Goal: Task Accomplishment & Management: Use online tool/utility

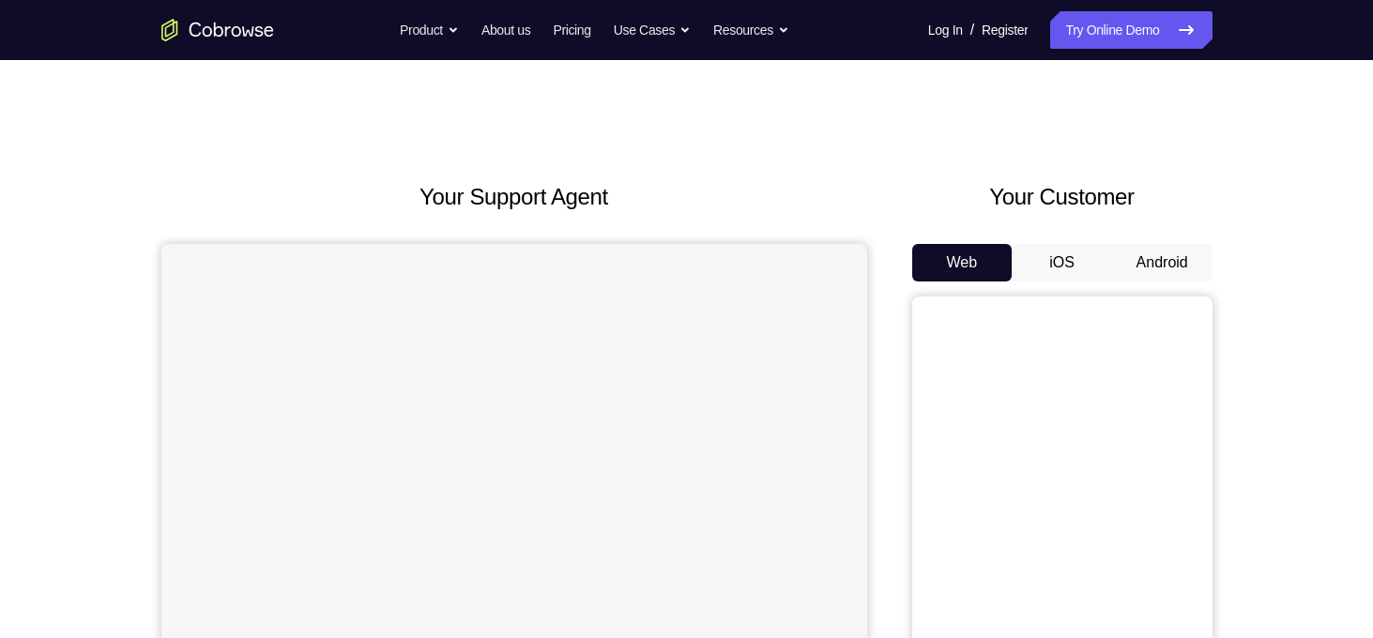
click at [1149, 258] on button "Android" at bounding box center [1162, 263] width 100 height 38
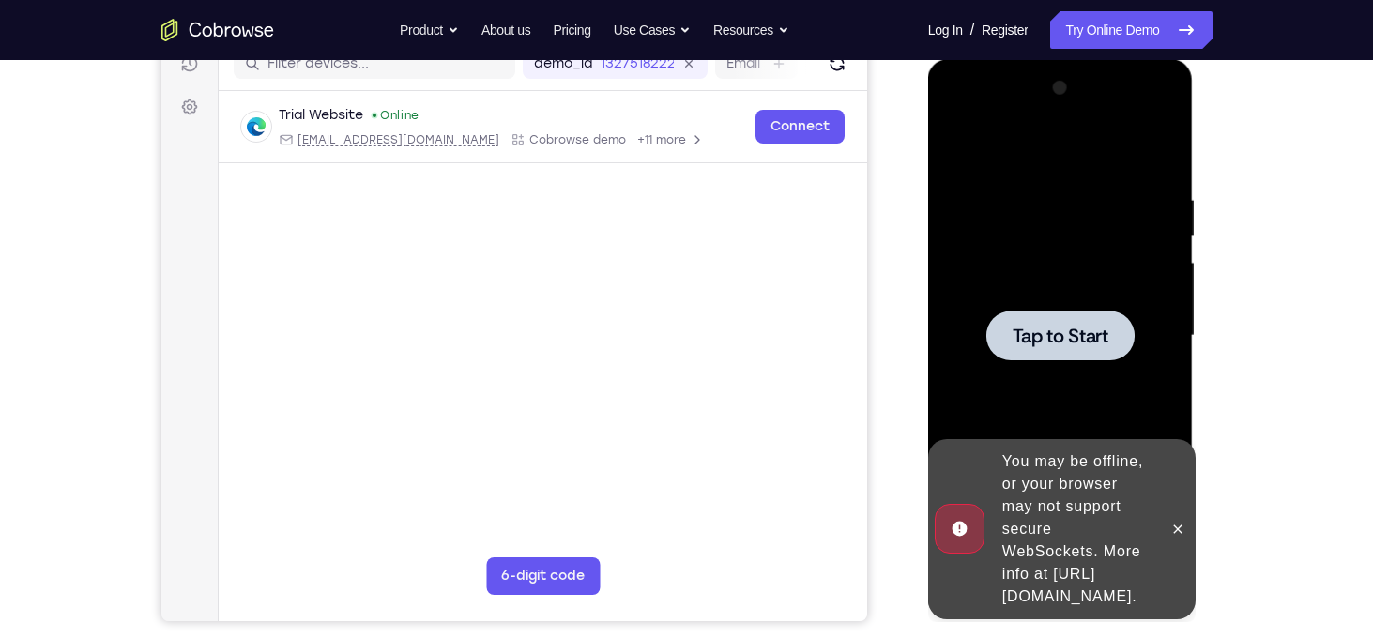
click at [1044, 339] on span "Tap to Start" at bounding box center [1061, 336] width 96 height 19
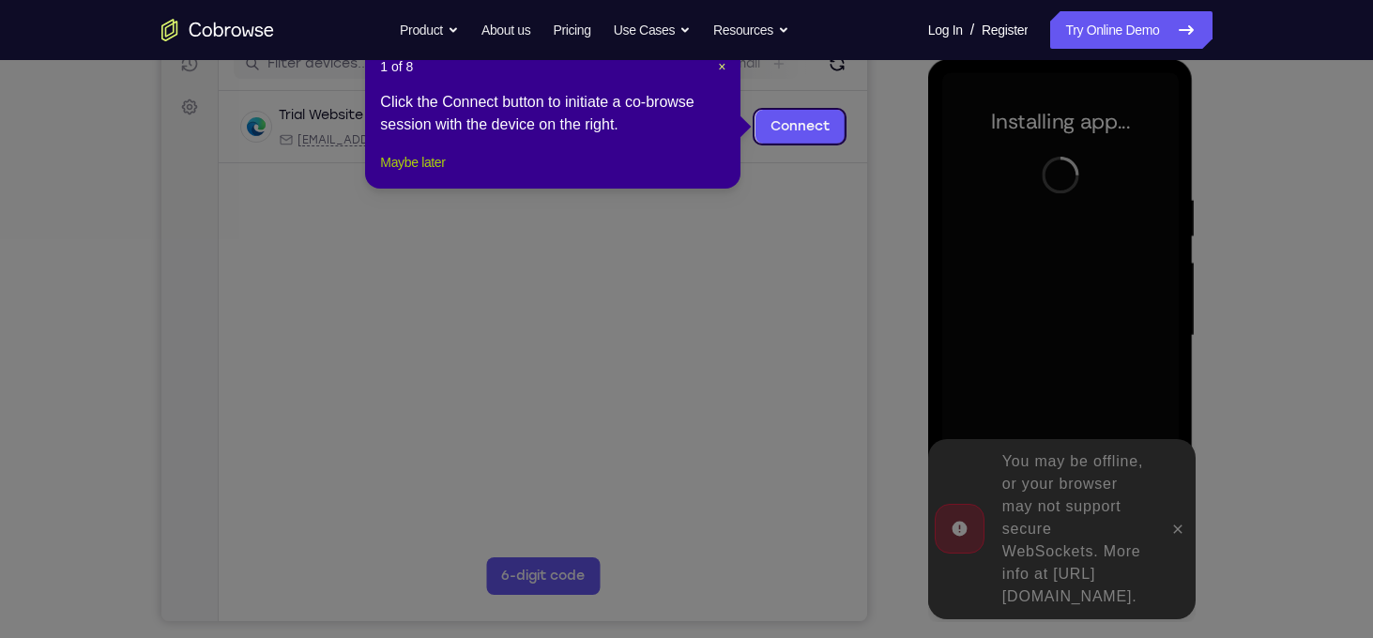
click at [442, 174] on button "Maybe later" at bounding box center [412, 162] width 65 height 23
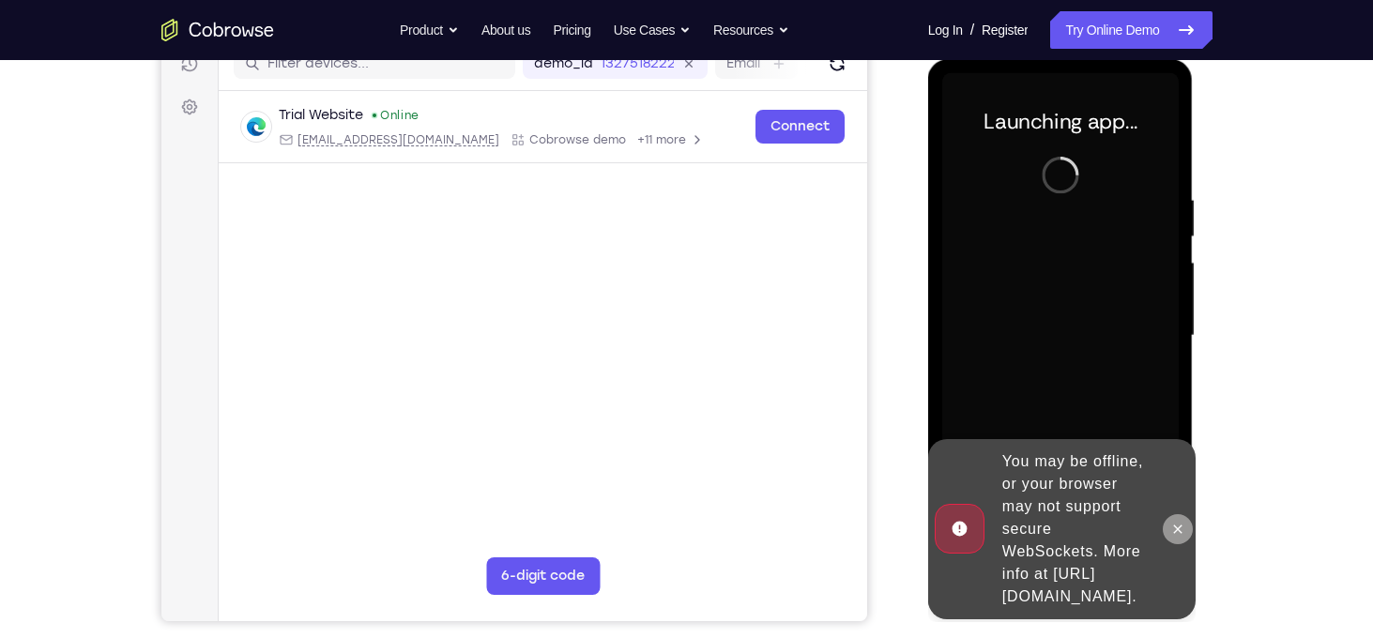
click at [1178, 522] on icon at bounding box center [1177, 529] width 15 height 15
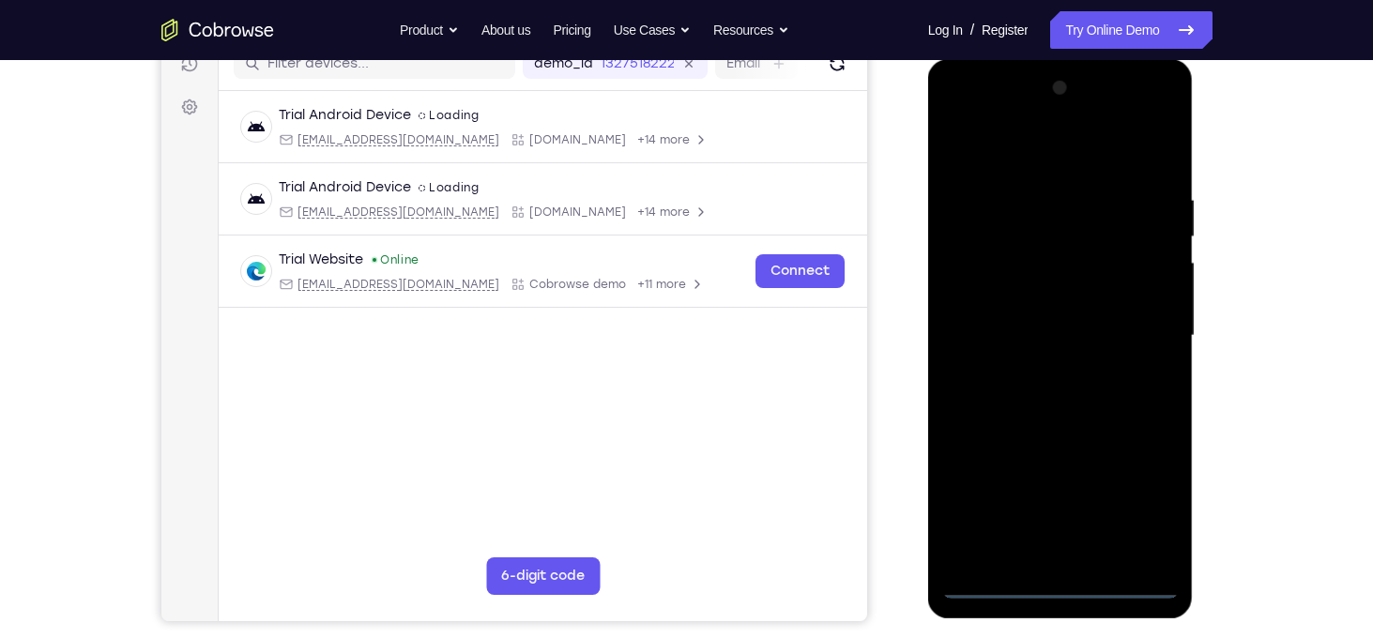
click at [1059, 572] on div at bounding box center [1060, 336] width 237 height 526
click at [1062, 585] on div at bounding box center [1060, 336] width 237 height 526
click at [1138, 517] on div at bounding box center [1060, 336] width 237 height 526
click at [954, 120] on div at bounding box center [1060, 336] width 237 height 526
click at [1148, 325] on div at bounding box center [1060, 336] width 237 height 526
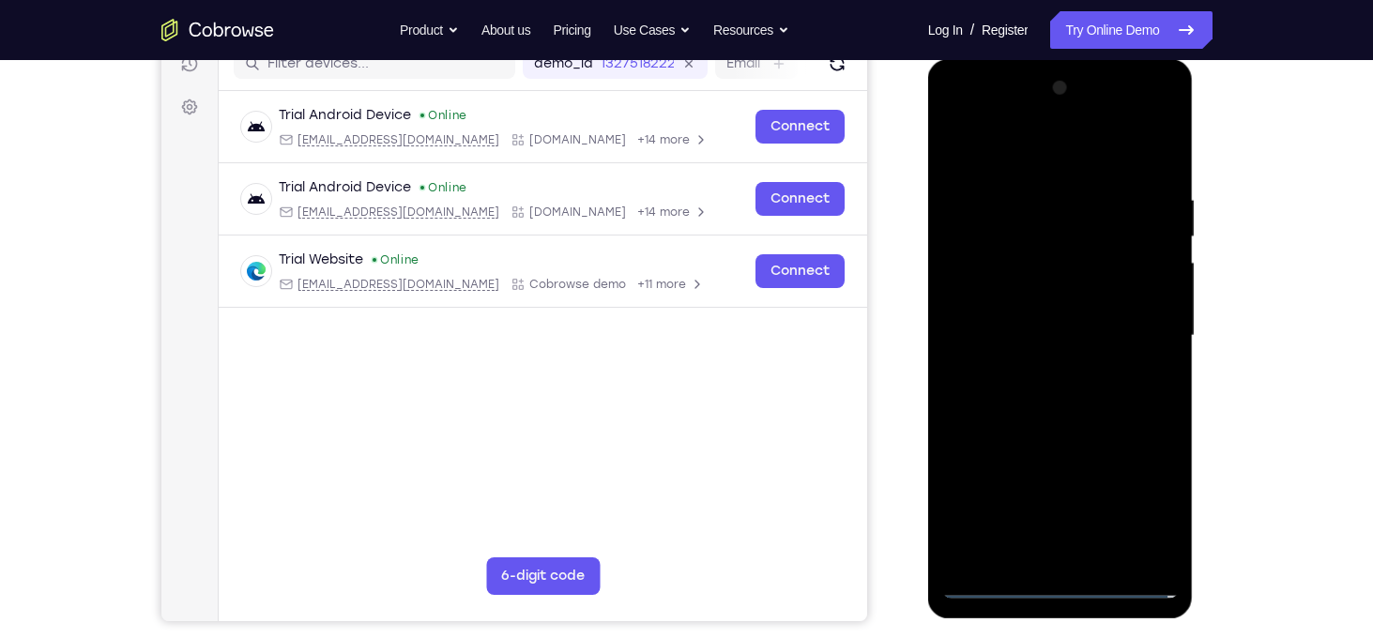
click at [1037, 373] on div at bounding box center [1060, 336] width 237 height 526
click at [1060, 298] on div at bounding box center [1060, 336] width 237 height 526
click at [1056, 298] on div at bounding box center [1060, 336] width 237 height 526
click at [1097, 339] on div at bounding box center [1060, 336] width 237 height 526
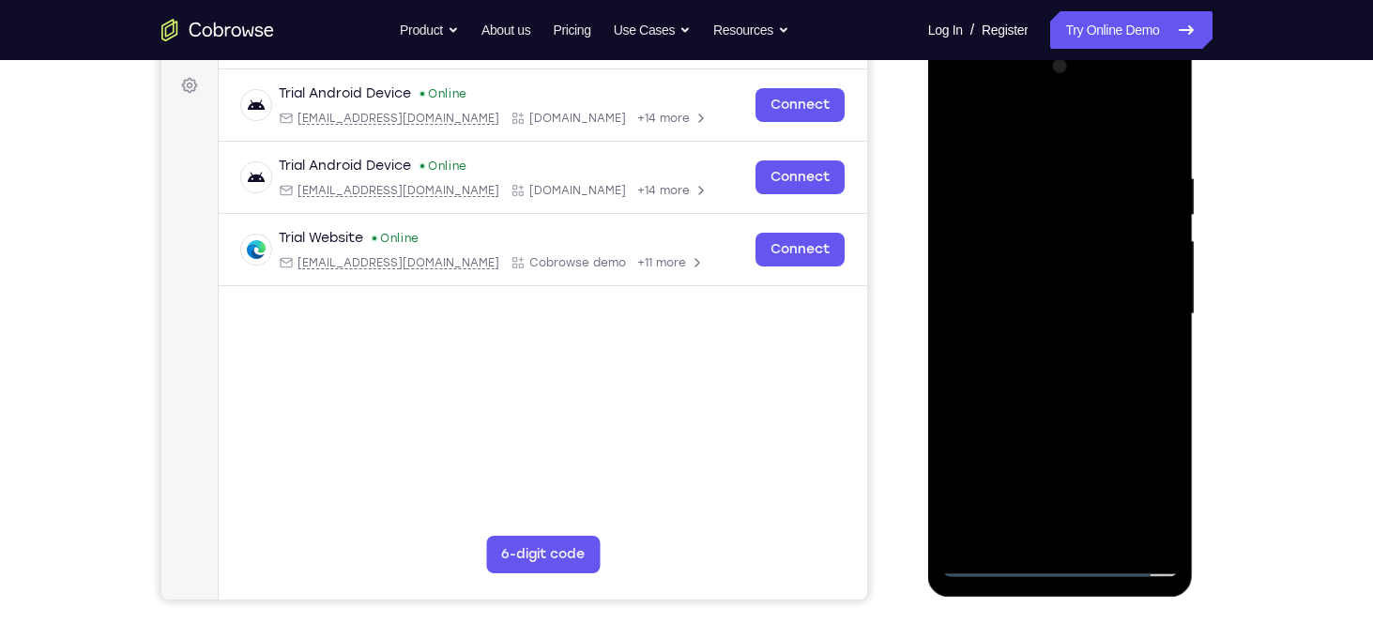
click at [1104, 382] on div at bounding box center [1060, 315] width 237 height 526
click at [1126, 395] on div at bounding box center [1060, 315] width 237 height 526
click at [1167, 513] on div at bounding box center [1060, 315] width 237 height 526
drag, startPoint x: 1135, startPoint y: 473, endPoint x: 1156, endPoint y: 367, distance: 108.2
click at [1156, 367] on div at bounding box center [1060, 315] width 237 height 526
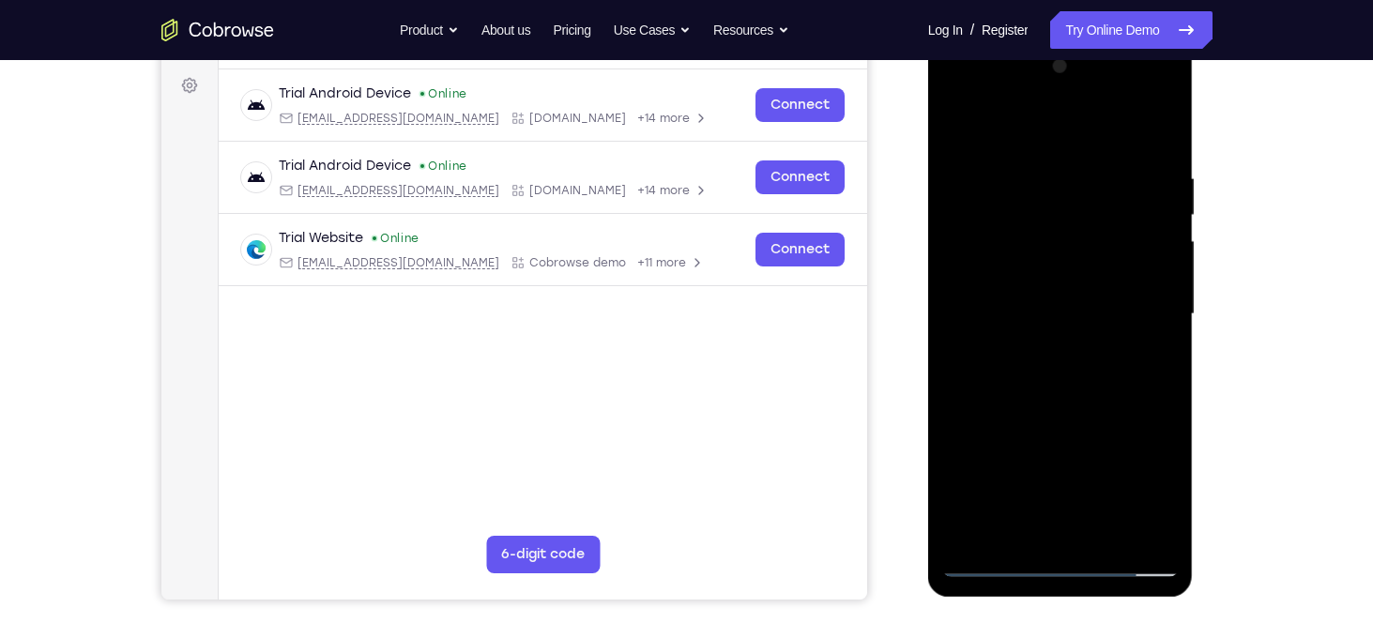
click at [1167, 295] on div at bounding box center [1060, 315] width 237 height 526
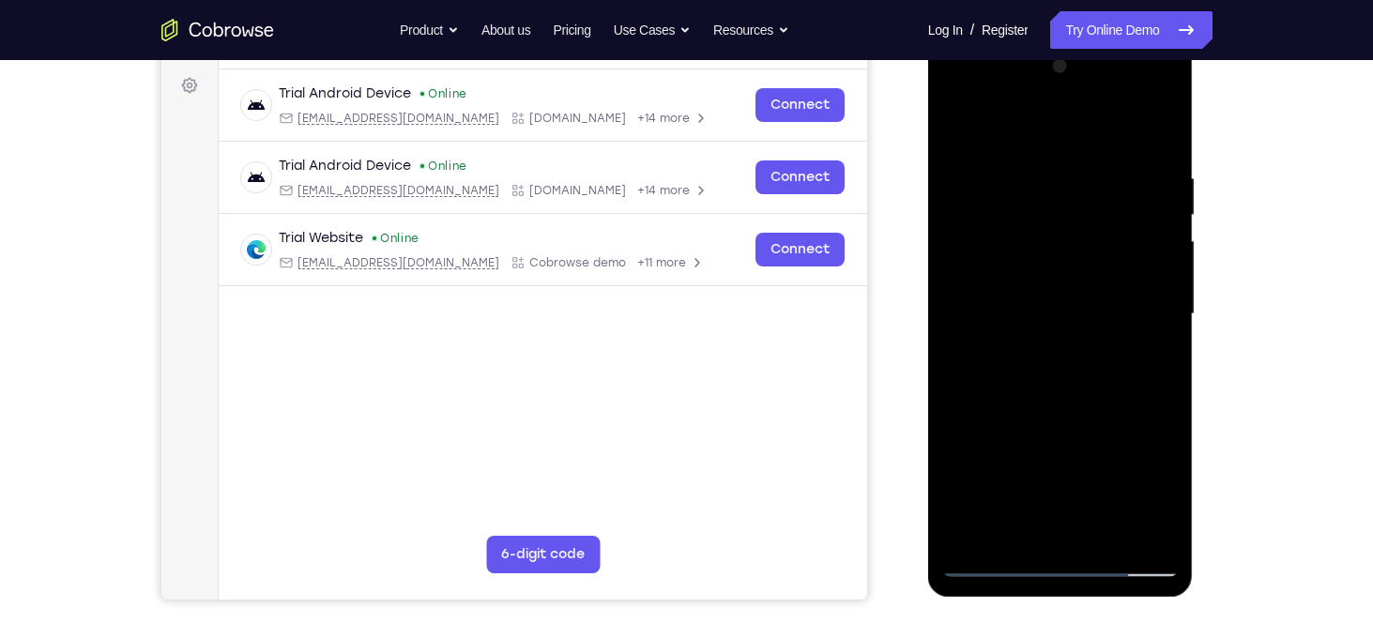
click at [1109, 535] on div at bounding box center [1060, 315] width 237 height 526
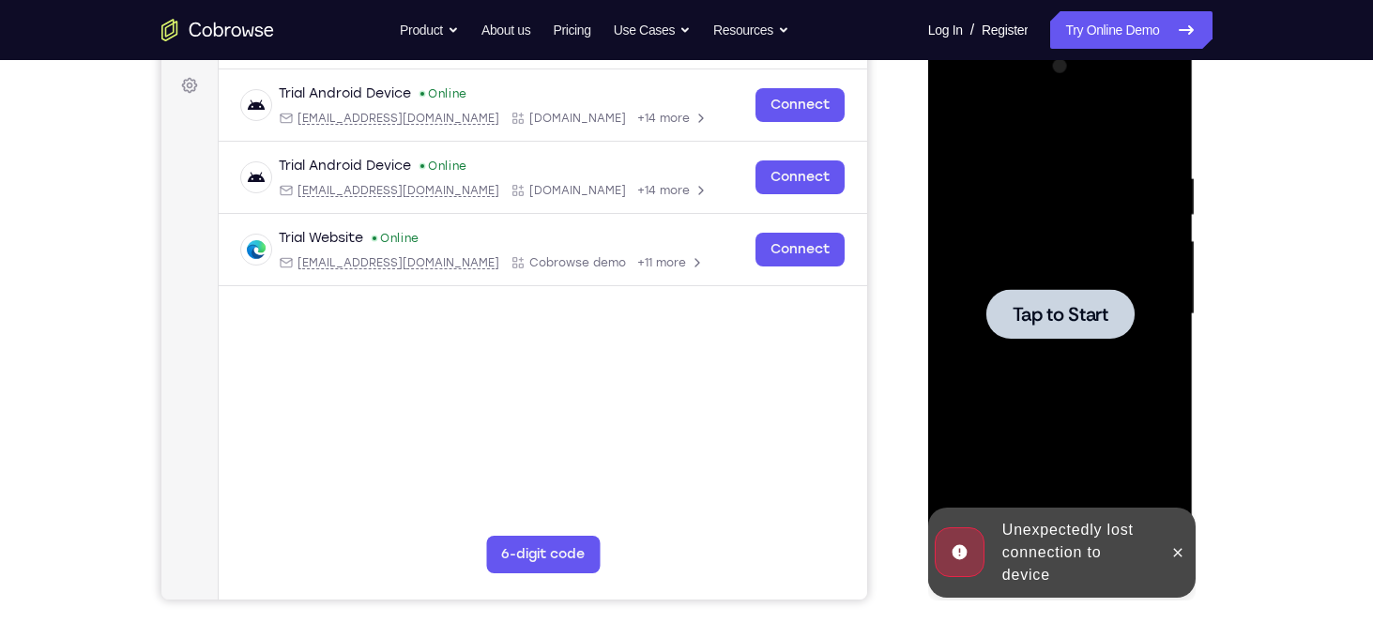
click at [1056, 335] on div at bounding box center [1061, 314] width 148 height 50
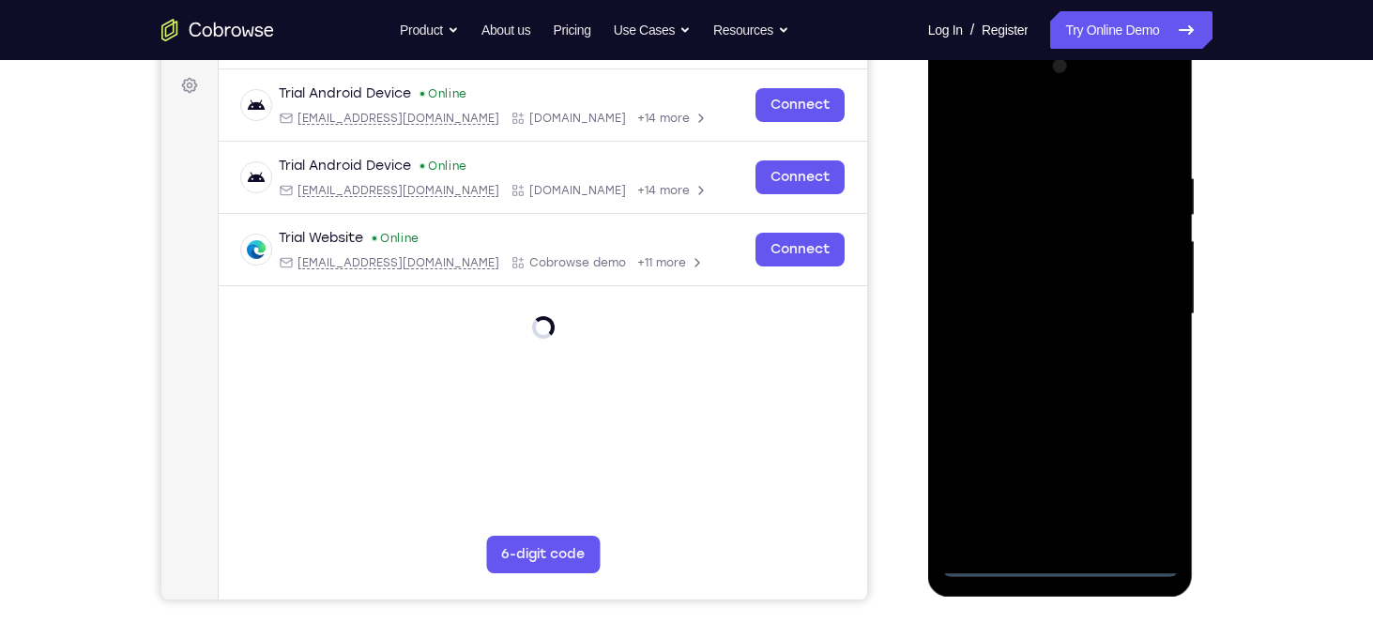
click at [1052, 555] on div at bounding box center [1060, 315] width 237 height 526
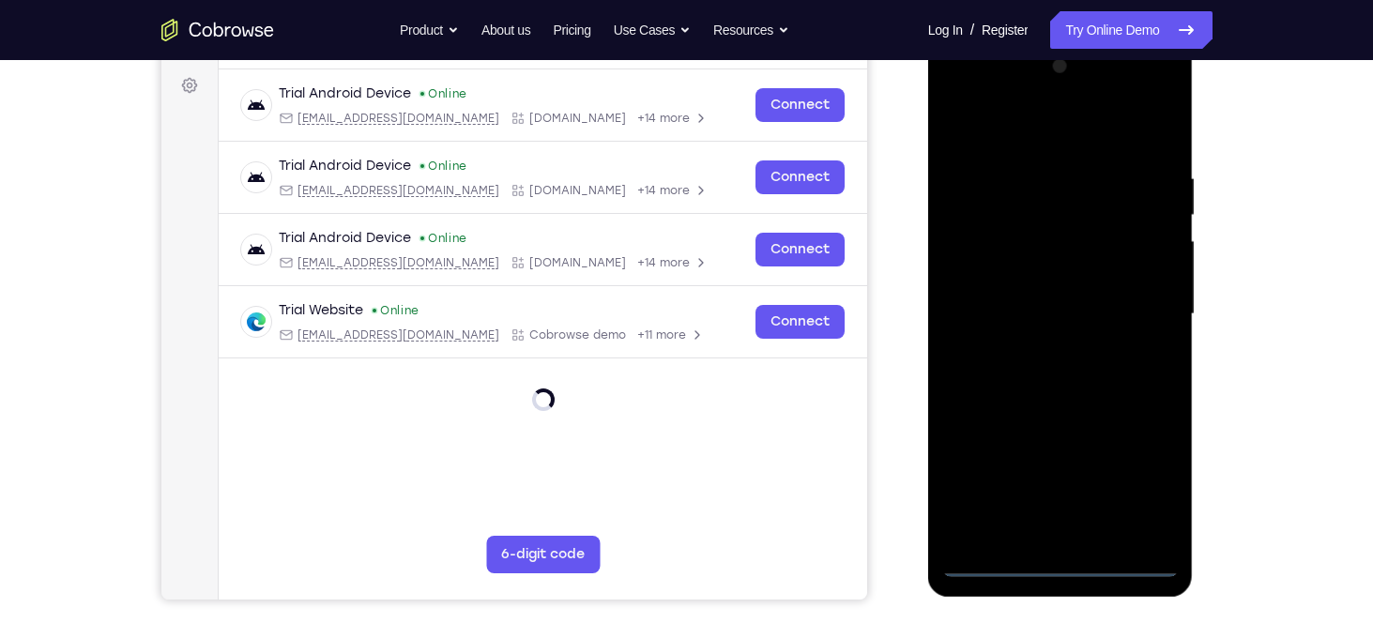
click at [1064, 563] on div at bounding box center [1060, 315] width 237 height 526
click at [1140, 480] on div at bounding box center [1060, 315] width 237 height 526
click at [953, 93] on div at bounding box center [1060, 315] width 237 height 526
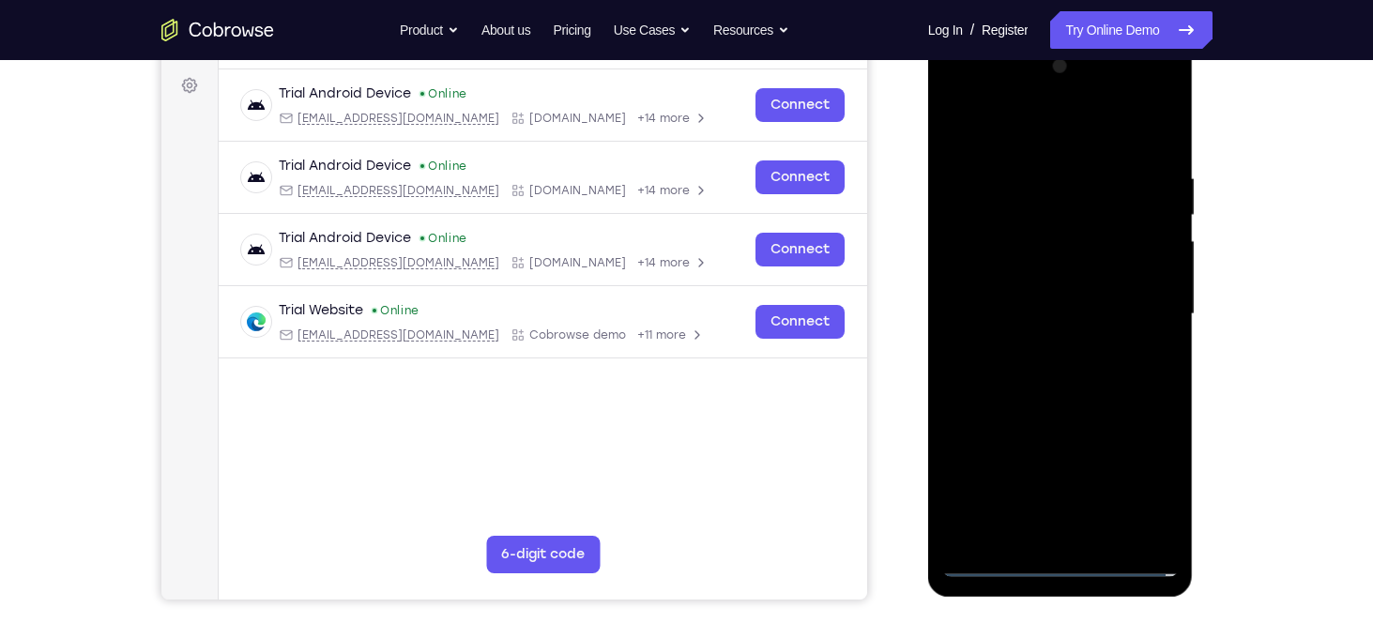
click at [1131, 314] on div at bounding box center [1060, 315] width 237 height 526
click at [1045, 350] on div at bounding box center [1060, 315] width 237 height 526
click at [1039, 288] on div at bounding box center [1060, 315] width 237 height 526
click at [1048, 286] on div at bounding box center [1060, 315] width 237 height 526
click at [1054, 314] on div at bounding box center [1060, 315] width 237 height 526
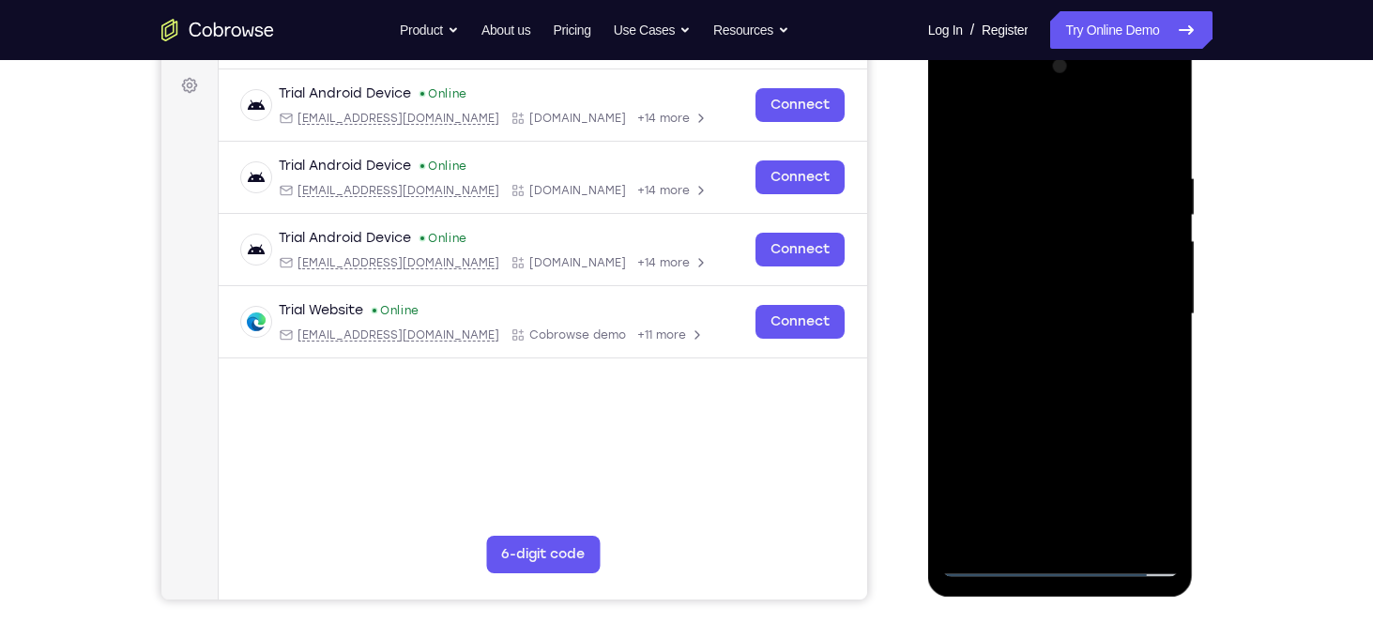
click at [1053, 382] on div at bounding box center [1060, 315] width 237 height 526
click at [1043, 355] on div at bounding box center [1060, 315] width 237 height 526
drag, startPoint x: 1017, startPoint y: 132, endPoint x: 1014, endPoint y: 61, distance: 71.4
click at [1014, 61] on div at bounding box center [1060, 315] width 237 height 526
click at [1044, 375] on div at bounding box center [1060, 315] width 237 height 526
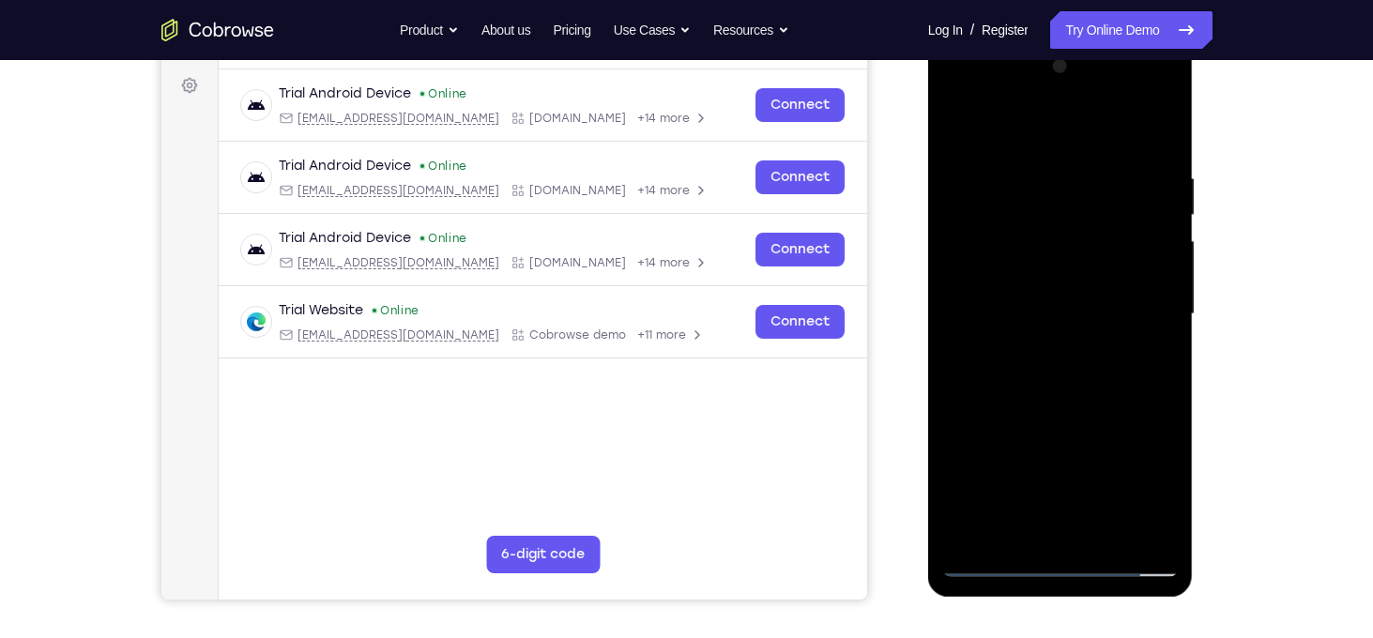
click at [1044, 375] on div at bounding box center [1060, 315] width 237 height 526
click at [1051, 392] on div at bounding box center [1060, 315] width 237 height 526
drag, startPoint x: 1095, startPoint y: 381, endPoint x: 1102, endPoint y: 338, distance: 43.7
click at [1102, 338] on div at bounding box center [1060, 315] width 237 height 526
click at [1170, 512] on div at bounding box center [1060, 315] width 237 height 526
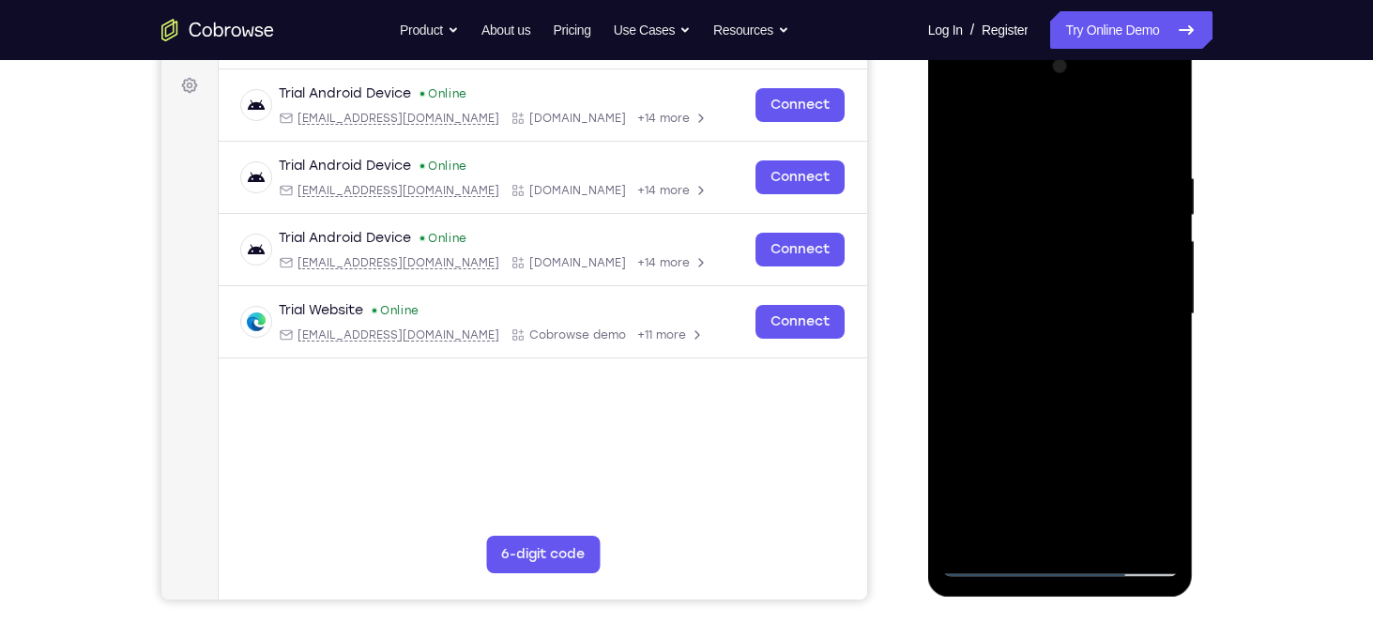
drag, startPoint x: 1101, startPoint y: 451, endPoint x: 1101, endPoint y: -38, distance: 488.1
click at [1101, 38] on html "Online web based iOS Simulators and Android Emulators. Run iPhone, iPad, Mobile…" at bounding box center [1062, 319] width 268 height 563
click at [1108, 539] on div at bounding box center [1060, 315] width 237 height 526
click at [1056, 411] on div at bounding box center [1060, 315] width 237 height 526
click at [1032, 314] on div at bounding box center [1060, 315] width 237 height 526
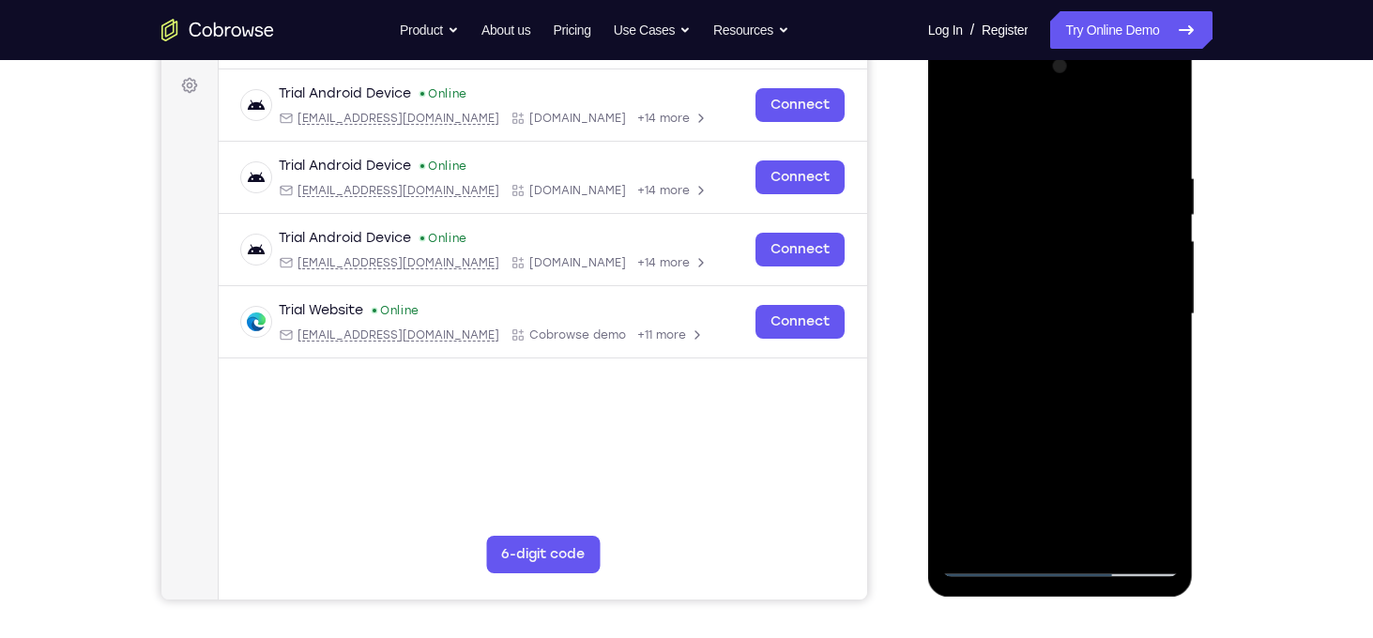
click at [1065, 310] on div at bounding box center [1060, 315] width 237 height 526
click at [1045, 529] on div at bounding box center [1060, 315] width 237 height 526
click at [1013, 528] on div at bounding box center [1060, 315] width 237 height 526
click at [1109, 425] on div at bounding box center [1060, 315] width 237 height 526
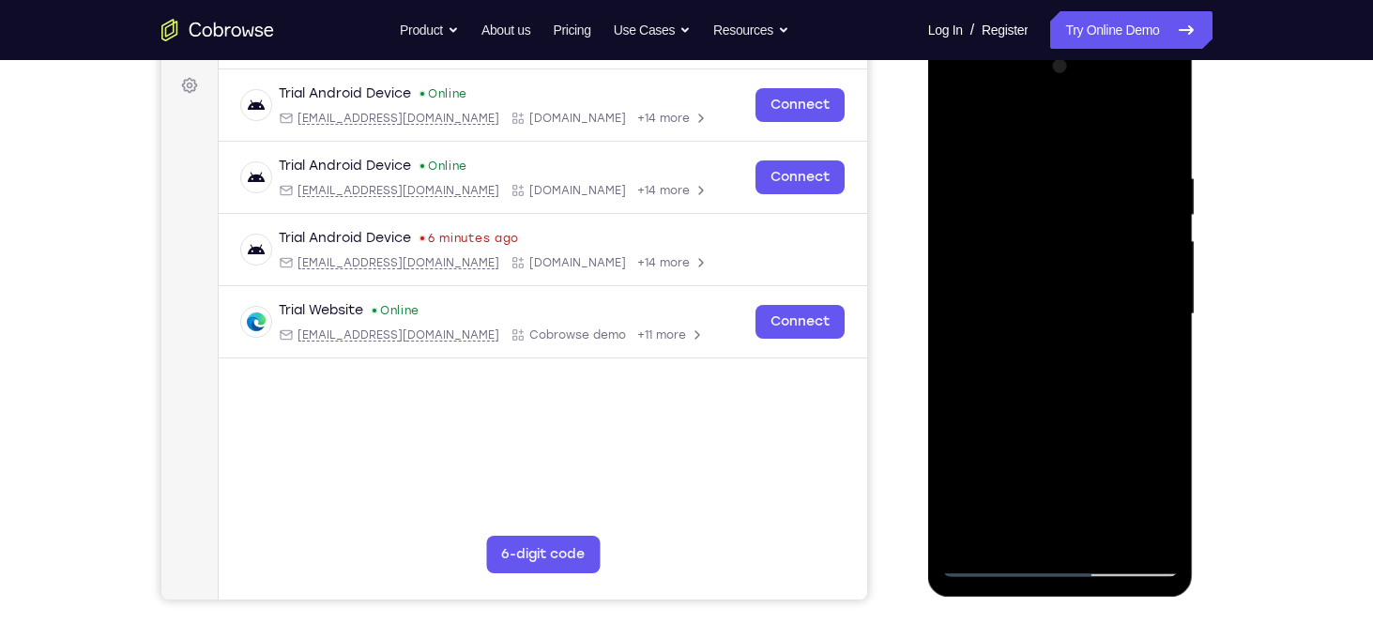
click at [1140, 347] on div at bounding box center [1060, 315] width 237 height 526
click at [1147, 351] on div at bounding box center [1060, 315] width 237 height 526
click at [958, 134] on div at bounding box center [1060, 315] width 237 height 526
click at [1063, 434] on div at bounding box center [1060, 315] width 237 height 526
click at [992, 128] on div at bounding box center [1060, 315] width 237 height 526
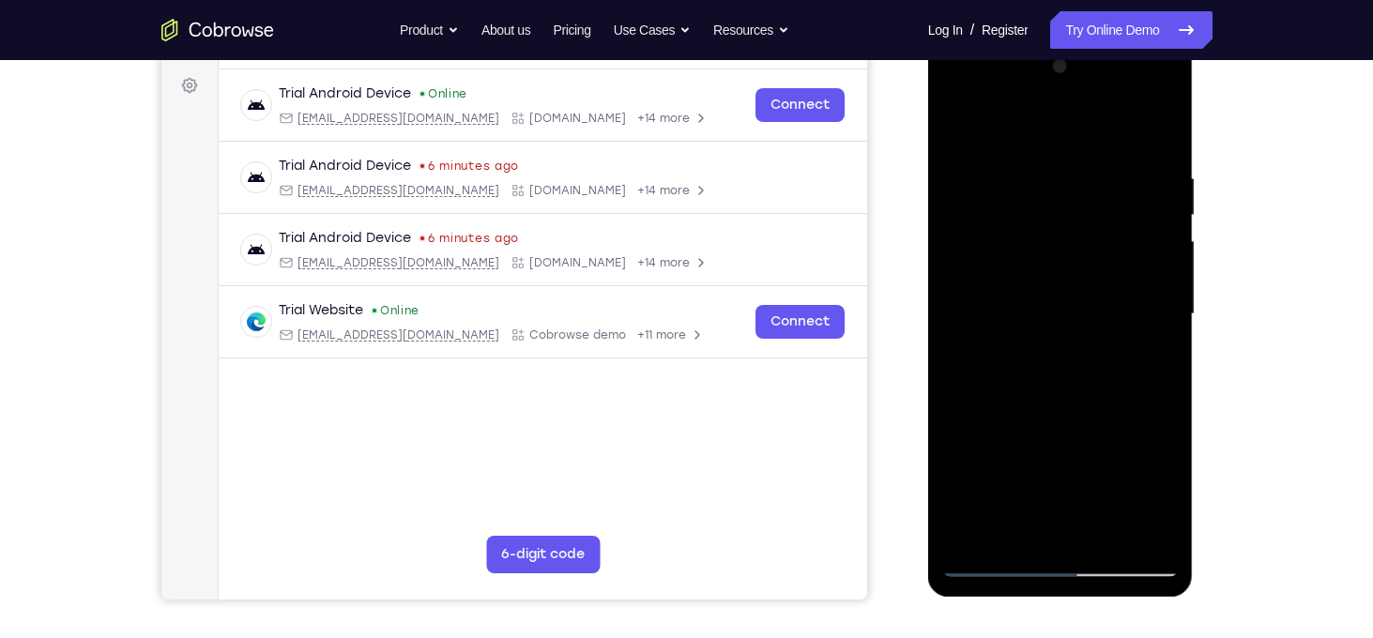
click at [1115, 535] on div at bounding box center [1060, 315] width 237 height 526
click at [969, 130] on div at bounding box center [1060, 315] width 237 height 526
drag, startPoint x: 1076, startPoint y: 357, endPoint x: 1084, endPoint y: -38, distance: 394.3
click at [1084, 38] on html "Online web based iOS Simulators and Android Emulators. Run iPhone, iPad, Mobile…" at bounding box center [1062, 319] width 268 height 563
drag, startPoint x: 1121, startPoint y: 497, endPoint x: 1076, endPoint y: 38, distance: 461.2
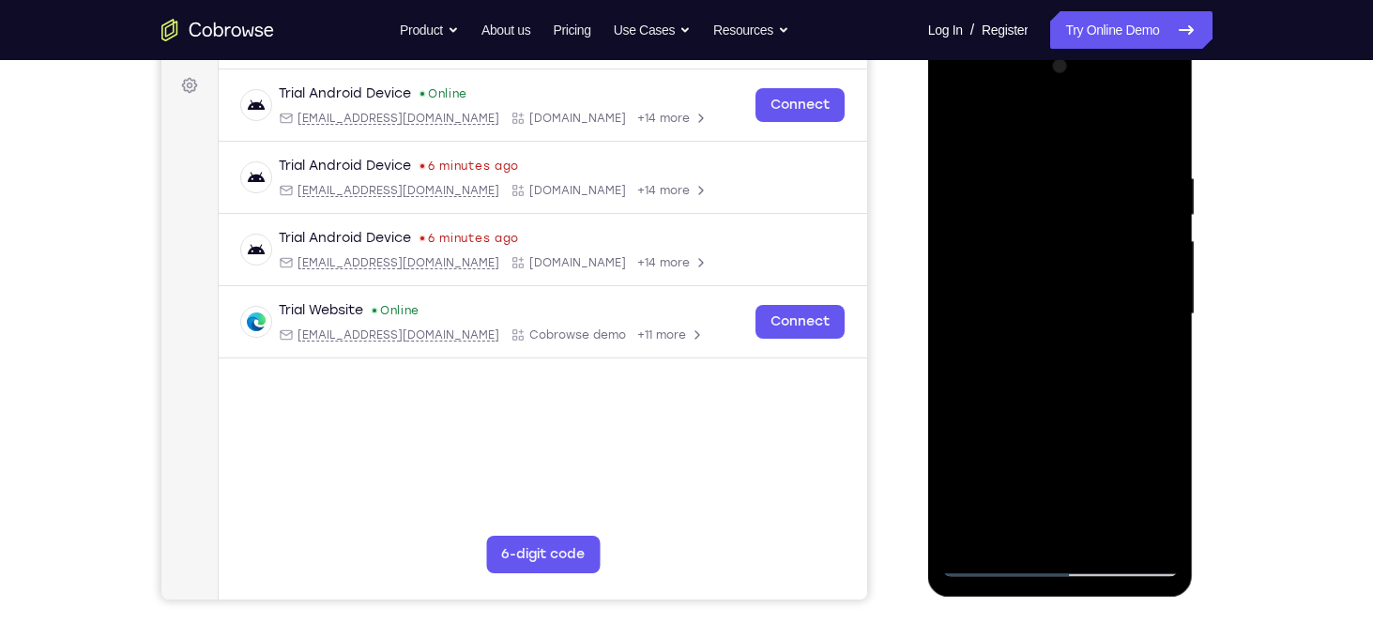
click at [1076, 38] on div at bounding box center [1061, 317] width 266 height 559
drag, startPoint x: 1109, startPoint y: 483, endPoint x: 1086, endPoint y: -31, distance: 514.9
click at [1086, 38] on html "Online web based iOS Simulators and Android Emulators. Run iPhone, iPad, Mobile…" at bounding box center [1062, 319] width 268 height 563
drag, startPoint x: 1094, startPoint y: 268, endPoint x: 1110, endPoint y: 493, distance: 225.0
click at [1110, 493] on div at bounding box center [1060, 315] width 237 height 526
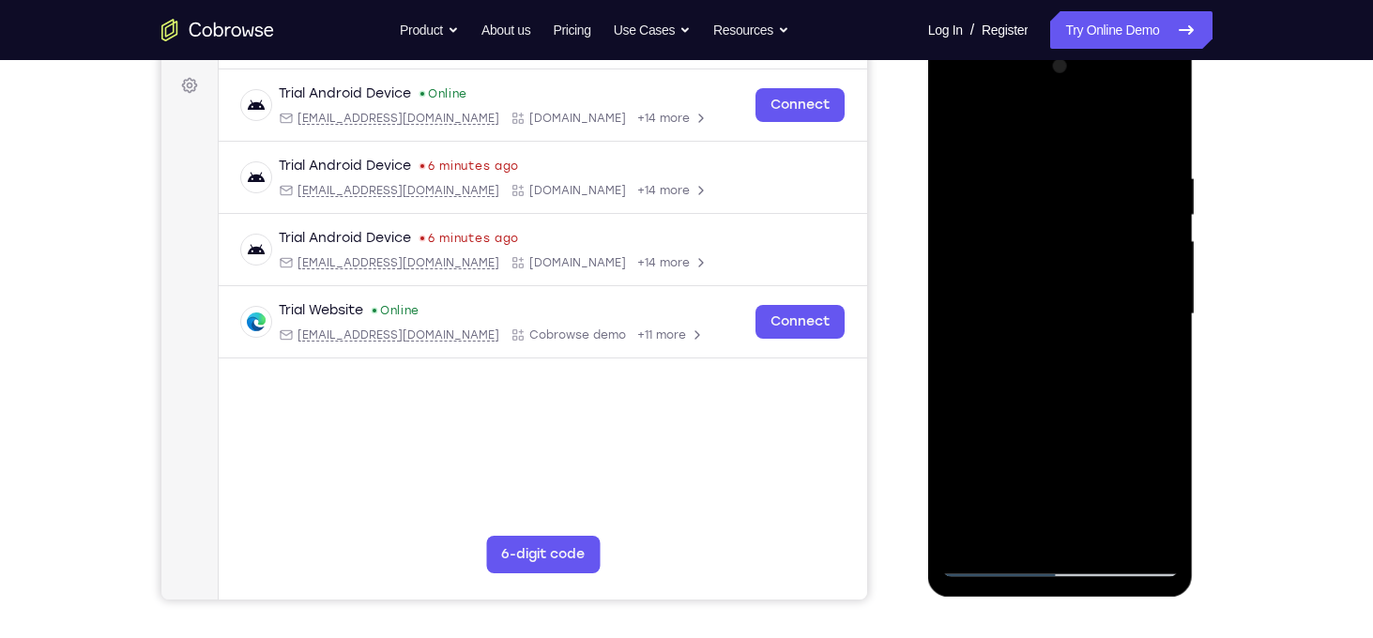
drag, startPoint x: 1124, startPoint y: 462, endPoint x: 1121, endPoint y: 419, distance: 43.3
click at [1121, 419] on div at bounding box center [1060, 315] width 237 height 526
drag, startPoint x: 1066, startPoint y: 447, endPoint x: 1062, endPoint y: -38, distance: 484.4
click at [1062, 38] on html "Online web based iOS Simulators and Android Emulators. Run iPhone, iPad, Mobile…" at bounding box center [1062, 319] width 268 height 563
drag, startPoint x: 1078, startPoint y: 478, endPoint x: 1067, endPoint y: -38, distance: 515.4
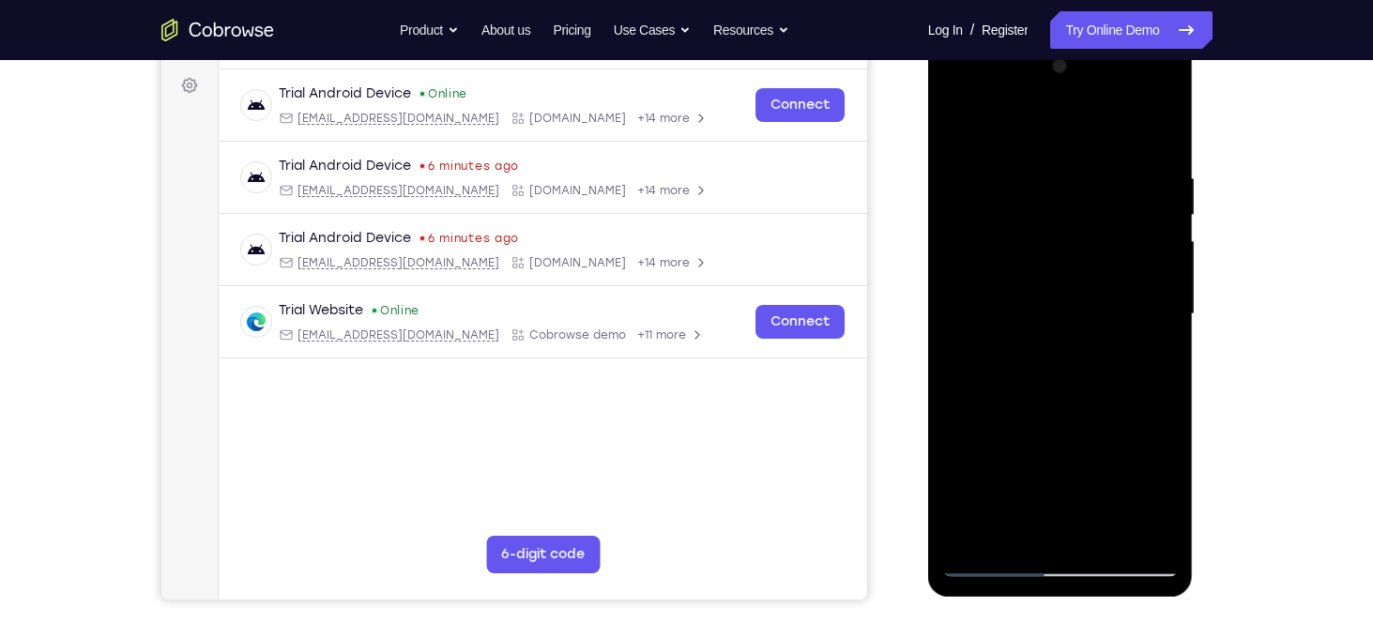
click at [1067, 38] on html "Online web based iOS Simulators and Android Emulators. Run iPhone, iPad, Mobile…" at bounding box center [1062, 319] width 268 height 563
drag, startPoint x: 1079, startPoint y: 223, endPoint x: 1077, endPoint y: 629, distance: 405.5
click at [1077, 601] on html "Online web based iOS Simulators and Android Emulators. Run iPhone, iPad, Mobile…" at bounding box center [1062, 319] width 268 height 563
drag, startPoint x: 1083, startPoint y: 273, endPoint x: 1115, endPoint y: 629, distance: 357.2
click at [1115, 601] on html "Online web based iOS Simulators and Android Emulators. Run iPhone, iPad, Mobile…" at bounding box center [1062, 319] width 268 height 563
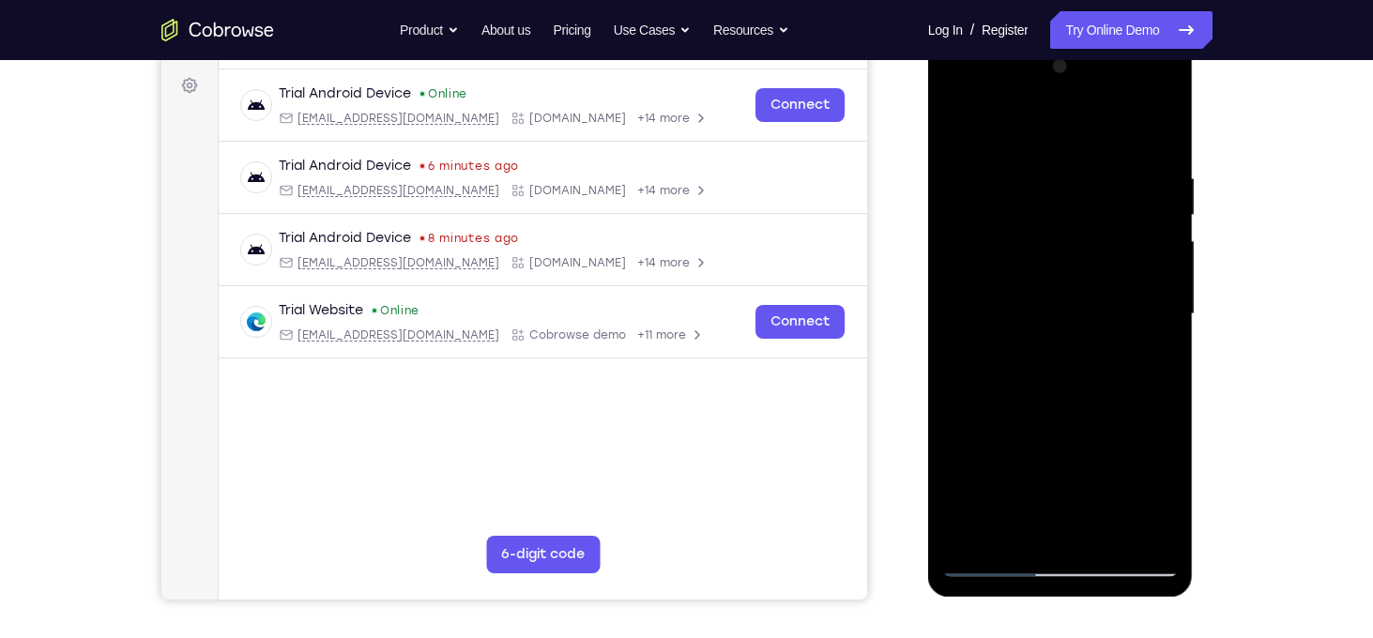
drag, startPoint x: 1145, startPoint y: 394, endPoint x: 1130, endPoint y: 27, distance: 367.3
click at [1130, 38] on html "Online web based iOS Simulators and Android Emulators. Run iPhone, iPad, Mobile…" at bounding box center [1062, 319] width 268 height 563
drag, startPoint x: 1108, startPoint y: 436, endPoint x: 1108, endPoint y: 100, distance: 335.1
click at [1108, 100] on div at bounding box center [1060, 315] width 237 height 526
click at [1102, 532] on div at bounding box center [1060, 315] width 237 height 526
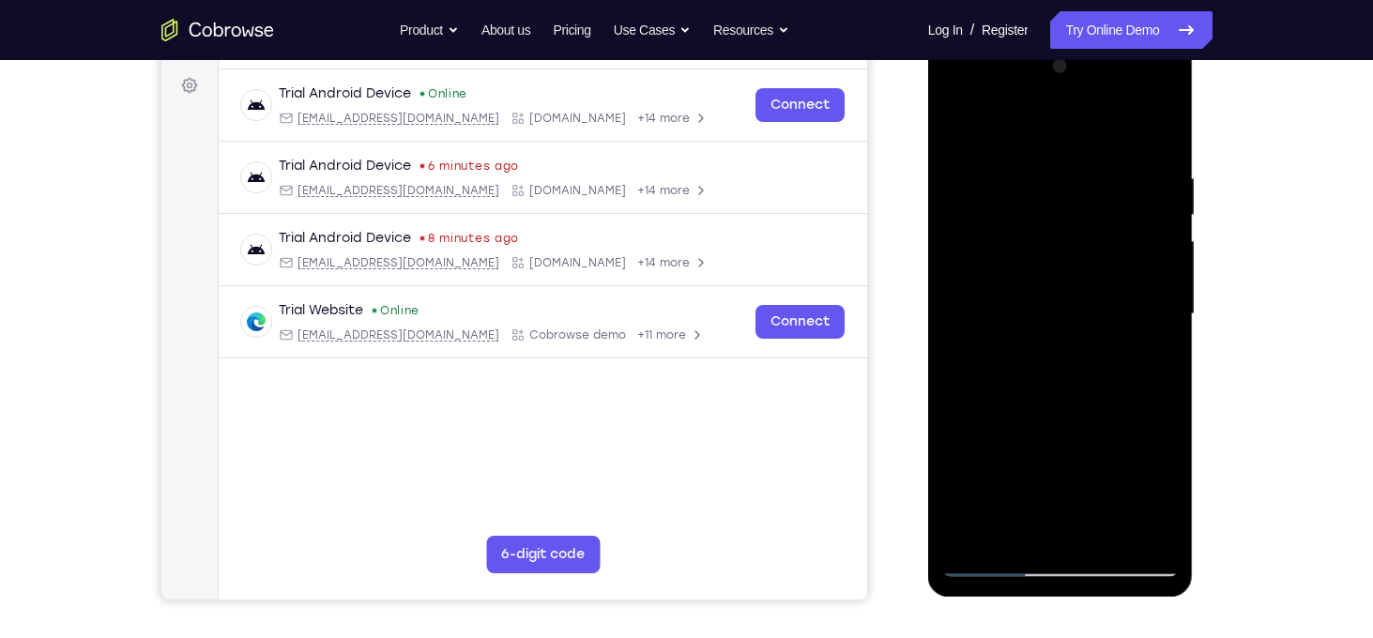
click at [1101, 308] on div at bounding box center [1060, 315] width 237 height 526
click at [1050, 525] on div at bounding box center [1060, 315] width 237 height 526
click at [1015, 530] on div at bounding box center [1060, 315] width 237 height 526
click at [961, 420] on div at bounding box center [1060, 315] width 237 height 526
click at [1166, 537] on div at bounding box center [1060, 315] width 237 height 526
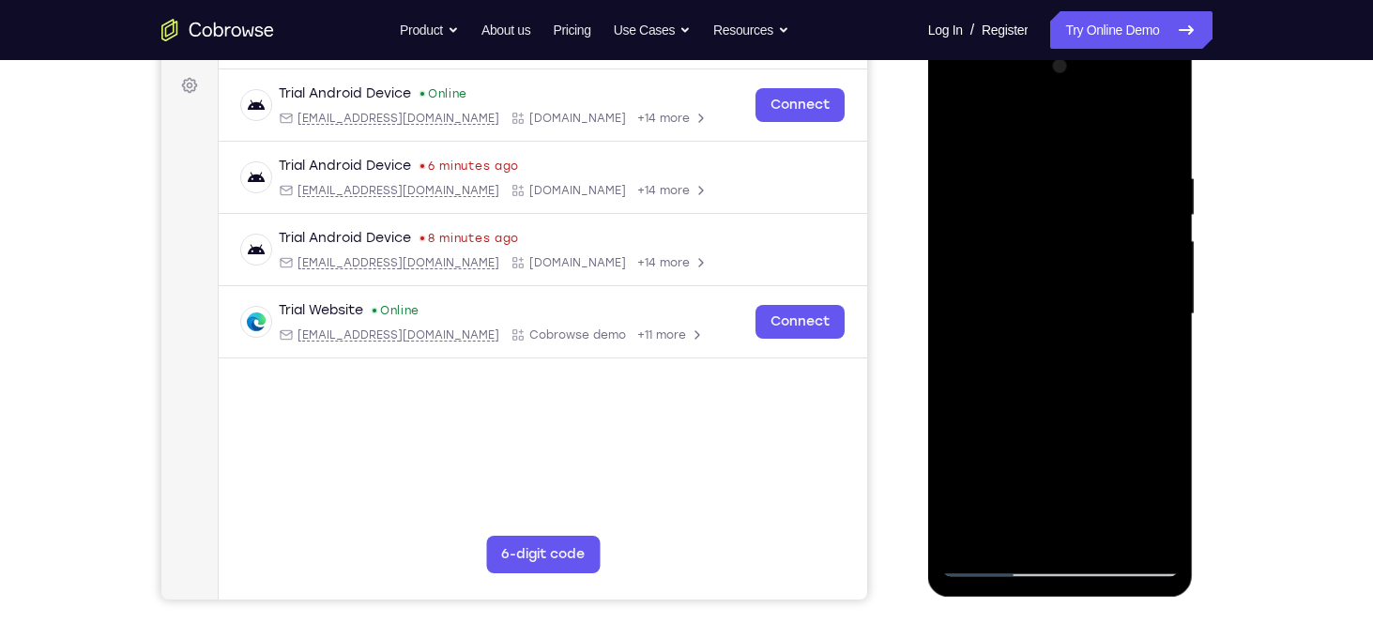
click at [1138, 345] on div at bounding box center [1060, 315] width 237 height 526
click at [1150, 347] on div at bounding box center [1060, 315] width 237 height 526
click at [1150, 346] on div at bounding box center [1060, 315] width 237 height 526
click at [1011, 530] on div at bounding box center [1060, 315] width 237 height 526
click at [954, 419] on div at bounding box center [1060, 315] width 237 height 526
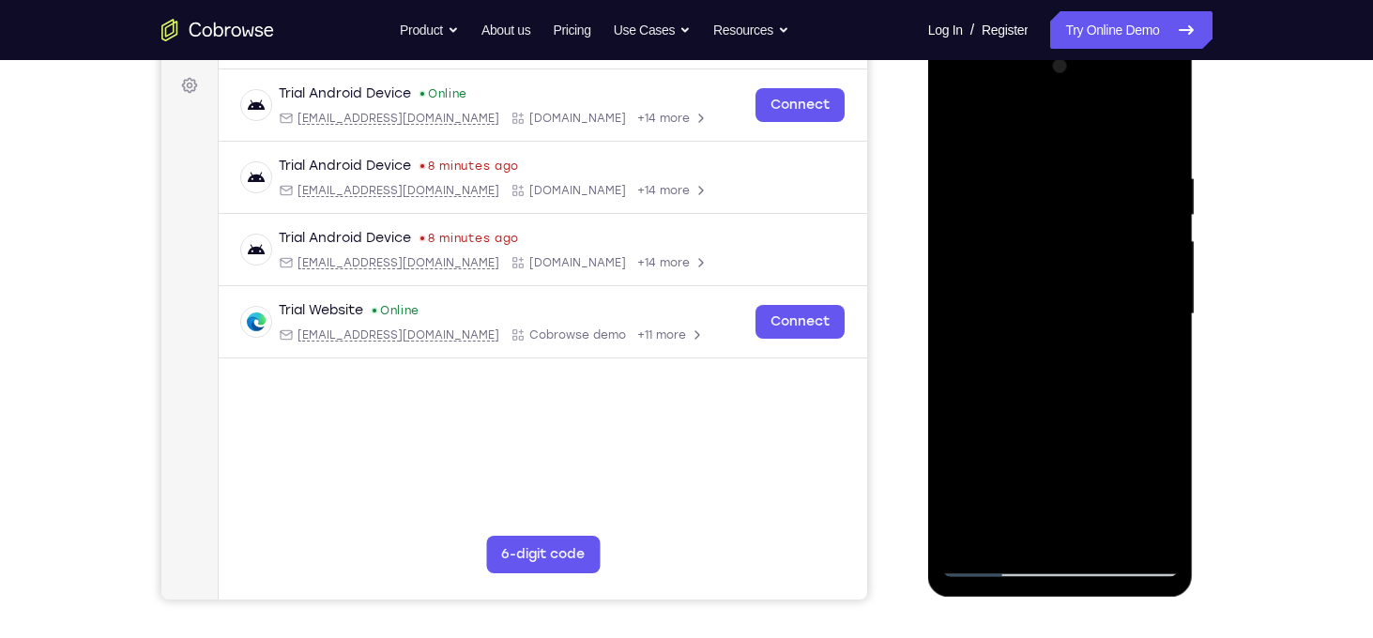
click at [954, 419] on div at bounding box center [1060, 315] width 237 height 526
click at [1142, 346] on div at bounding box center [1060, 315] width 237 height 526
click at [1150, 364] on div at bounding box center [1060, 315] width 237 height 526
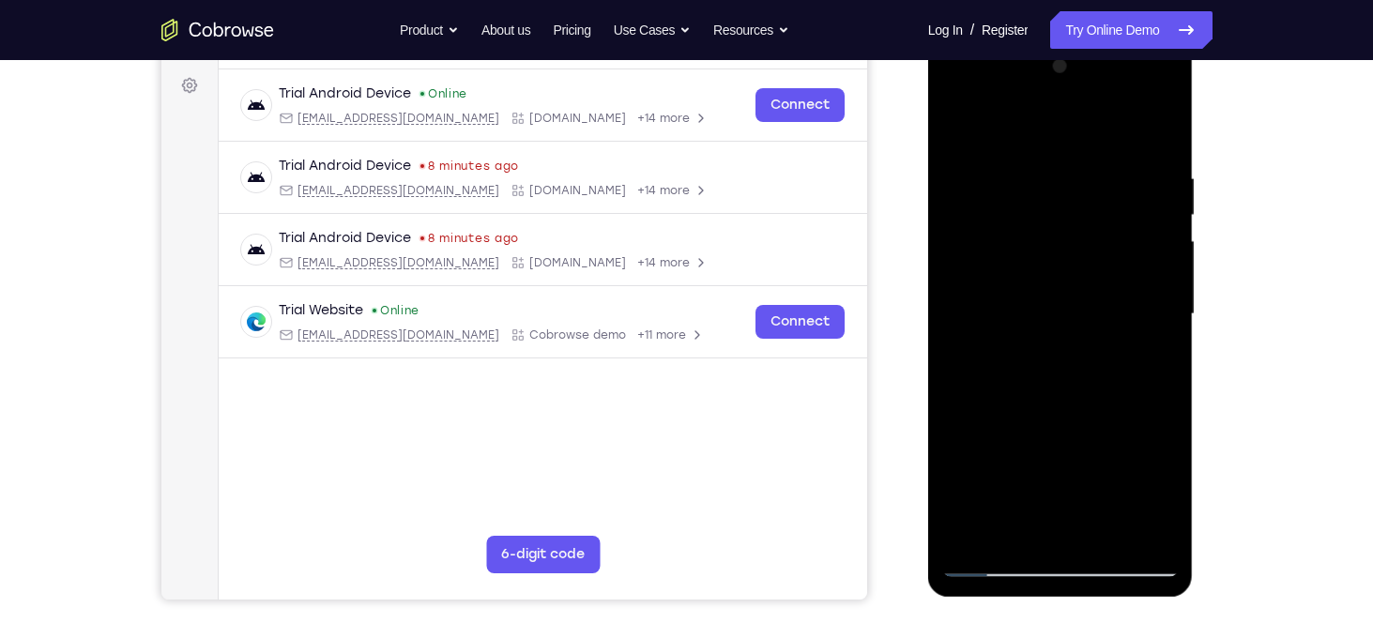
click at [1090, 259] on div at bounding box center [1060, 315] width 237 height 526
click at [1126, 414] on div at bounding box center [1060, 315] width 237 height 526
click at [994, 353] on div at bounding box center [1060, 315] width 237 height 526
click at [1123, 347] on div at bounding box center [1060, 315] width 237 height 526
click at [997, 286] on div at bounding box center [1060, 315] width 237 height 526
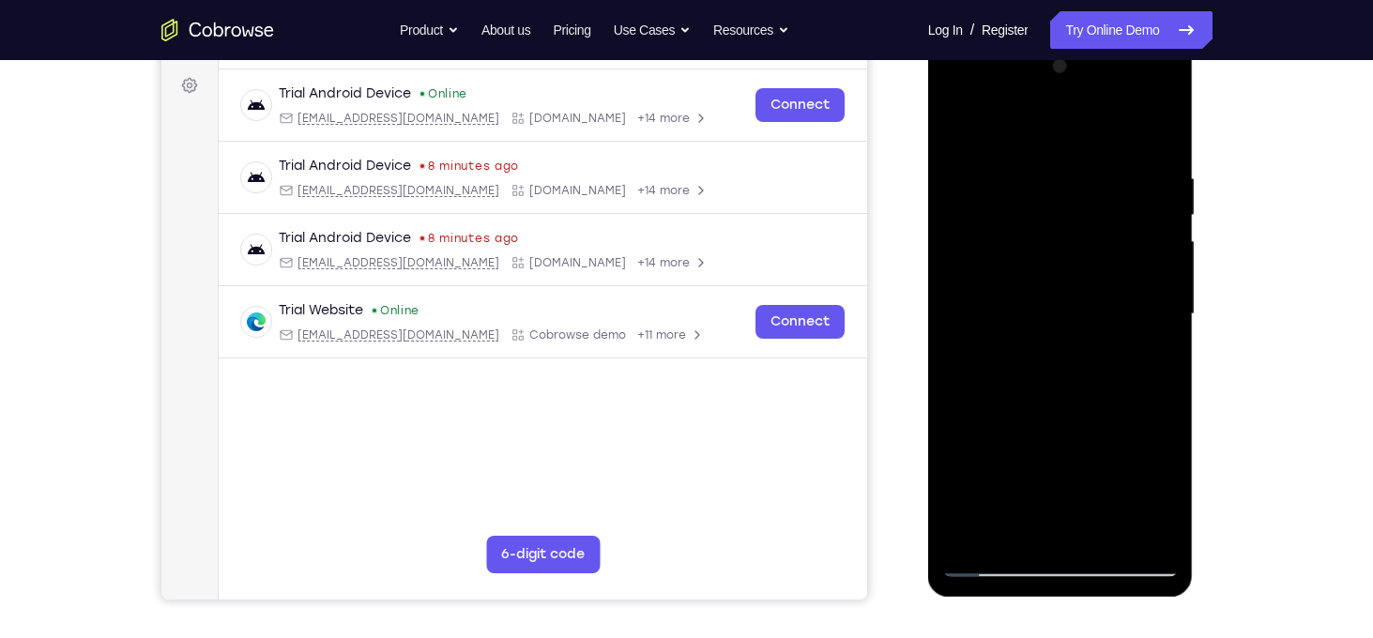
click at [1139, 351] on div at bounding box center [1060, 315] width 237 height 526
click at [1147, 359] on div at bounding box center [1060, 315] width 237 height 526
click at [998, 152] on div at bounding box center [1060, 315] width 237 height 526
click at [1012, 340] on div at bounding box center [1060, 315] width 237 height 526
click at [1000, 341] on div at bounding box center [1060, 315] width 237 height 526
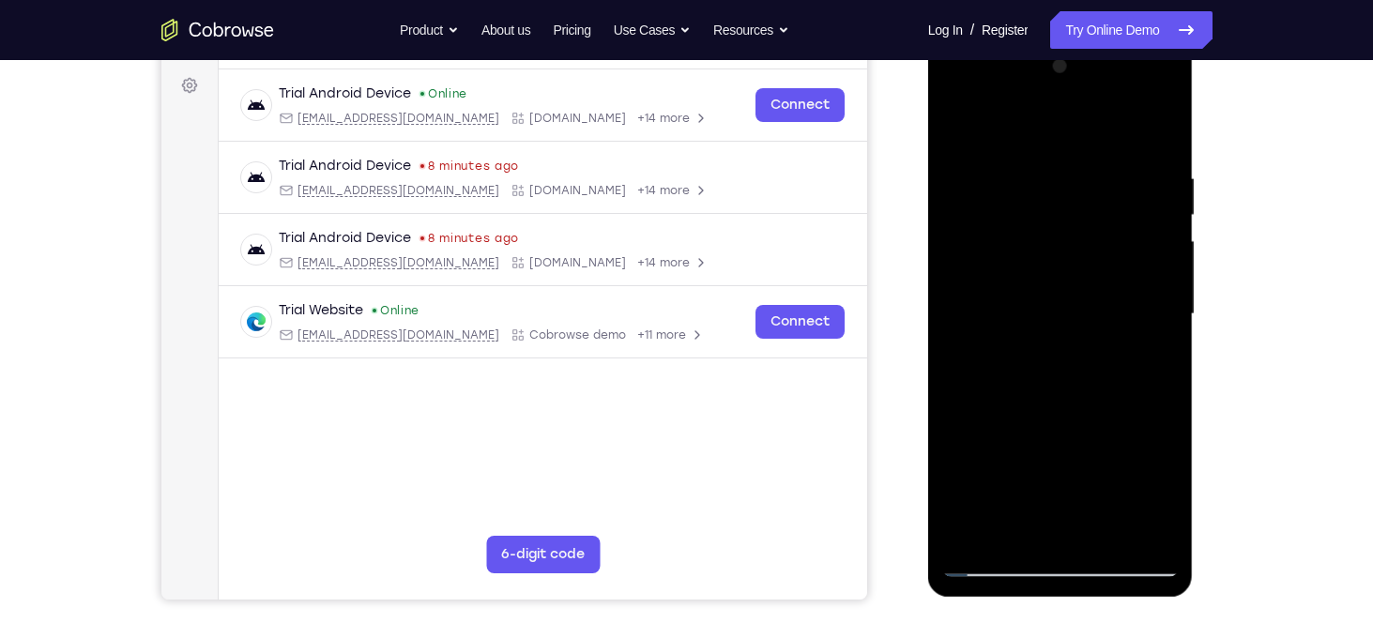
click at [1048, 385] on div at bounding box center [1060, 315] width 237 height 526
click at [1013, 528] on div at bounding box center [1060, 315] width 237 height 526
click at [954, 422] on div at bounding box center [1060, 315] width 237 height 526
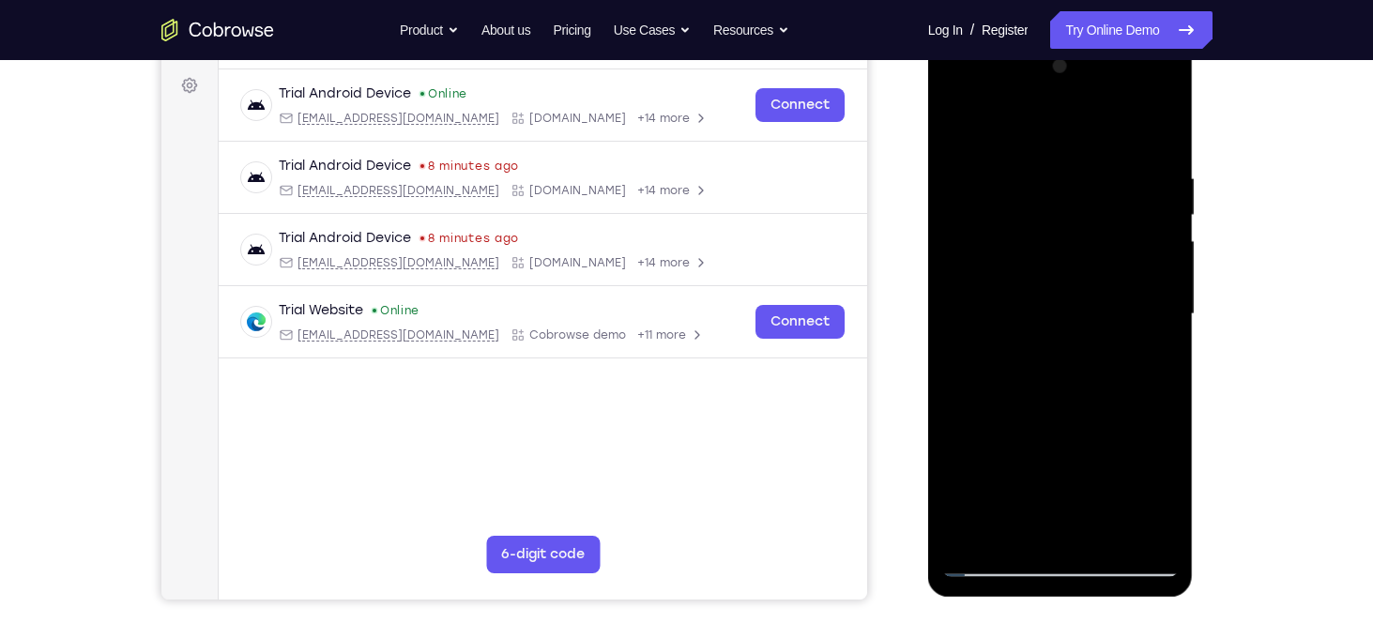
click at [954, 422] on div at bounding box center [1060, 315] width 237 height 526
click at [1146, 342] on div at bounding box center [1060, 315] width 237 height 526
drag, startPoint x: 1105, startPoint y: 204, endPoint x: 1065, endPoint y: 433, distance: 232.4
click at [1065, 433] on div at bounding box center [1060, 315] width 237 height 526
click at [1010, 245] on div at bounding box center [1060, 315] width 237 height 526
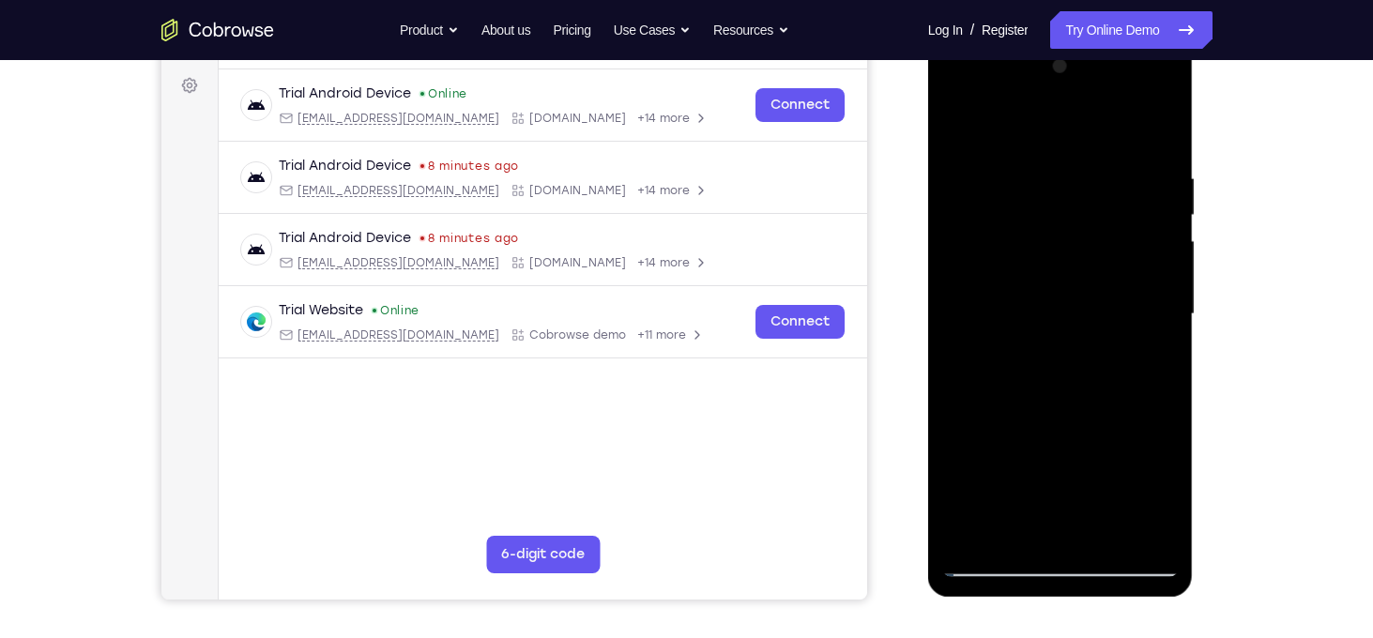
drag, startPoint x: 1063, startPoint y: 265, endPoint x: 1088, endPoint y: 10, distance: 255.6
click at [1088, 38] on html "Online web based iOS Simulators and Android Emulators. Run iPhone, iPad, Mobile…" at bounding box center [1062, 319] width 268 height 563
click at [1029, 530] on div at bounding box center [1060, 315] width 237 height 526
click at [1003, 534] on div at bounding box center [1060, 315] width 237 height 526
click at [955, 414] on div at bounding box center [1060, 315] width 237 height 526
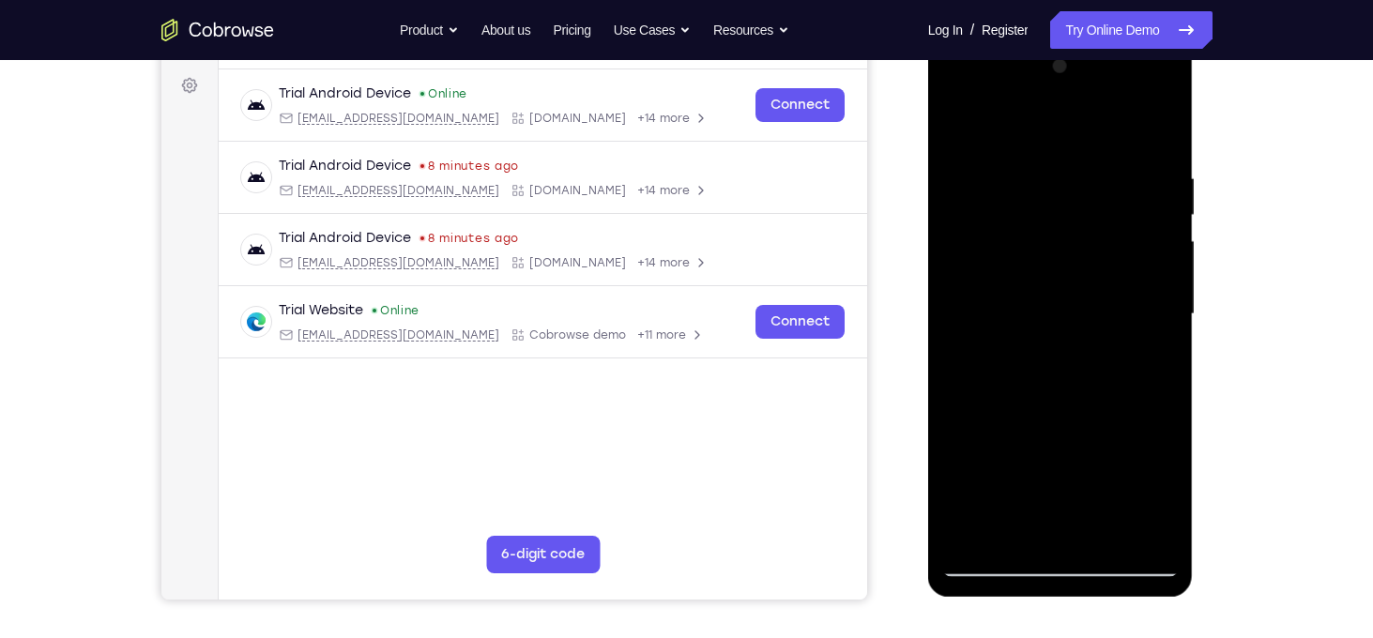
click at [955, 414] on div at bounding box center [1060, 315] width 237 height 526
click at [1150, 38] on div at bounding box center [1061, 38] width 266 height 0
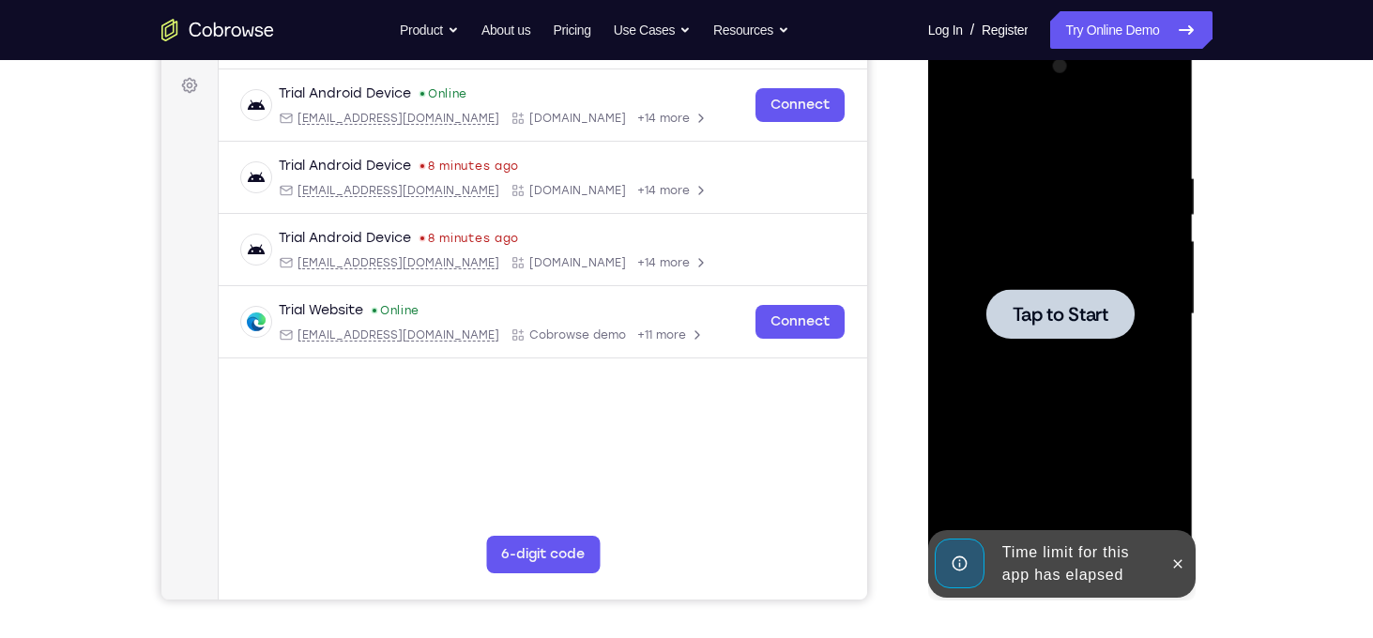
click at [1103, 335] on div at bounding box center [1061, 314] width 148 height 50
click at [1190, 568] on button at bounding box center [1178, 564] width 30 height 30
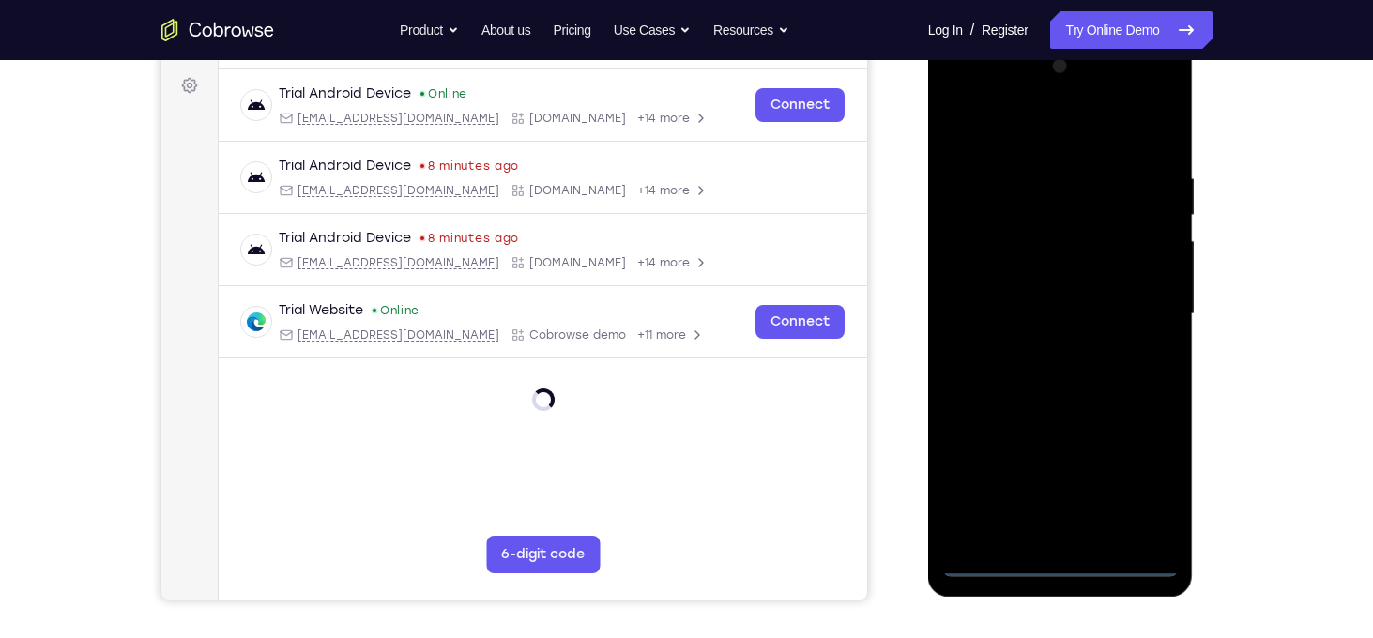
click at [1074, 568] on div at bounding box center [1060, 315] width 237 height 526
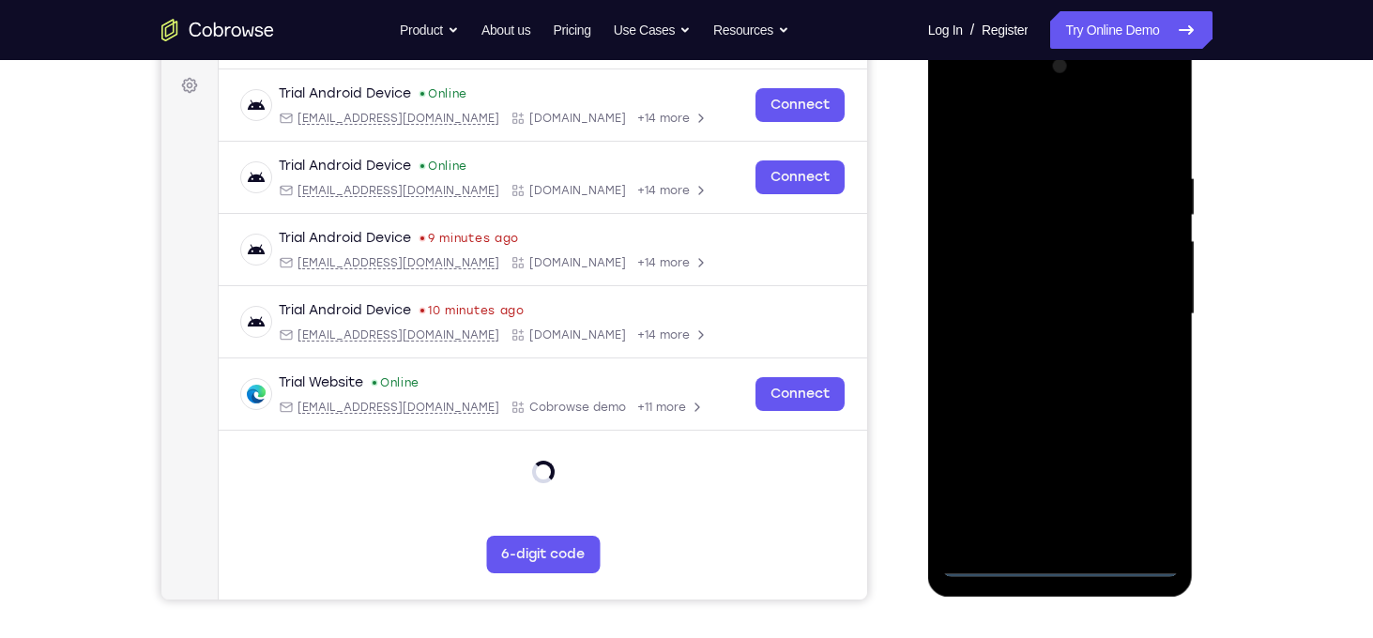
click at [1135, 488] on div at bounding box center [1060, 315] width 237 height 526
click at [956, 95] on div at bounding box center [1060, 315] width 237 height 526
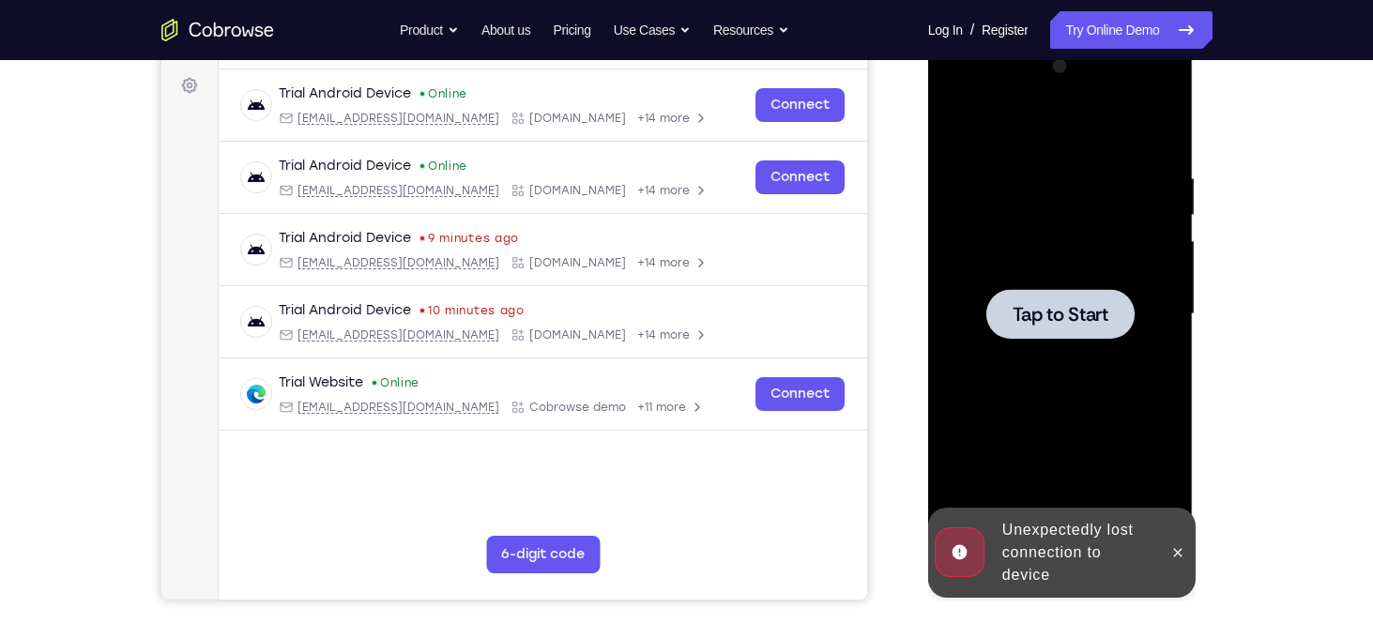
click at [1039, 305] on span "Tap to Start" at bounding box center [1061, 314] width 96 height 19
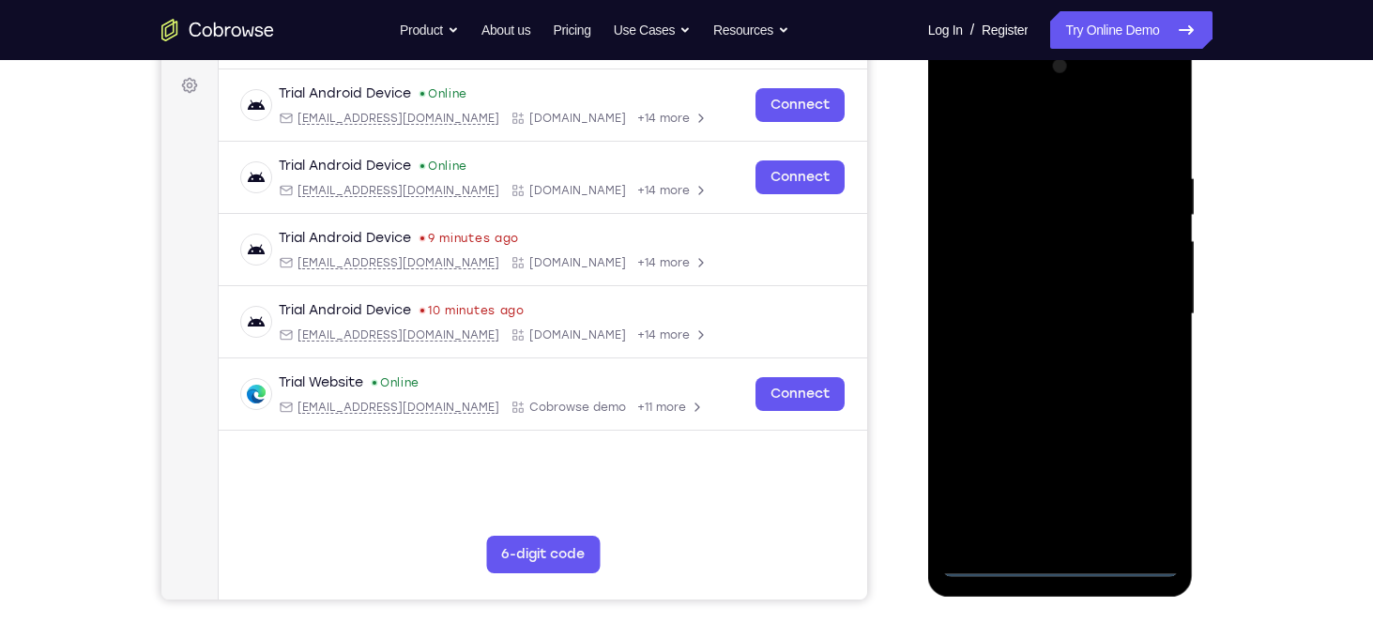
click at [1064, 566] on div at bounding box center [1060, 315] width 237 height 526
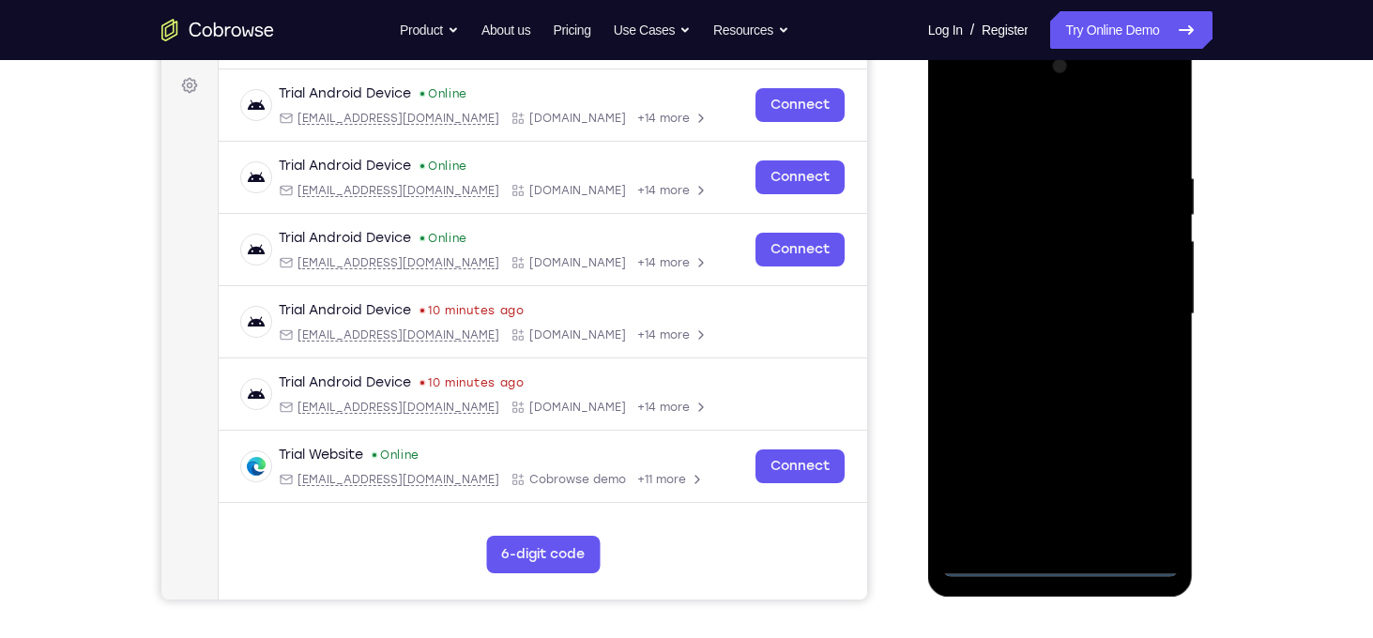
click at [1134, 471] on div at bounding box center [1060, 315] width 237 height 526
click at [956, 91] on div at bounding box center [1060, 315] width 237 height 526
click at [1135, 298] on div at bounding box center [1060, 315] width 237 height 526
click at [1038, 348] on div at bounding box center [1060, 315] width 237 height 526
click at [1040, 296] on div at bounding box center [1060, 315] width 237 height 526
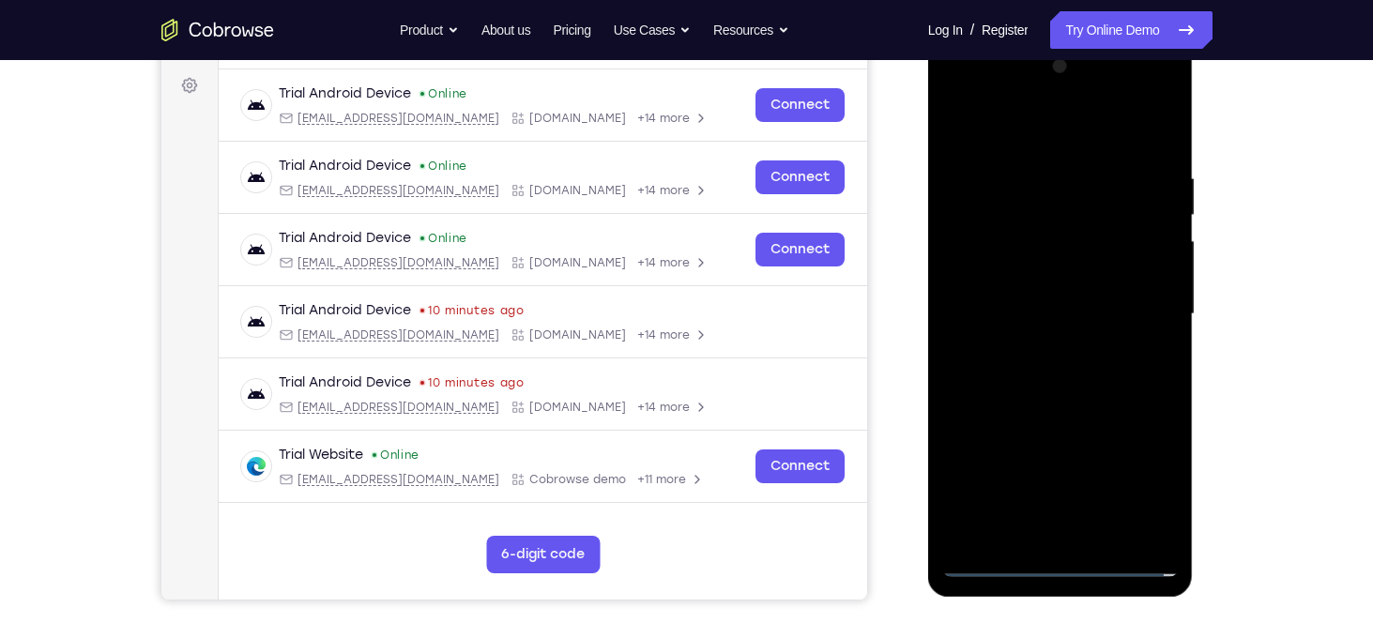
click at [1048, 290] on div at bounding box center [1060, 315] width 237 height 526
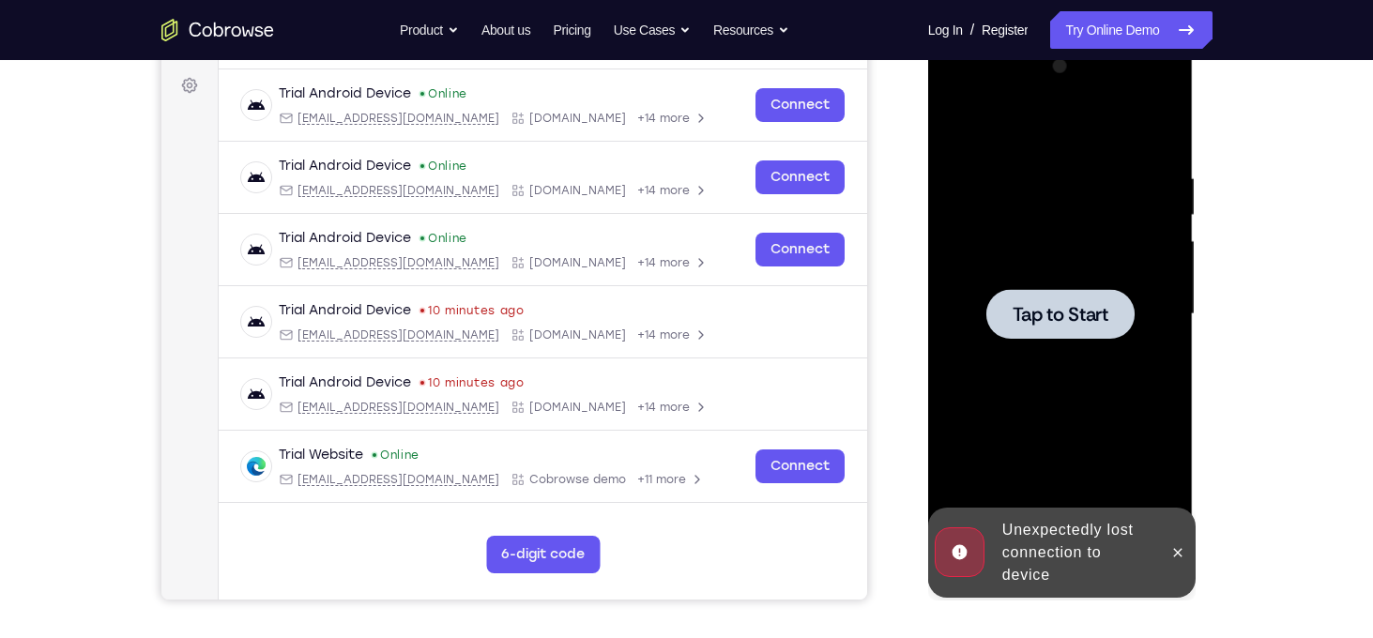
click at [1047, 297] on div at bounding box center [1061, 314] width 148 height 50
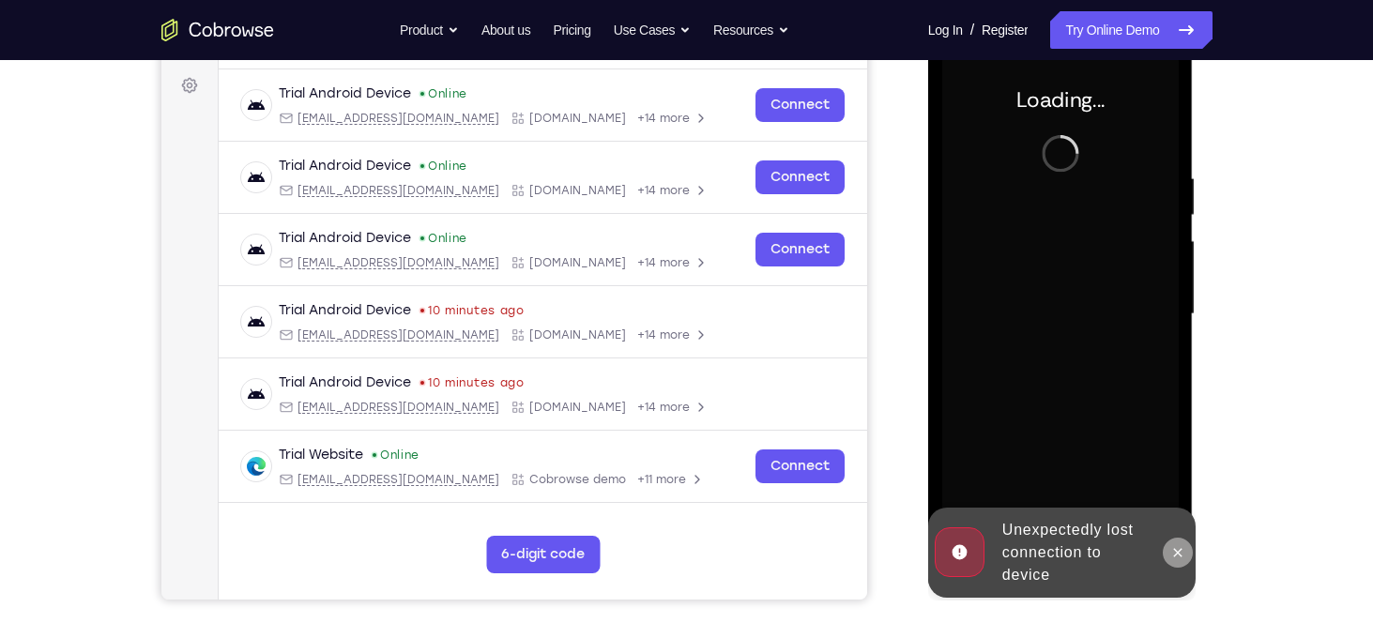
click at [1182, 541] on button at bounding box center [1178, 553] width 30 height 30
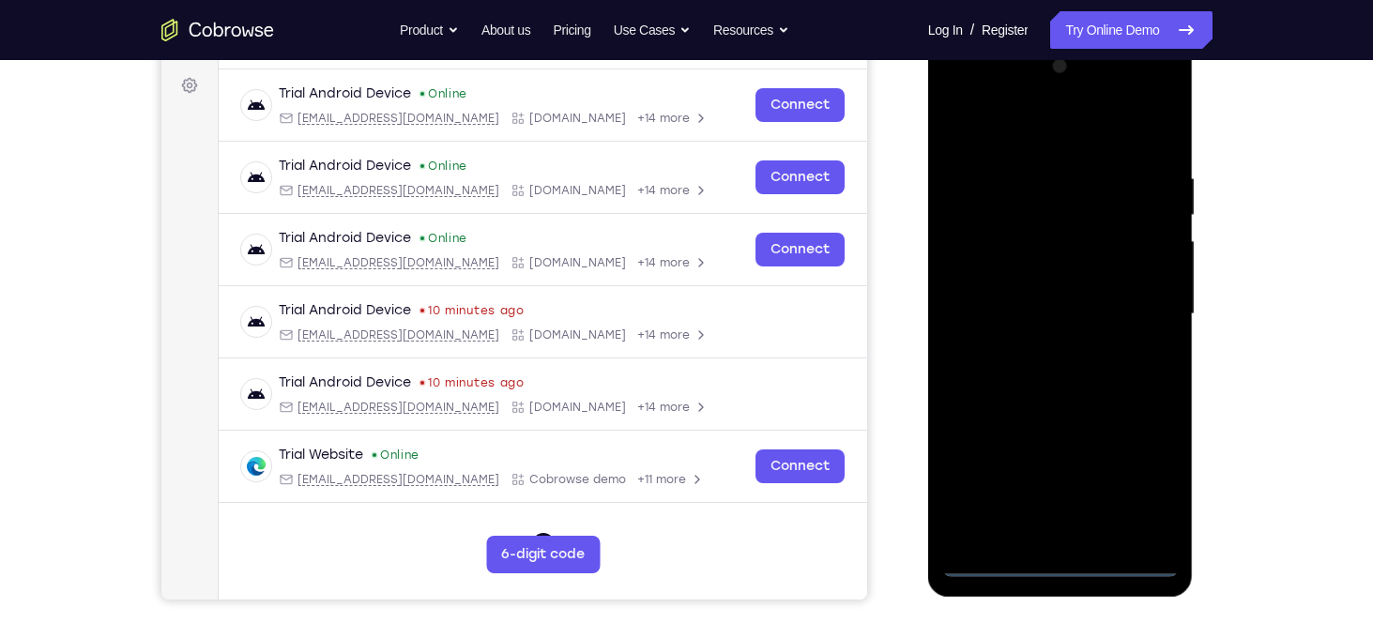
click at [1061, 565] on div at bounding box center [1060, 315] width 237 height 526
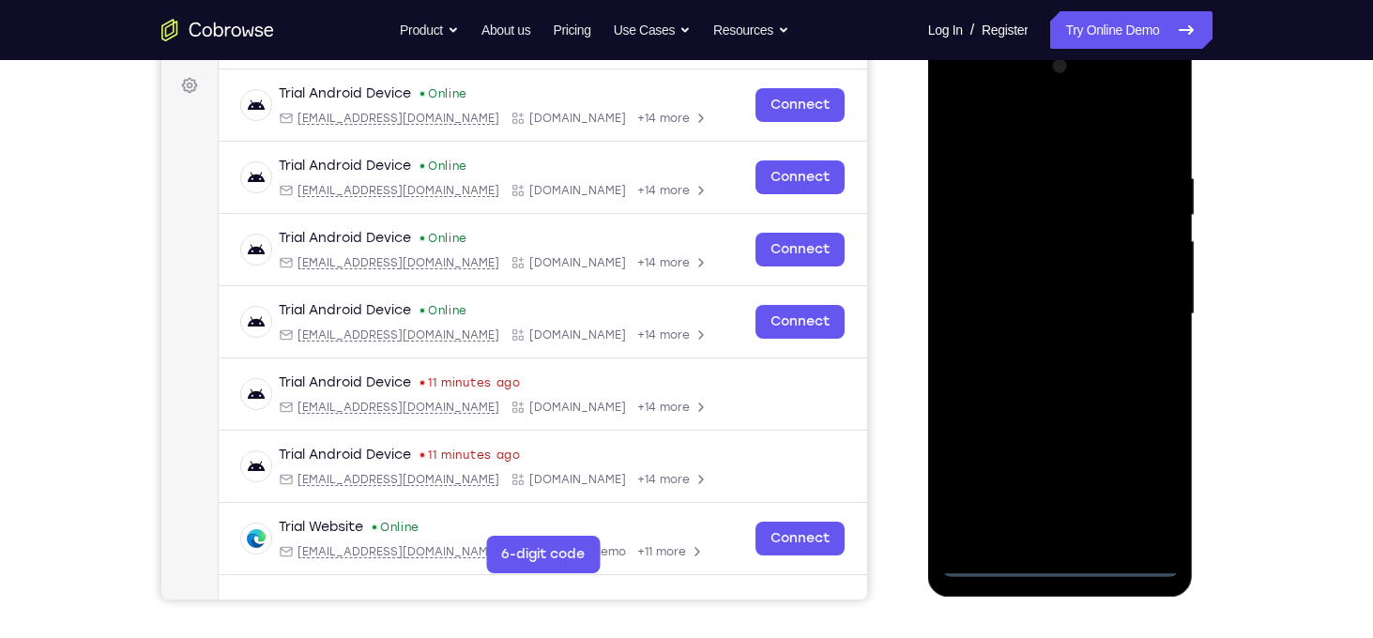
click at [1137, 479] on div at bounding box center [1060, 315] width 237 height 526
click at [956, 97] on div at bounding box center [1060, 315] width 237 height 526
click at [1146, 306] on div at bounding box center [1060, 315] width 237 height 526
click at [1036, 351] on div at bounding box center [1060, 315] width 237 height 526
click at [1033, 299] on div at bounding box center [1060, 315] width 237 height 526
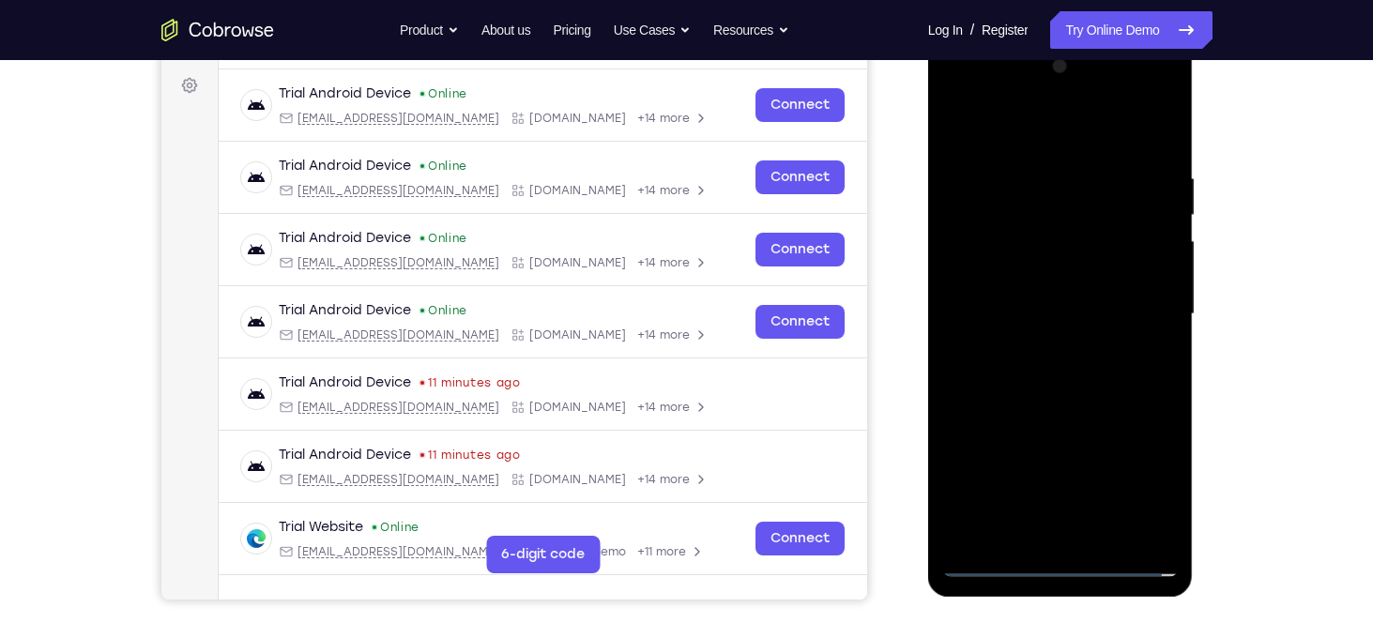
click at [1024, 285] on div at bounding box center [1060, 315] width 237 height 526
click at [1039, 314] on div at bounding box center [1060, 315] width 237 height 526
click at [1005, 384] on div at bounding box center [1060, 315] width 237 height 526
drag, startPoint x: 1029, startPoint y: 373, endPoint x: 1009, endPoint y: 329, distance: 47.5
click at [1009, 329] on div at bounding box center [1060, 315] width 237 height 526
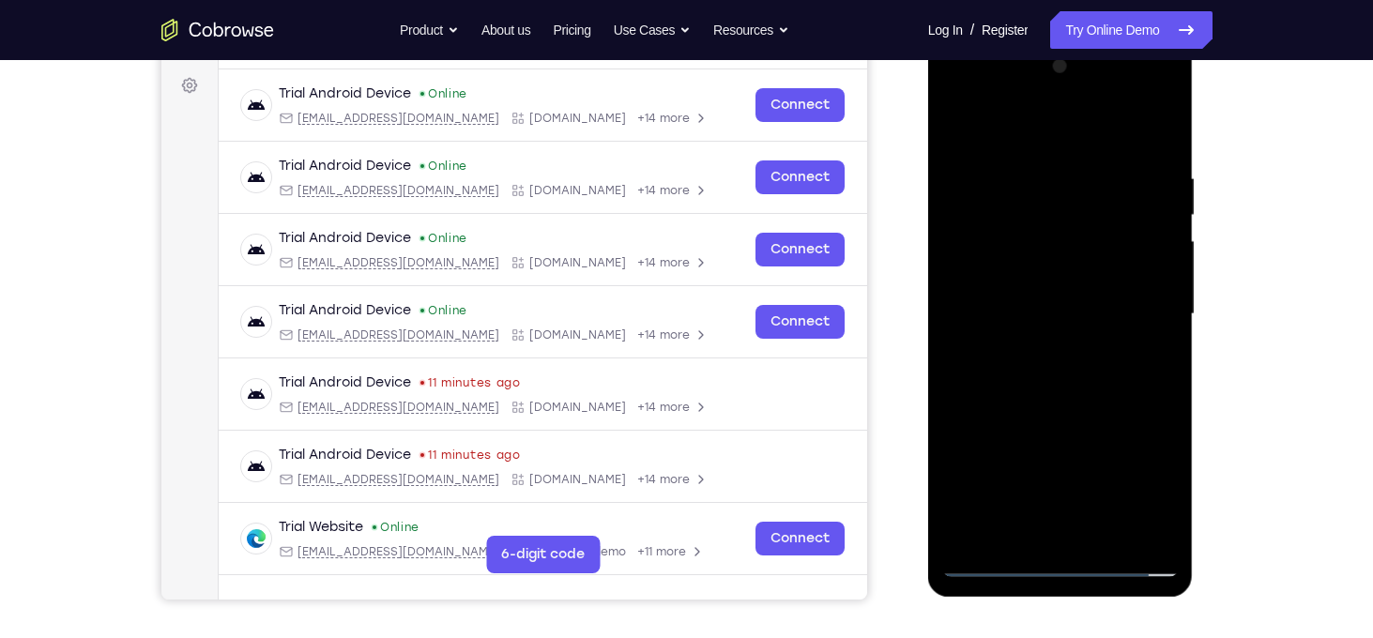
click at [1031, 183] on div at bounding box center [1060, 315] width 237 height 526
click at [1165, 154] on div at bounding box center [1060, 315] width 237 height 526
click at [1158, 153] on div at bounding box center [1060, 315] width 237 height 526
click at [1038, 177] on div at bounding box center [1060, 315] width 237 height 526
drag, startPoint x: 972, startPoint y: 218, endPoint x: 1298, endPoint y: 207, distance: 325.9
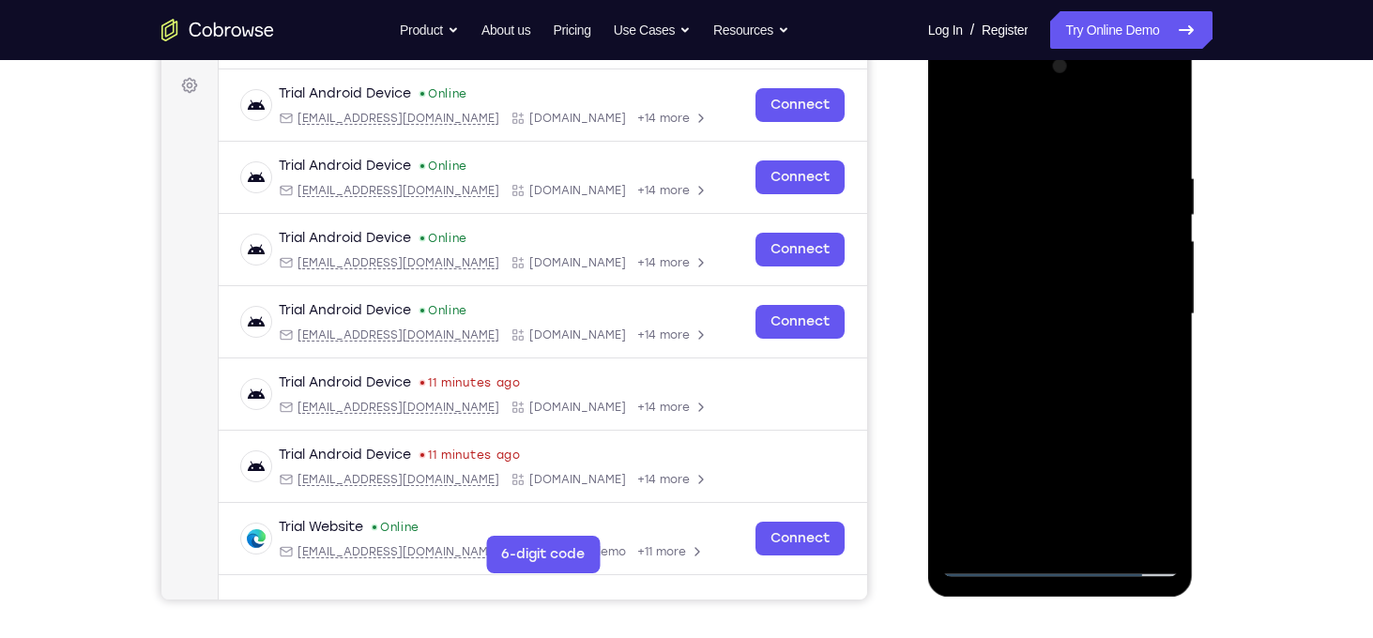
click at [1196, 207] on html "Online web based iOS Simulators and Android Emulators. Run iPhone, iPad, Mobile…" at bounding box center [1062, 319] width 268 height 563
click at [1155, 128] on div at bounding box center [1060, 315] width 237 height 526
click at [1156, 136] on div at bounding box center [1060, 315] width 237 height 526
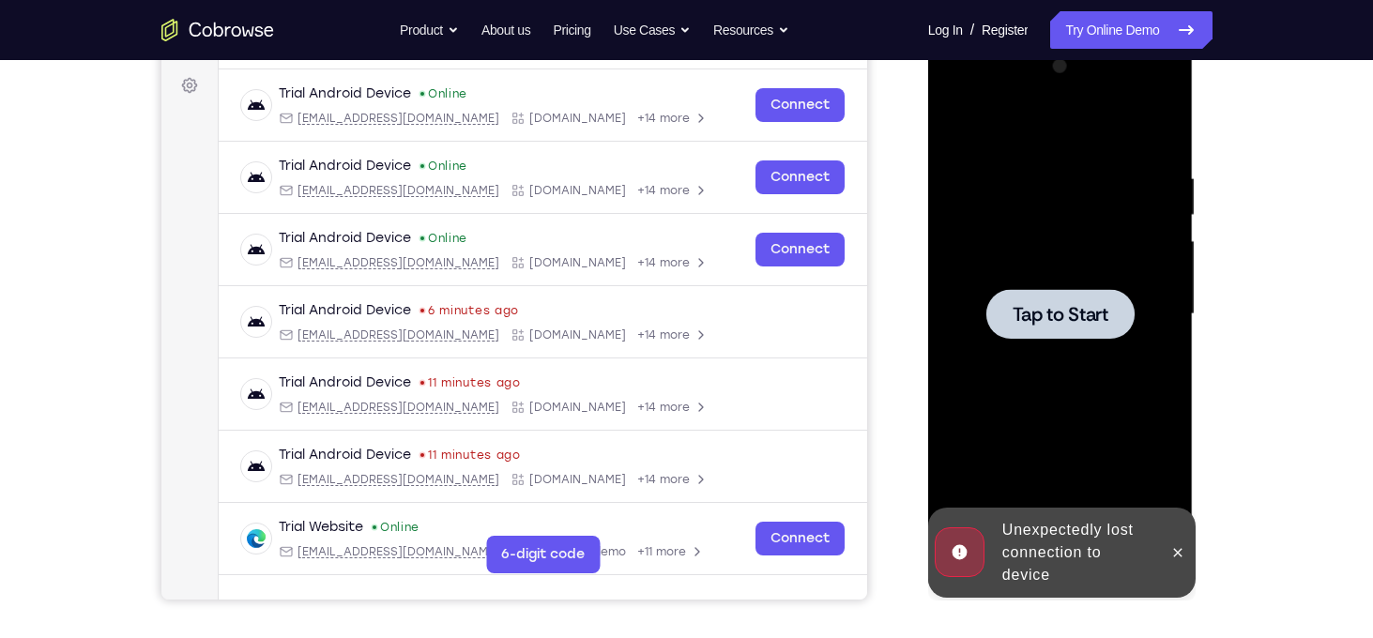
click at [1074, 331] on div at bounding box center [1061, 314] width 148 height 50
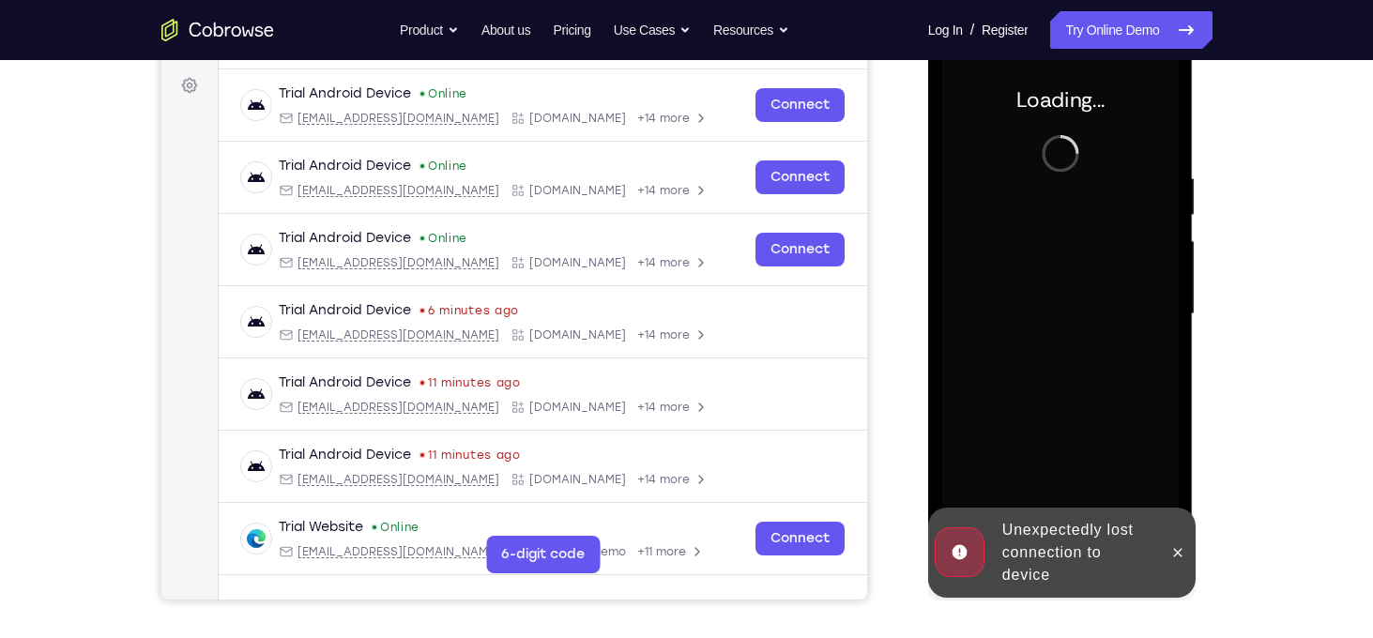
click at [1181, 536] on div at bounding box center [1178, 553] width 30 height 90
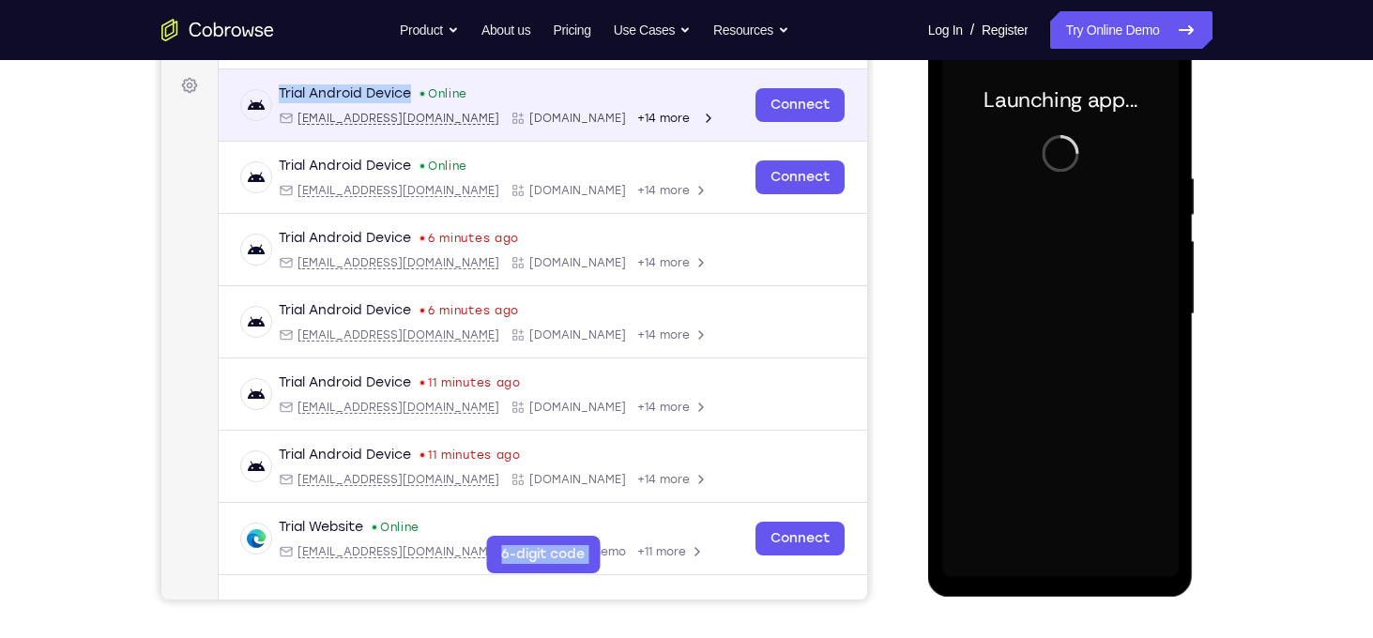
drag, startPoint x: 836, startPoint y: -8, endPoint x: 581, endPoint y: 69, distance: 266.7
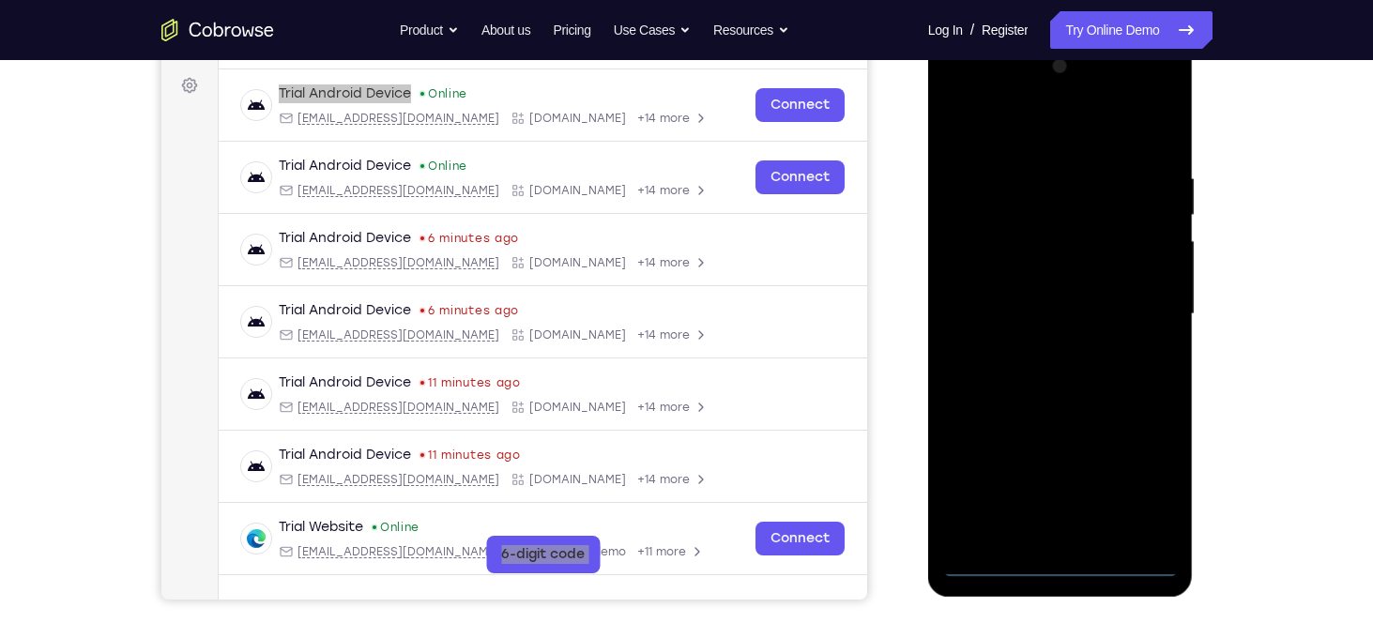
click at [875, 172] on div "Your Support Agent Your Customer Web iOS Android" at bounding box center [686, 254] width 1051 height 694
click at [1066, 564] on div at bounding box center [1060, 315] width 237 height 526
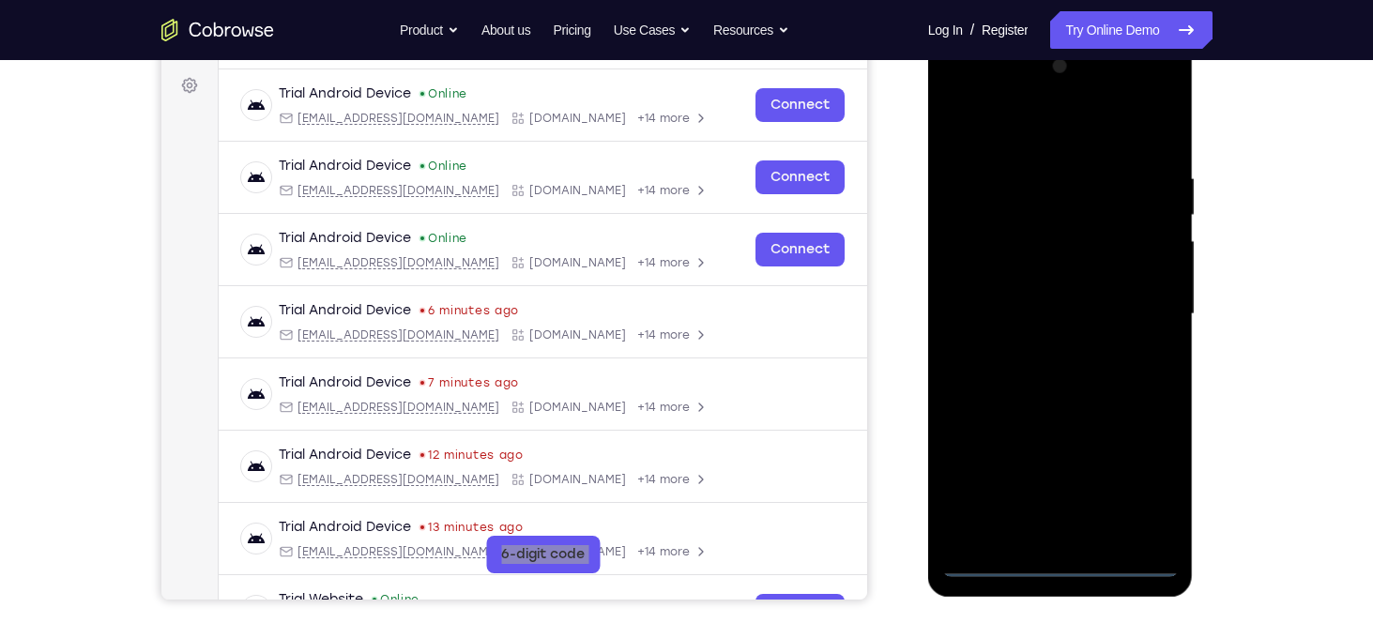
click at [1135, 473] on div at bounding box center [1060, 315] width 237 height 526
click at [966, 101] on div at bounding box center [1060, 315] width 237 height 526
click at [1137, 304] on div at bounding box center [1060, 315] width 237 height 526
click at [1038, 350] on div at bounding box center [1060, 315] width 237 height 526
click at [1052, 273] on div at bounding box center [1060, 315] width 237 height 526
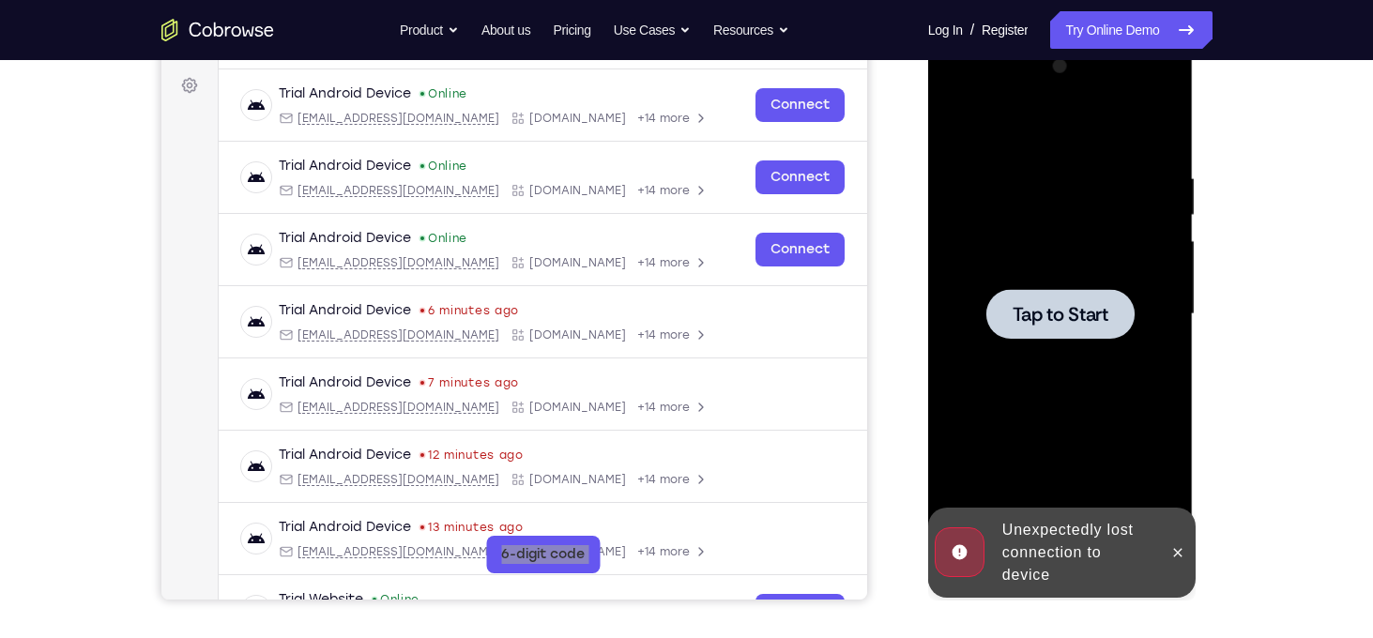
click at [1050, 311] on span "Tap to Start" at bounding box center [1061, 314] width 96 height 19
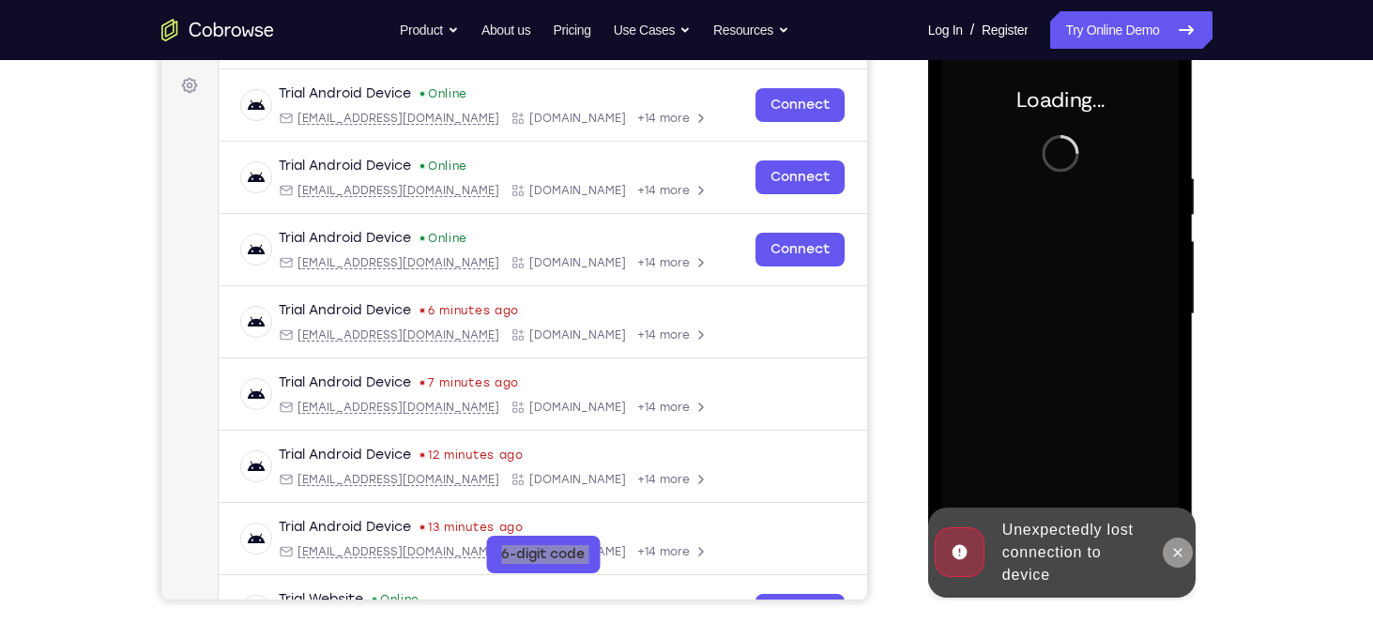
click at [1175, 558] on icon at bounding box center [1177, 552] width 15 height 15
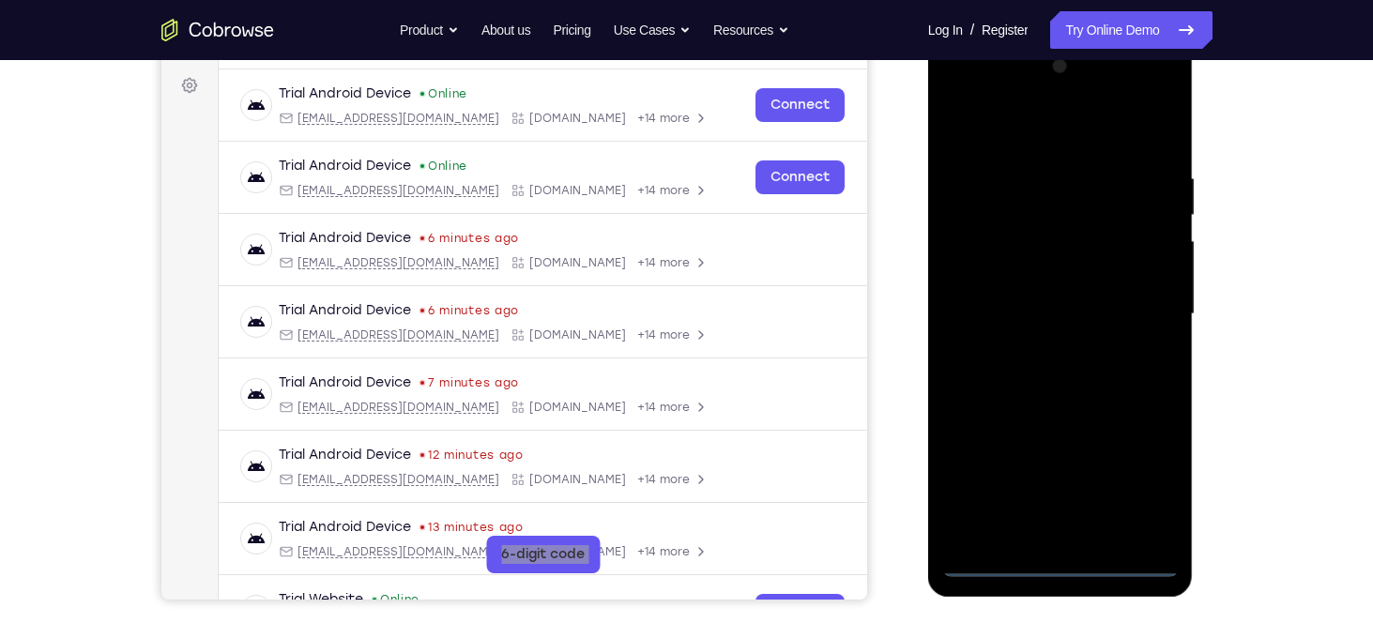
click at [1072, 566] on div at bounding box center [1060, 315] width 237 height 526
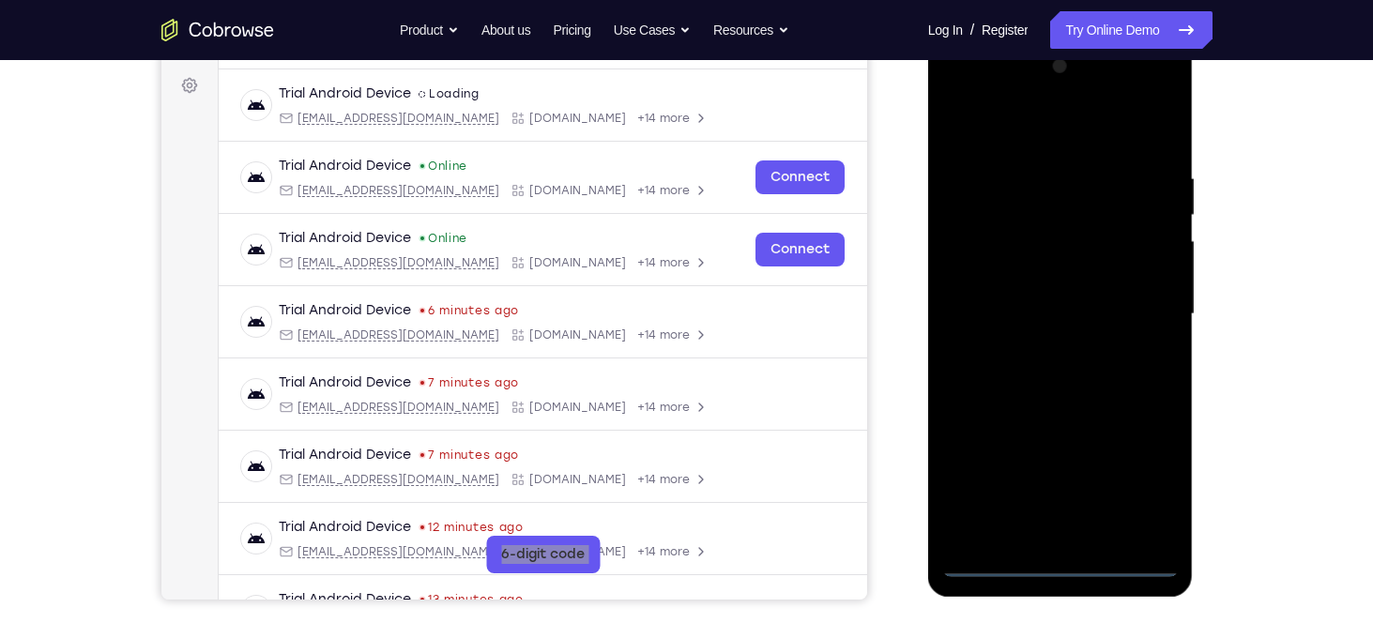
click at [1142, 486] on div at bounding box center [1060, 315] width 237 height 526
click at [956, 99] on div at bounding box center [1060, 315] width 237 height 526
click at [1140, 300] on div at bounding box center [1060, 315] width 237 height 526
click at [1048, 536] on div at bounding box center [1060, 315] width 237 height 526
click at [1074, 531] on div at bounding box center [1060, 315] width 237 height 526
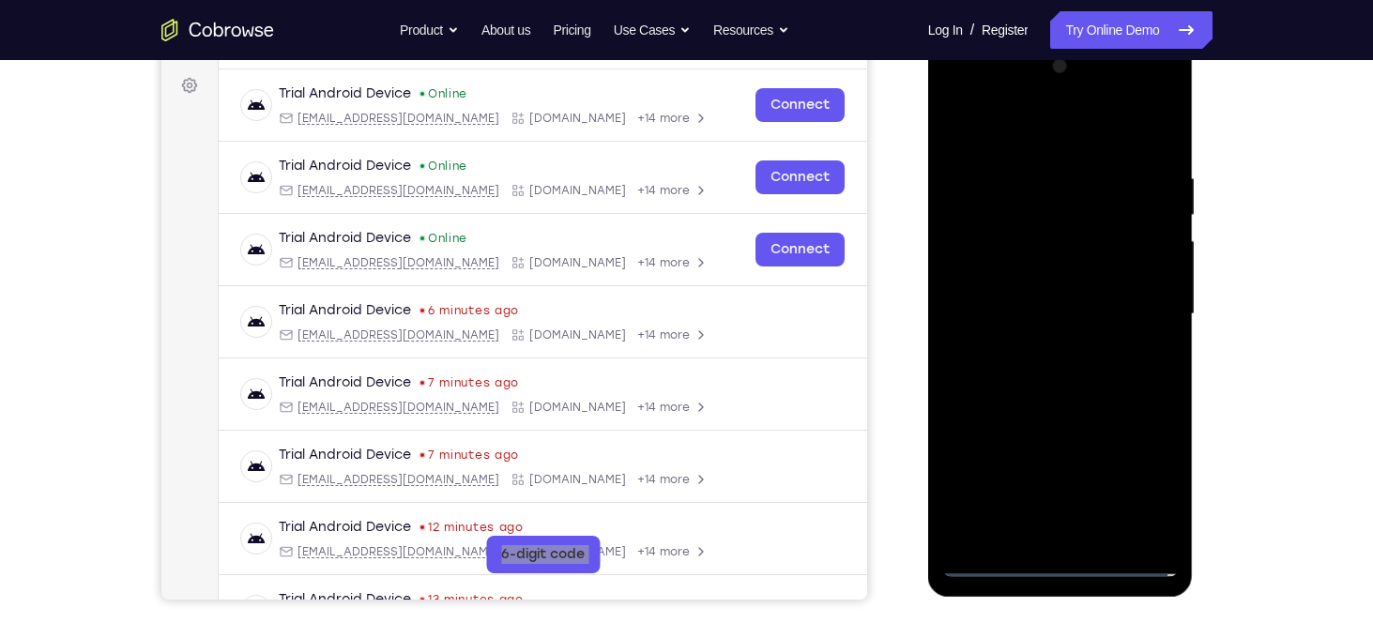
click at [1002, 566] on div at bounding box center [1060, 315] width 237 height 526
click at [1082, 534] on div at bounding box center [1060, 315] width 237 height 526
click at [1038, 300] on div at bounding box center [1060, 315] width 237 height 526
click at [1031, 288] on div at bounding box center [1060, 315] width 237 height 526
click at [1045, 311] on div at bounding box center [1060, 315] width 237 height 526
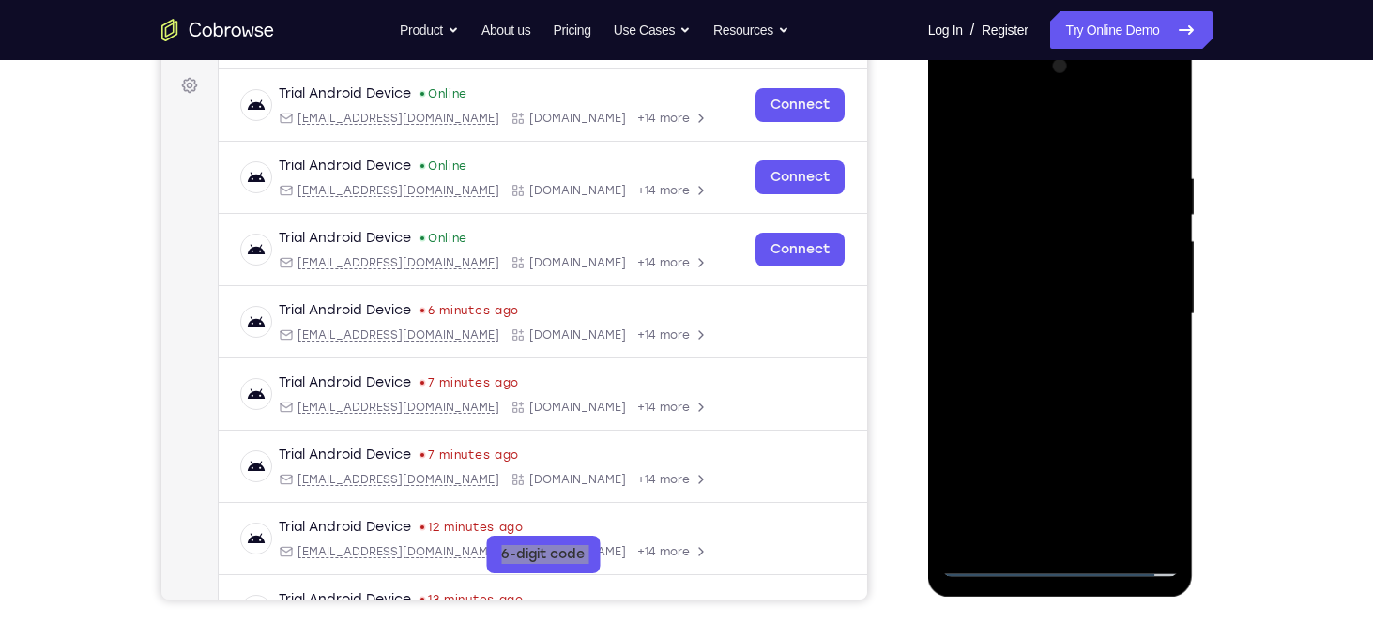
click at [1068, 371] on div at bounding box center [1060, 315] width 237 height 526
click at [1063, 371] on div at bounding box center [1060, 315] width 237 height 526
drag, startPoint x: 1031, startPoint y: 142, endPoint x: 1034, endPoint y: 51, distance: 91.1
click at [1034, 52] on div at bounding box center [1060, 315] width 237 height 526
click at [1063, 372] on div at bounding box center [1060, 315] width 237 height 526
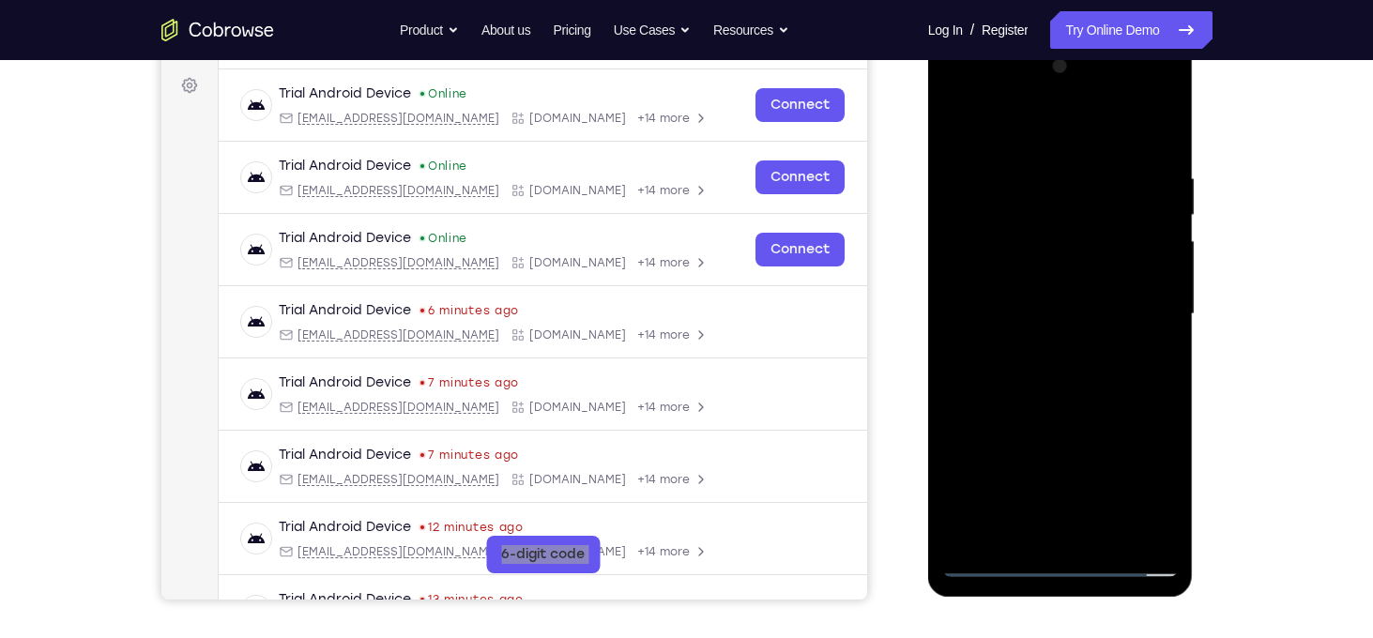
click at [1079, 394] on div at bounding box center [1060, 315] width 237 height 526
click at [1031, 179] on div at bounding box center [1060, 315] width 237 height 526
click at [1151, 134] on div at bounding box center [1060, 315] width 237 height 526
click at [1108, 531] on div at bounding box center [1060, 315] width 237 height 526
click at [1067, 408] on div at bounding box center [1060, 315] width 237 height 526
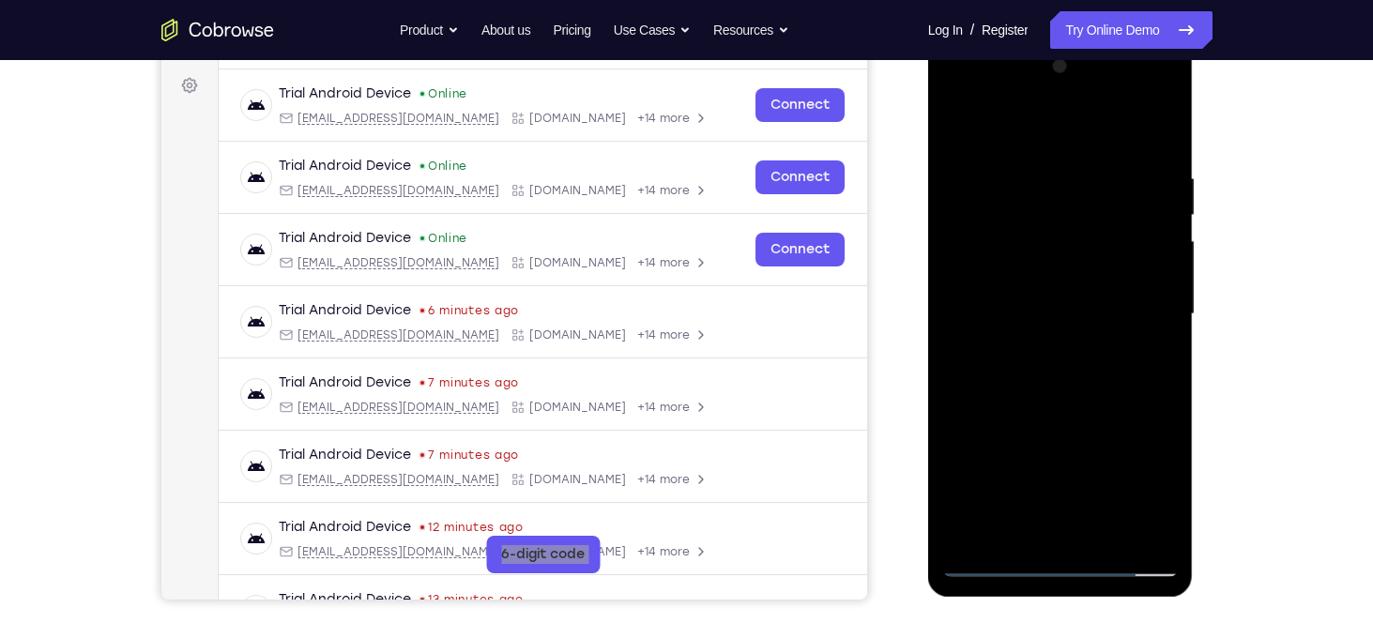
click at [1050, 298] on div at bounding box center [1060, 315] width 237 height 526
click at [1036, 414] on div at bounding box center [1060, 315] width 237 height 526
click at [1080, 417] on div at bounding box center [1060, 315] width 237 height 526
click at [998, 357] on div at bounding box center [1060, 315] width 237 height 526
click at [1095, 409] on div at bounding box center [1060, 315] width 237 height 526
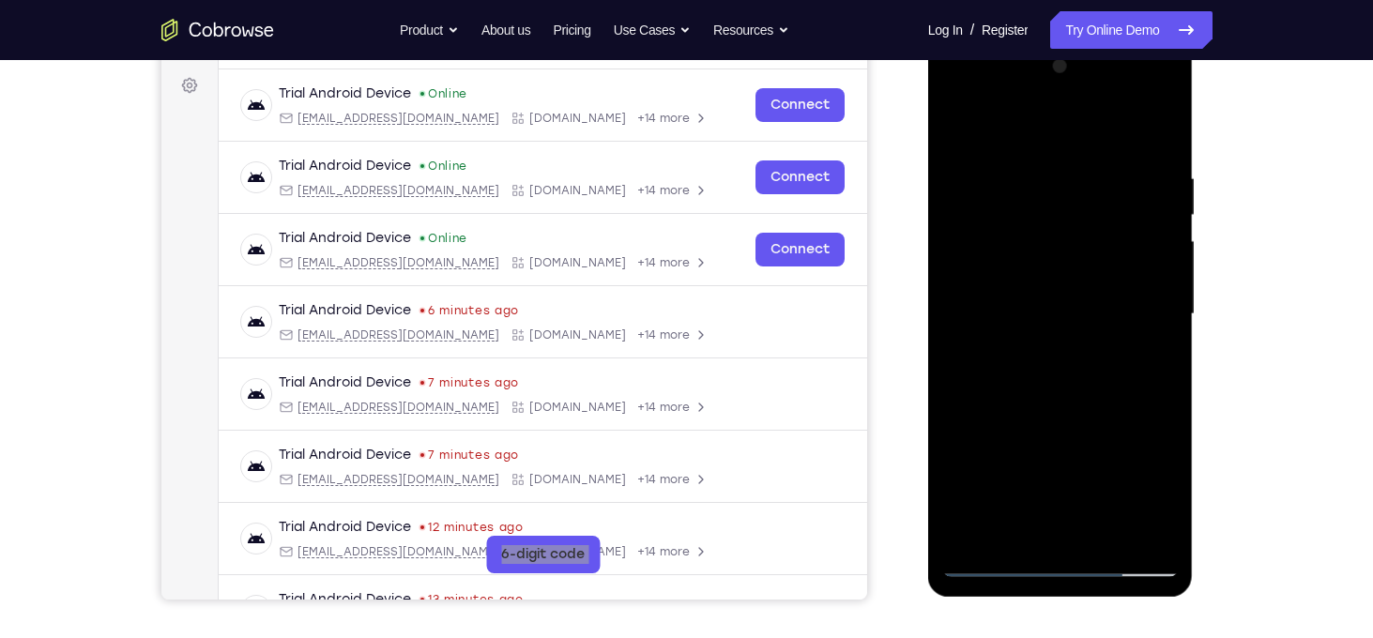
click at [1148, 363] on div at bounding box center [1060, 315] width 237 height 526
click at [1146, 360] on div at bounding box center [1060, 315] width 237 height 526
click at [1074, 218] on div at bounding box center [1060, 315] width 237 height 526
click at [1146, 380] on div at bounding box center [1060, 315] width 237 height 526
click at [1144, 361] on div at bounding box center [1060, 315] width 237 height 526
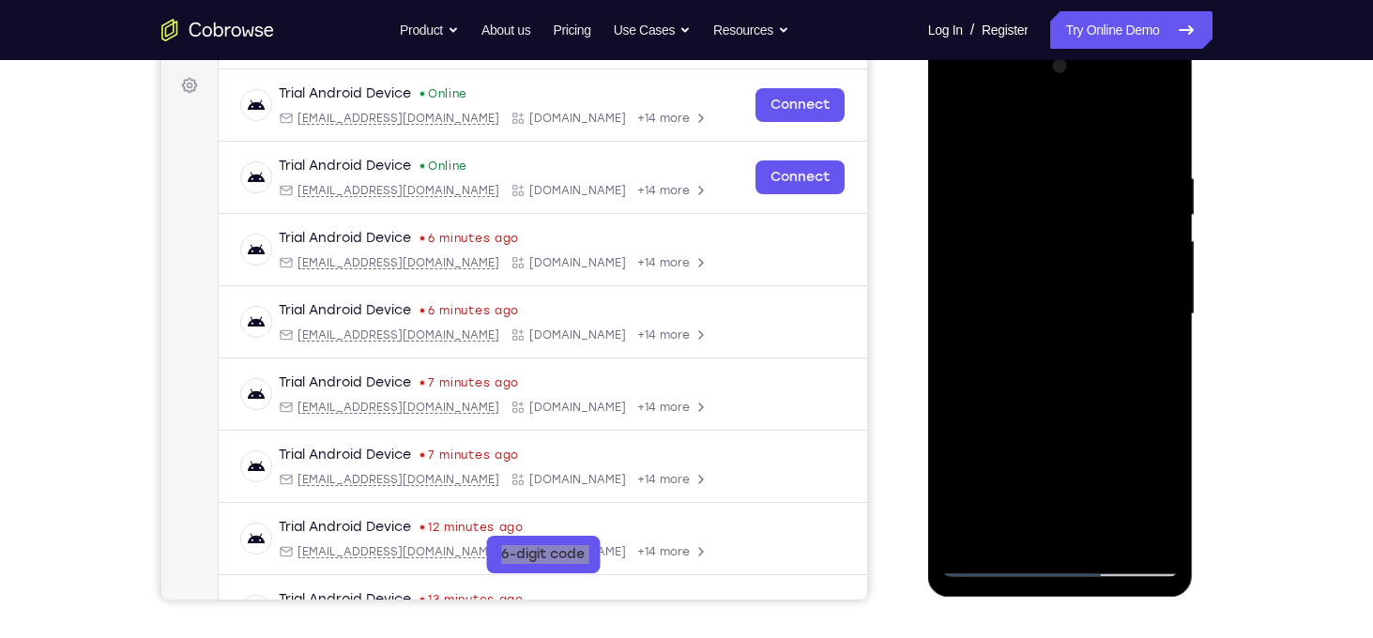
click at [1058, 171] on div at bounding box center [1060, 315] width 237 height 526
click at [1113, 340] on div at bounding box center [1060, 315] width 237 height 526
click at [1164, 497] on div at bounding box center [1060, 315] width 237 height 526
click at [1157, 496] on div at bounding box center [1060, 315] width 237 height 526
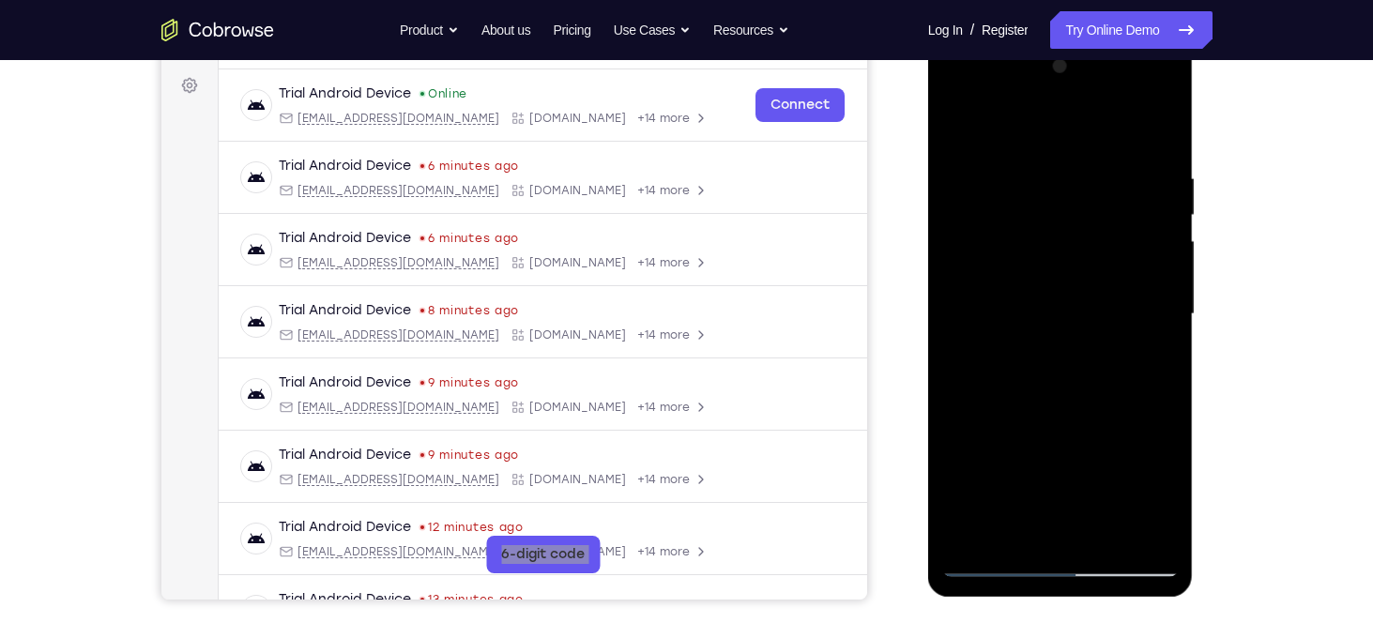
click at [1155, 356] on div at bounding box center [1060, 315] width 237 height 526
click at [1150, 363] on div at bounding box center [1060, 315] width 237 height 526
click at [1144, 355] on div at bounding box center [1060, 315] width 237 height 526
click at [1154, 320] on div at bounding box center [1060, 315] width 237 height 526
click at [1094, 486] on div at bounding box center [1060, 315] width 237 height 526
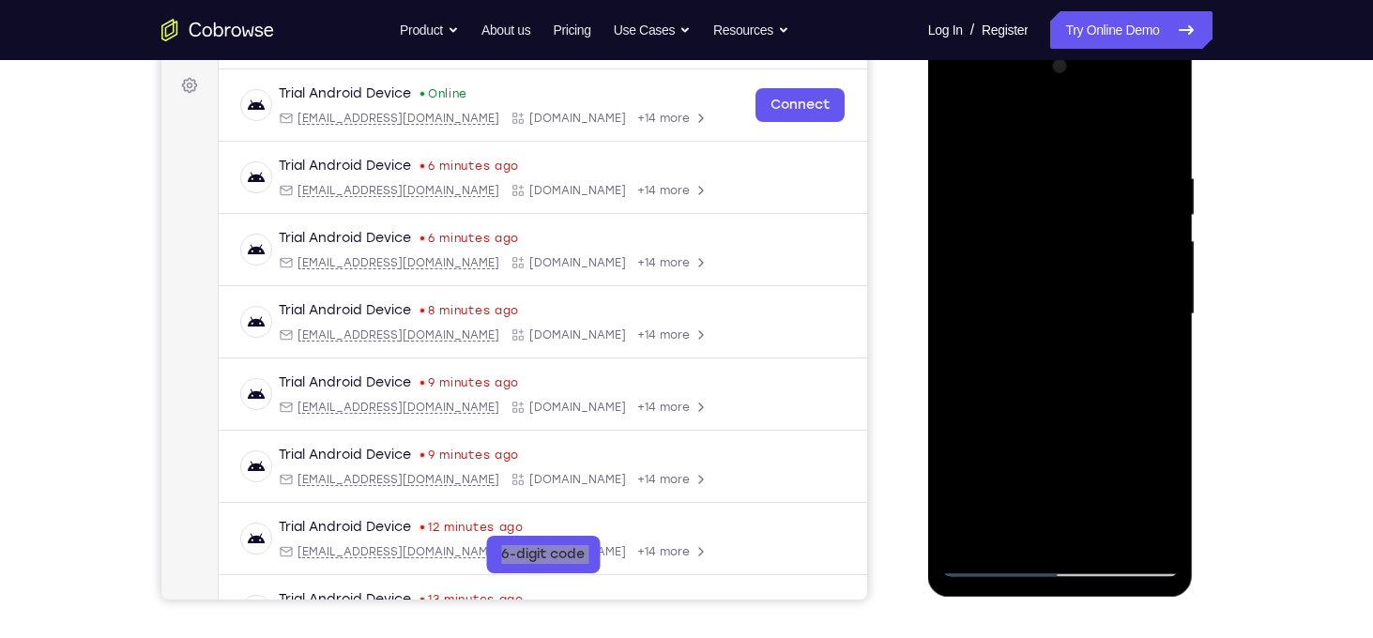
click at [1066, 455] on div at bounding box center [1060, 315] width 237 height 526
click at [1040, 314] on div at bounding box center [1060, 315] width 237 height 526
click at [1039, 526] on div at bounding box center [1060, 315] width 237 height 526
click at [1156, 496] on div at bounding box center [1060, 315] width 237 height 526
click at [1152, 363] on div at bounding box center [1060, 315] width 237 height 526
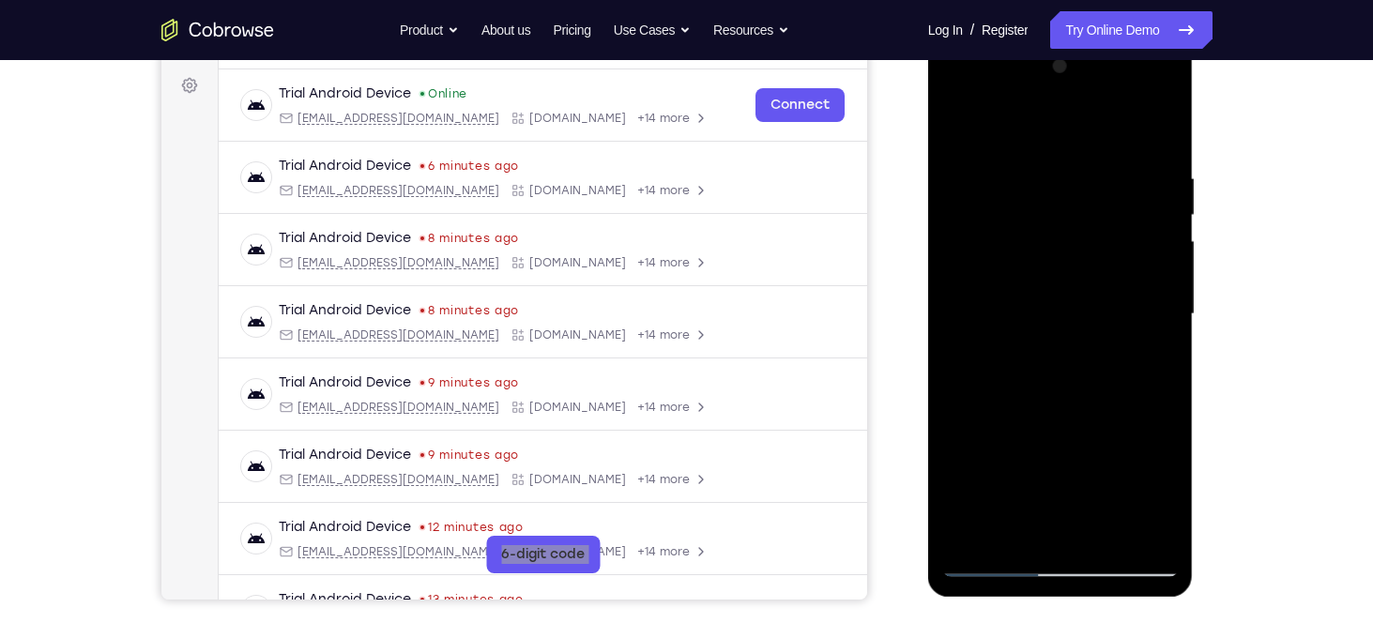
click at [958, 130] on div at bounding box center [1060, 315] width 237 height 526
click at [1047, 404] on div at bounding box center [1060, 315] width 237 height 526
click at [953, 124] on div at bounding box center [1060, 315] width 237 height 526
click at [1023, 342] on div at bounding box center [1060, 315] width 237 height 526
click at [961, 122] on div at bounding box center [1060, 315] width 237 height 526
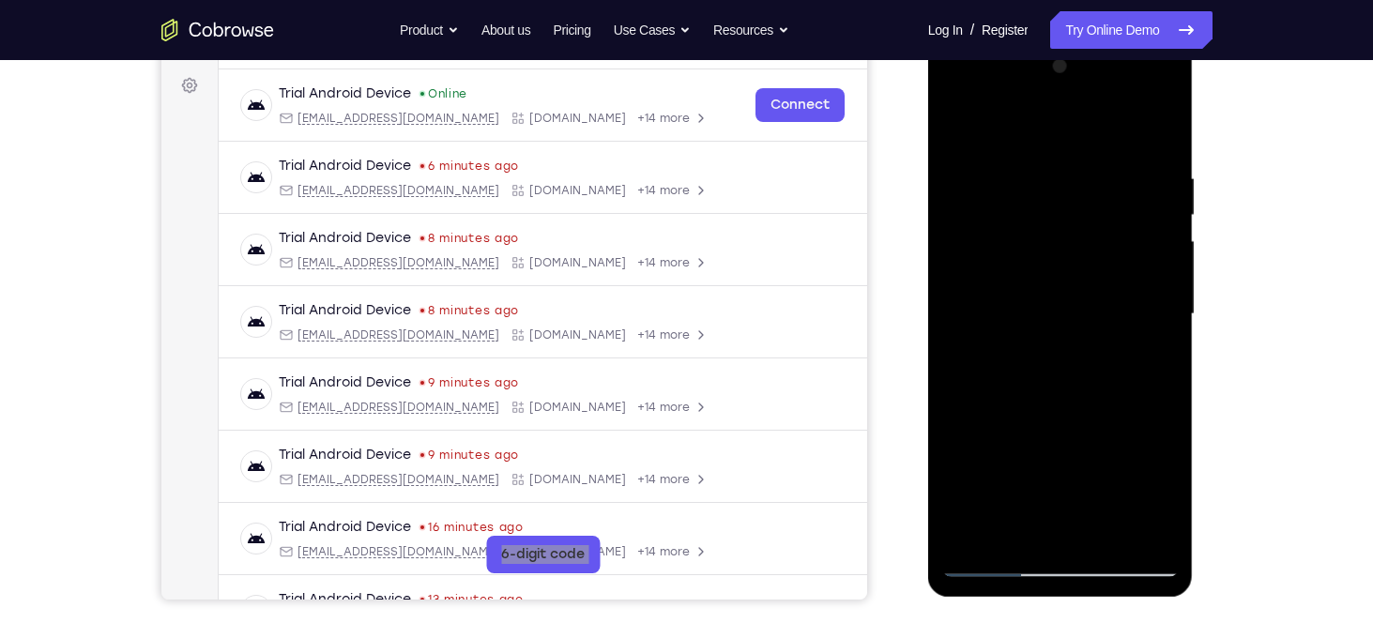
click at [957, 122] on div at bounding box center [1060, 315] width 237 height 526
click at [1166, 512] on div at bounding box center [1060, 315] width 237 height 526
click at [1032, 158] on div at bounding box center [1060, 315] width 237 height 526
click at [1158, 132] on div at bounding box center [1060, 315] width 237 height 526
click at [983, 526] on div at bounding box center [1060, 315] width 237 height 526
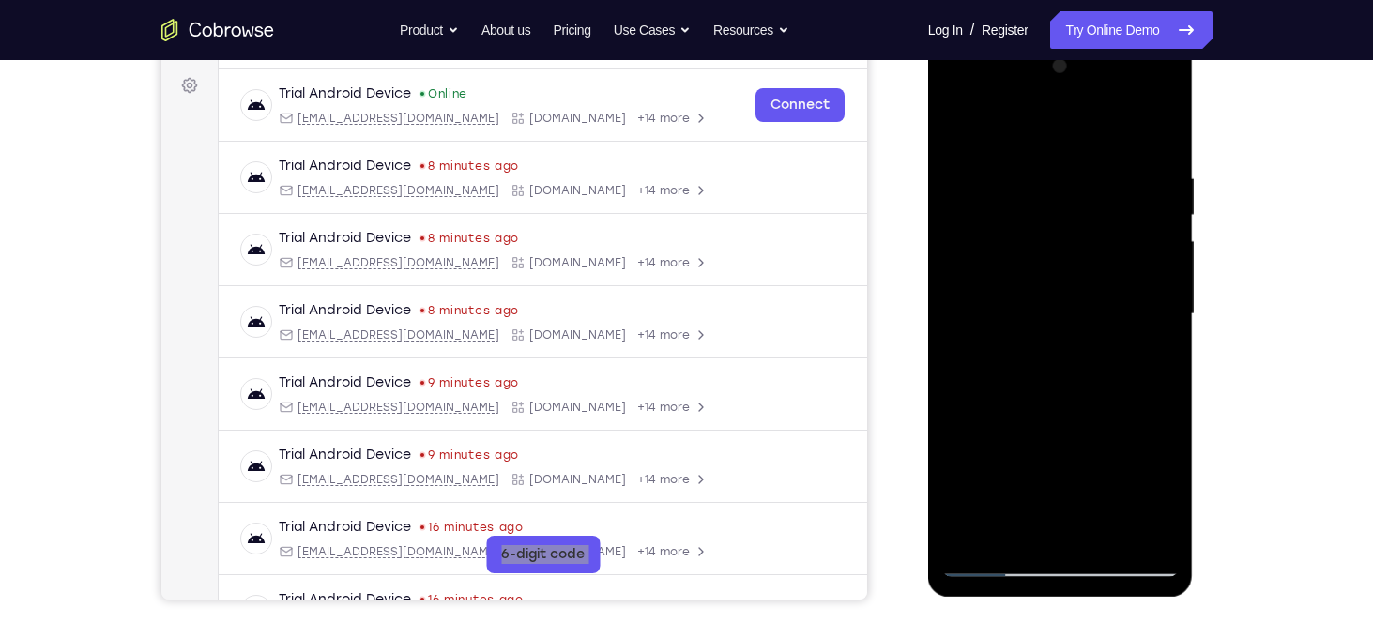
drag, startPoint x: 1060, startPoint y: 287, endPoint x: 1061, endPoint y: 567, distance: 279.7
click at [1061, 567] on div at bounding box center [1060, 315] width 237 height 526
drag, startPoint x: 1137, startPoint y: 464, endPoint x: 1106, endPoint y: 303, distance: 163.5
click at [1106, 303] on div at bounding box center [1060, 315] width 237 height 526
click at [1108, 537] on div at bounding box center [1060, 315] width 237 height 526
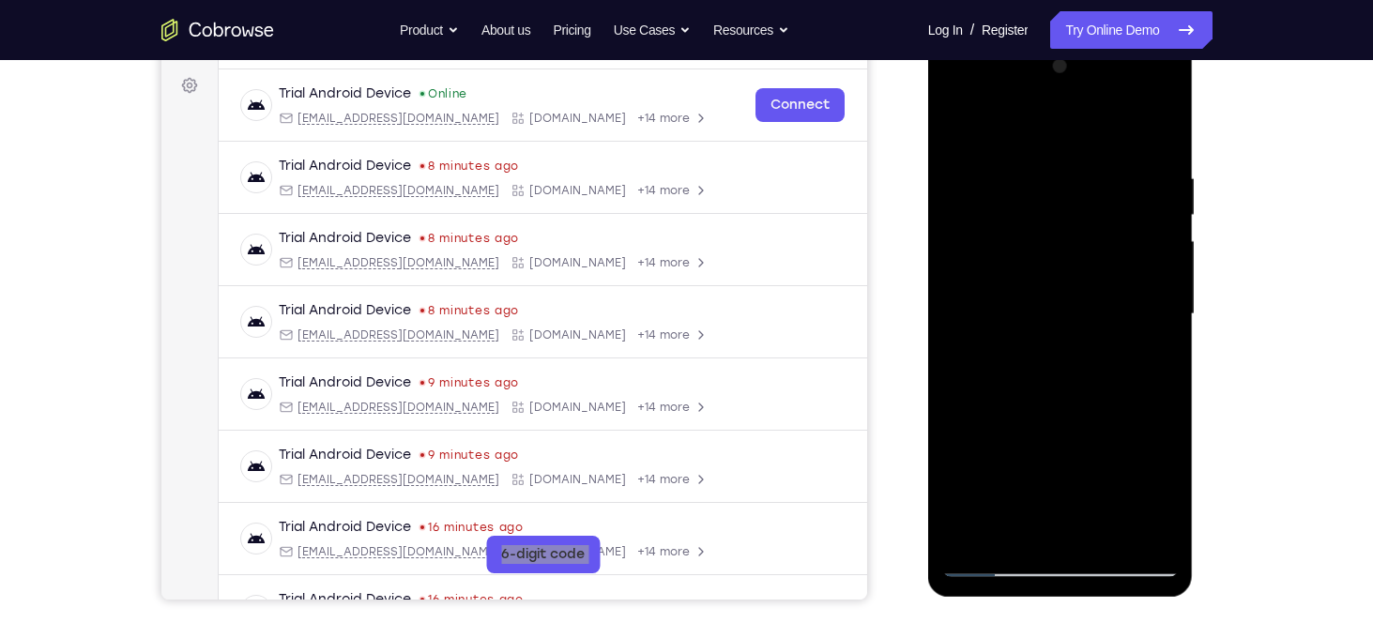
click at [972, 130] on div at bounding box center [1060, 315] width 237 height 526
drag, startPoint x: 1033, startPoint y: 216, endPoint x: 1034, endPoint y: 266, distance: 49.8
click at [1034, 266] on div at bounding box center [1060, 315] width 237 height 526
click at [1011, 543] on div at bounding box center [1060, 315] width 237 height 526
click at [1054, 320] on div at bounding box center [1060, 315] width 237 height 526
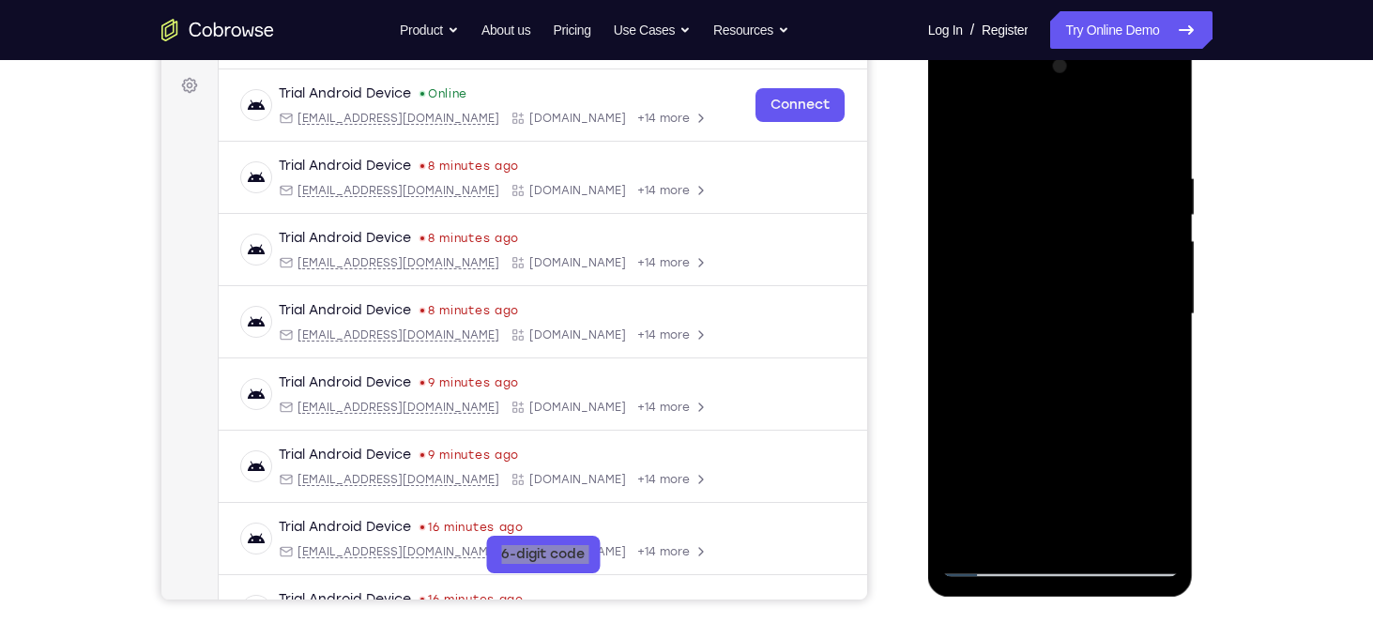
click at [961, 128] on div at bounding box center [1060, 315] width 237 height 526
click at [1004, 241] on div at bounding box center [1060, 315] width 237 height 526
click at [1065, 336] on div at bounding box center [1060, 315] width 237 height 526
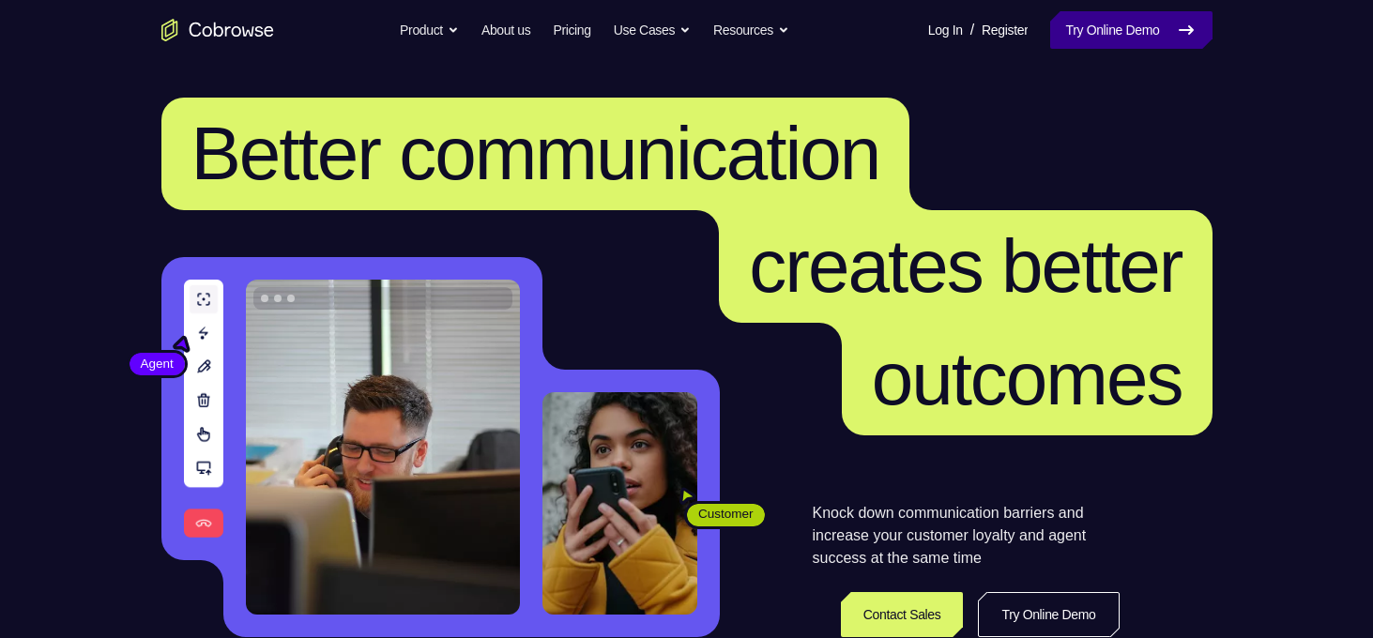
click at [1122, 22] on link "Try Online Demo" at bounding box center [1130, 30] width 161 height 38
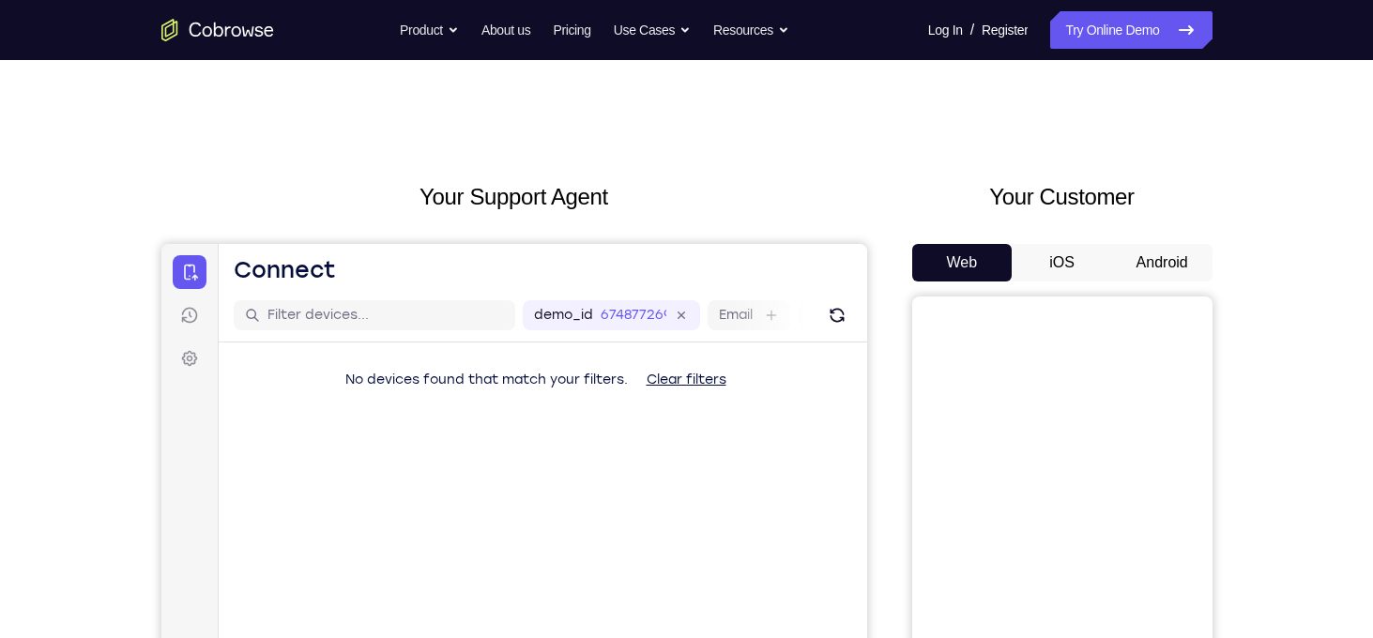
click at [1151, 252] on button "Android" at bounding box center [1162, 263] width 100 height 38
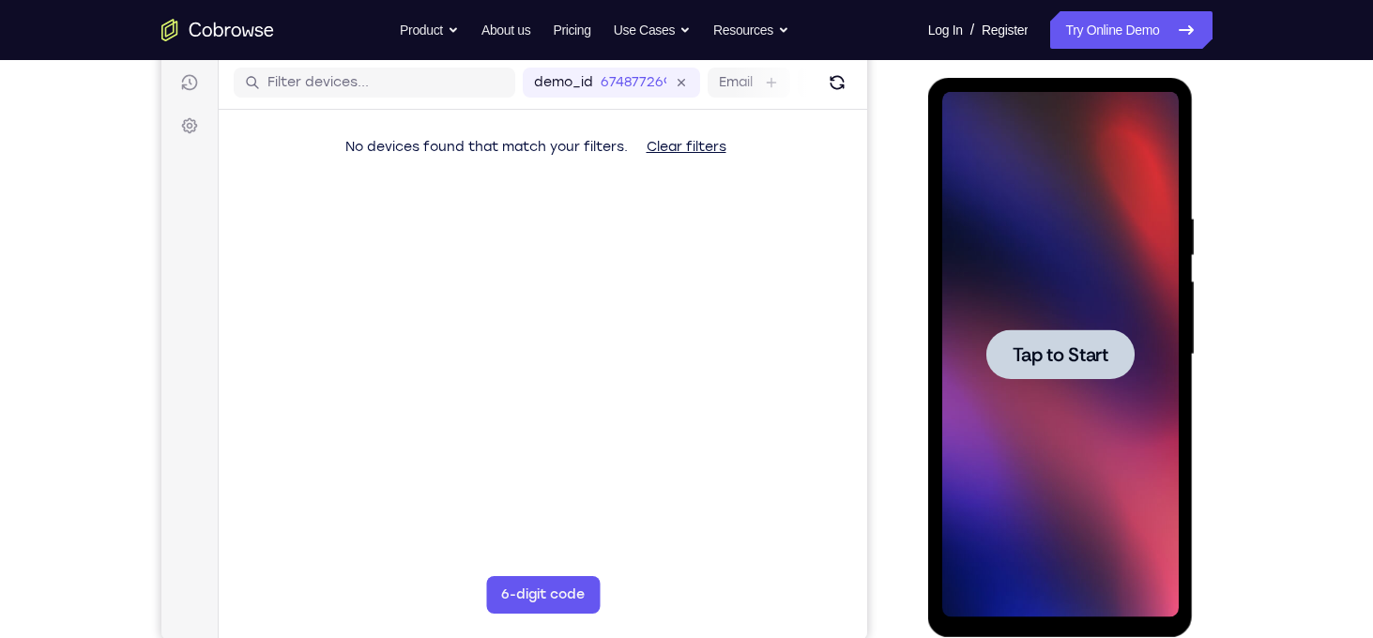
scroll to position [237, 0]
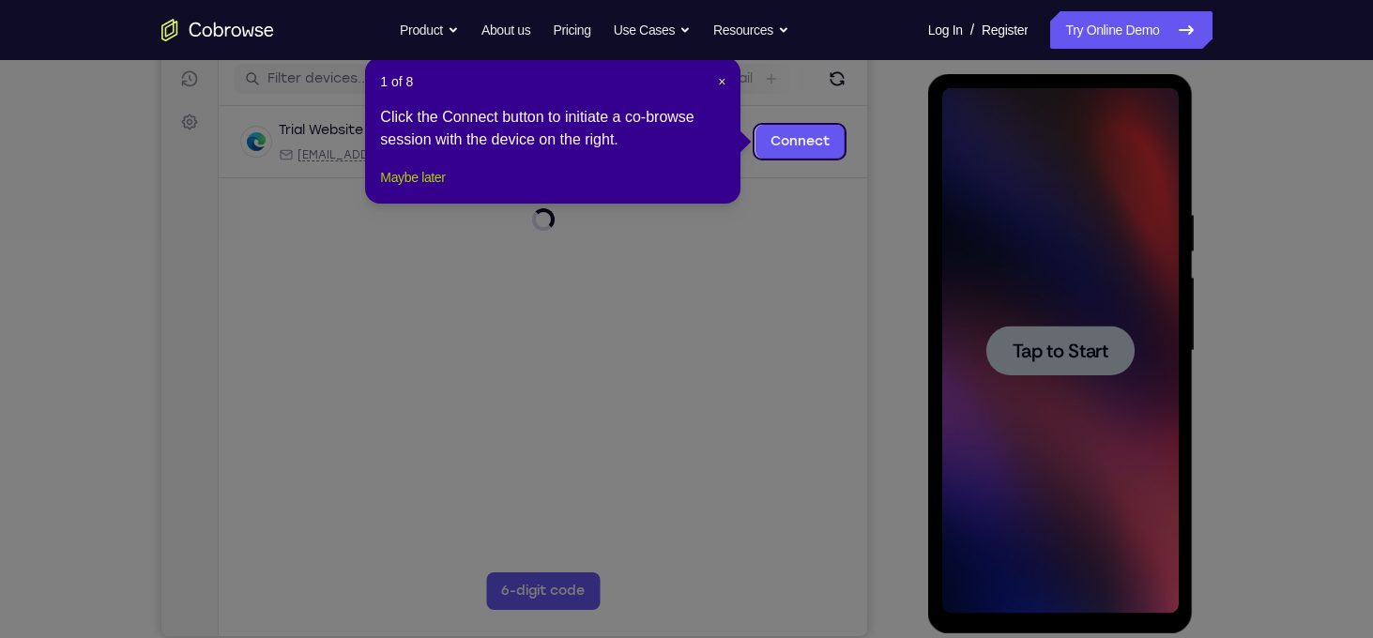
click at [445, 189] on button "Maybe later" at bounding box center [412, 177] width 65 height 23
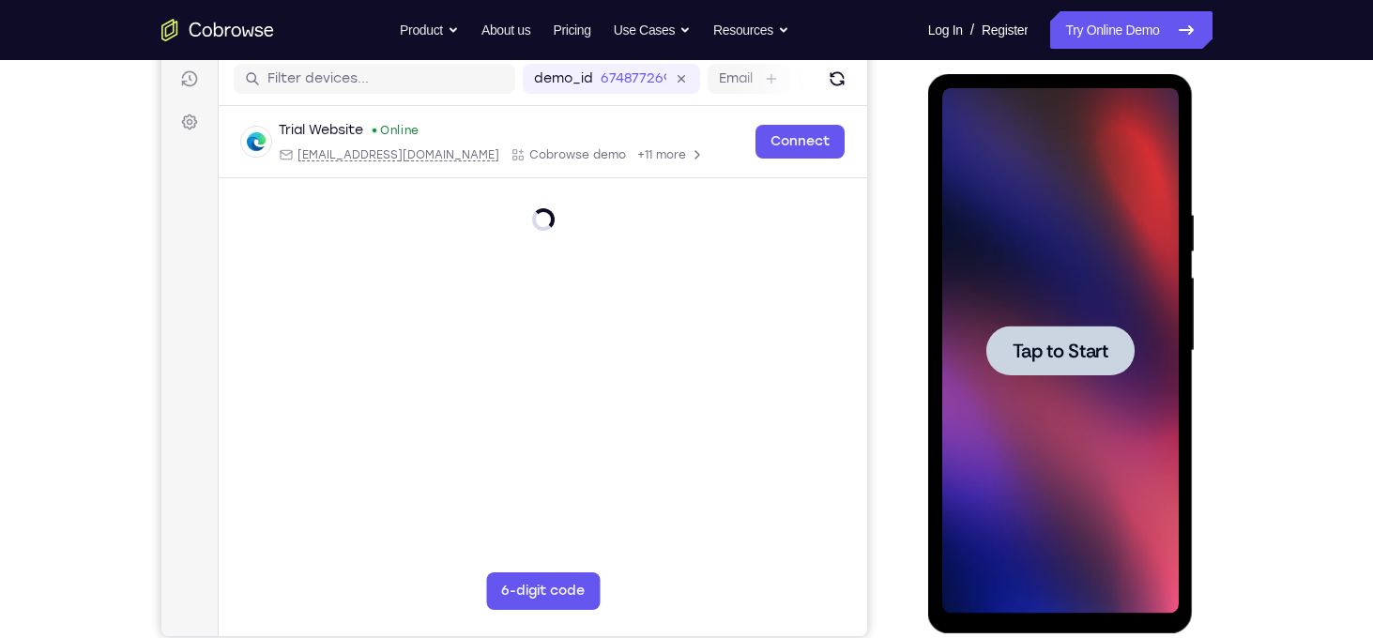
click at [1062, 359] on span "Tap to Start" at bounding box center [1061, 351] width 96 height 19
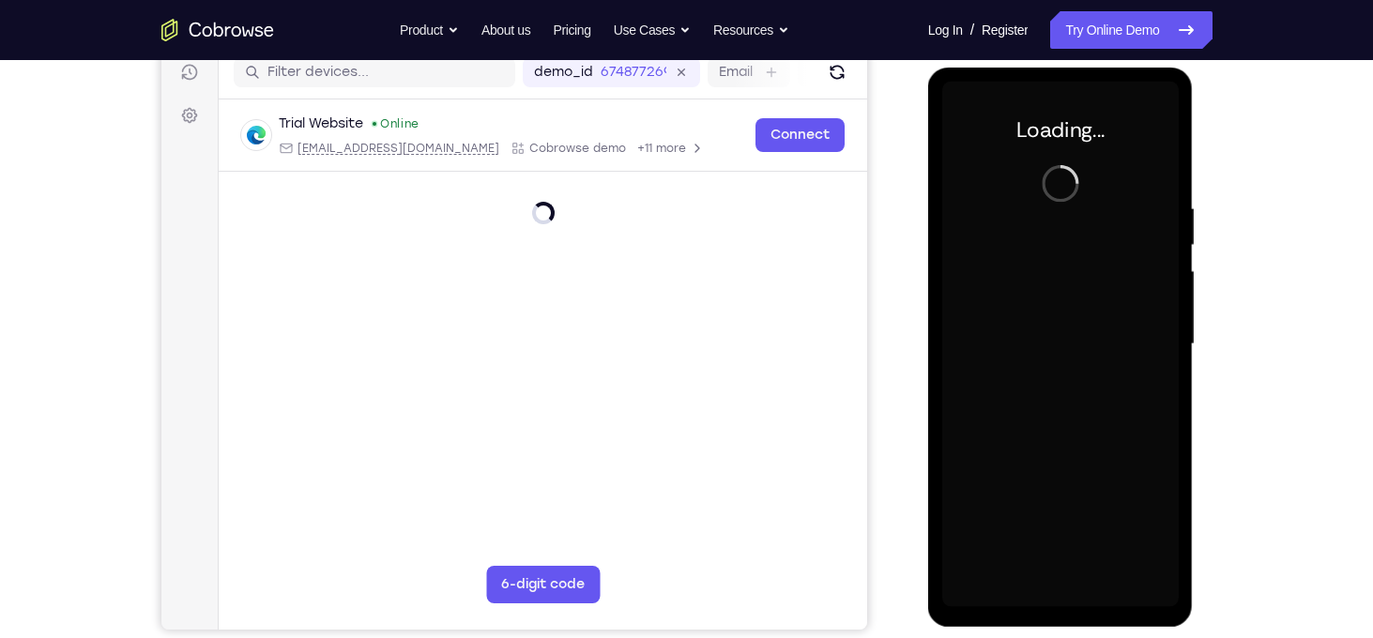
scroll to position [244, 0]
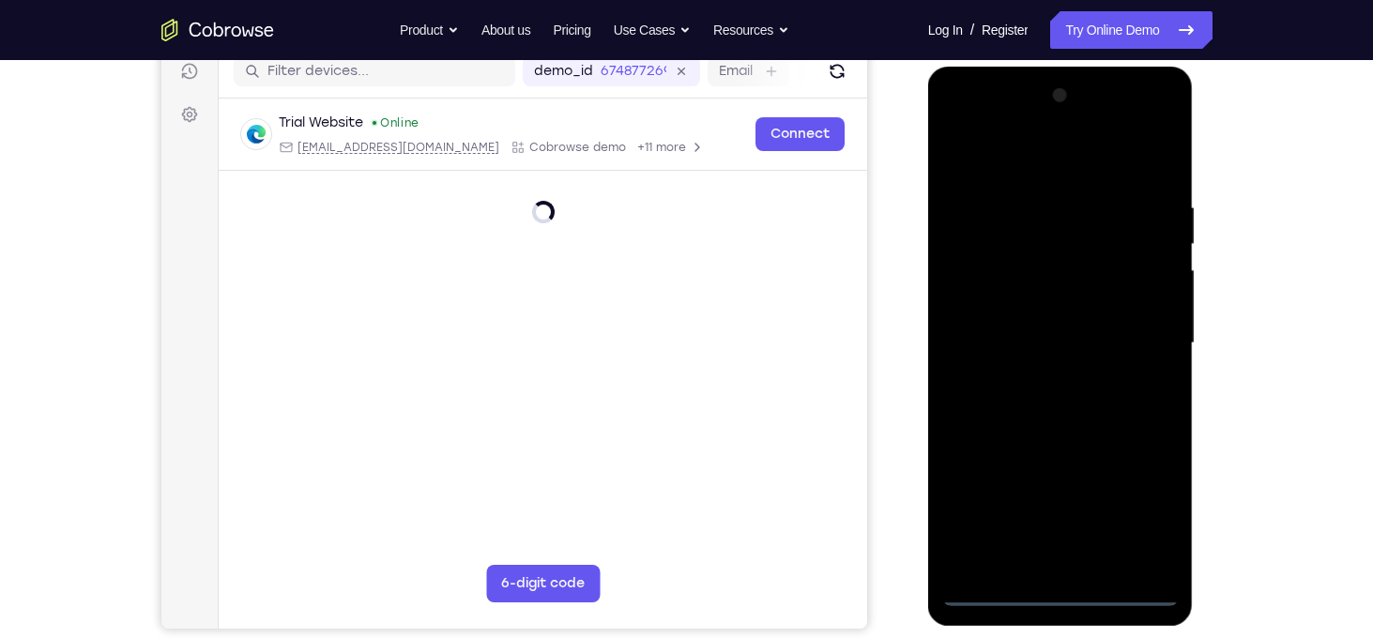
click at [1058, 596] on div at bounding box center [1060, 344] width 237 height 526
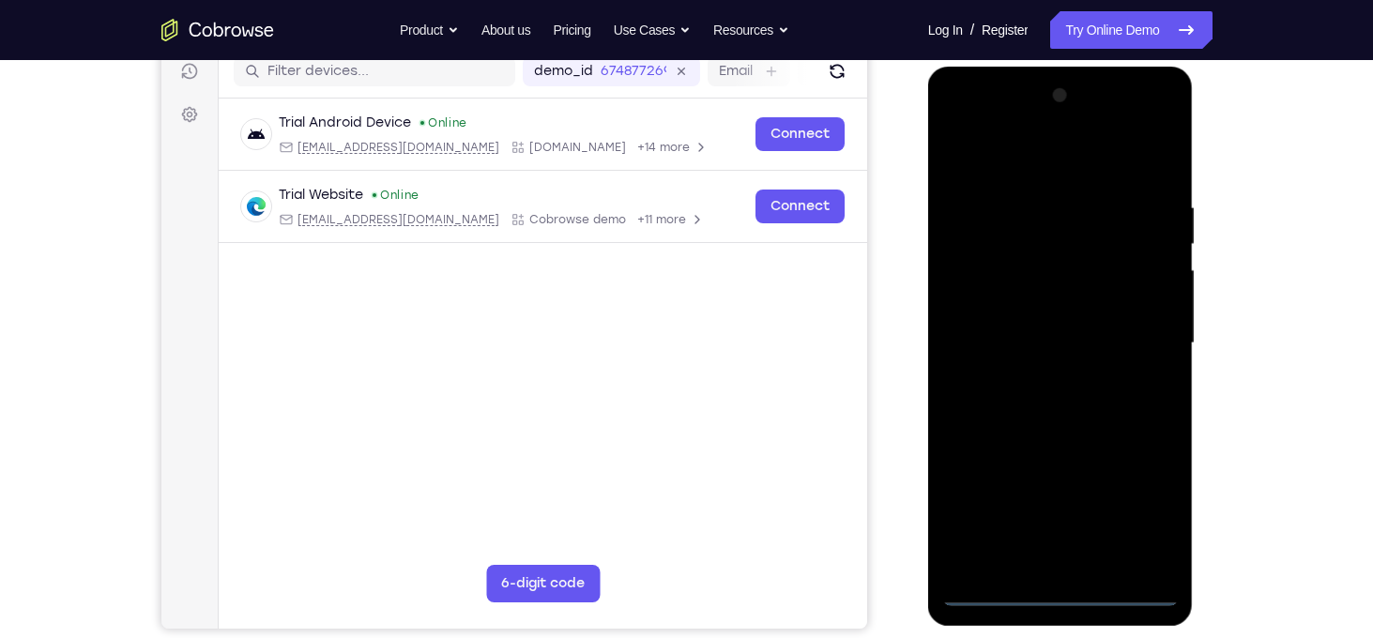
click at [1142, 509] on div at bounding box center [1060, 344] width 237 height 526
click at [957, 121] on div at bounding box center [1060, 344] width 237 height 526
click at [1139, 326] on div at bounding box center [1060, 344] width 237 height 526
click at [1042, 374] on div at bounding box center [1060, 344] width 237 height 526
click at [1058, 324] on div at bounding box center [1060, 344] width 237 height 526
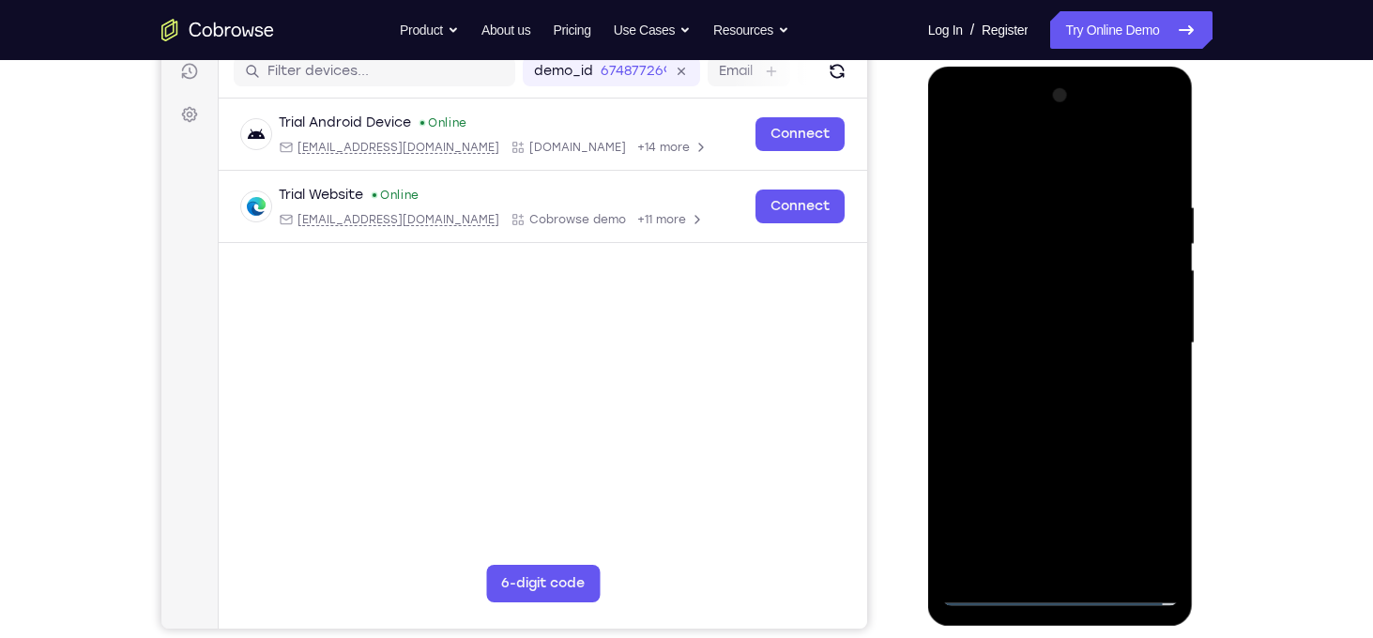
click at [1051, 304] on div at bounding box center [1060, 344] width 237 height 526
click at [1048, 336] on div at bounding box center [1060, 344] width 237 height 526
click at [1097, 398] on div at bounding box center [1060, 344] width 237 height 526
click at [1078, 392] on div at bounding box center [1060, 344] width 237 height 526
drag, startPoint x: 1026, startPoint y: 163, endPoint x: 1082, endPoint y: 356, distance: 200.5
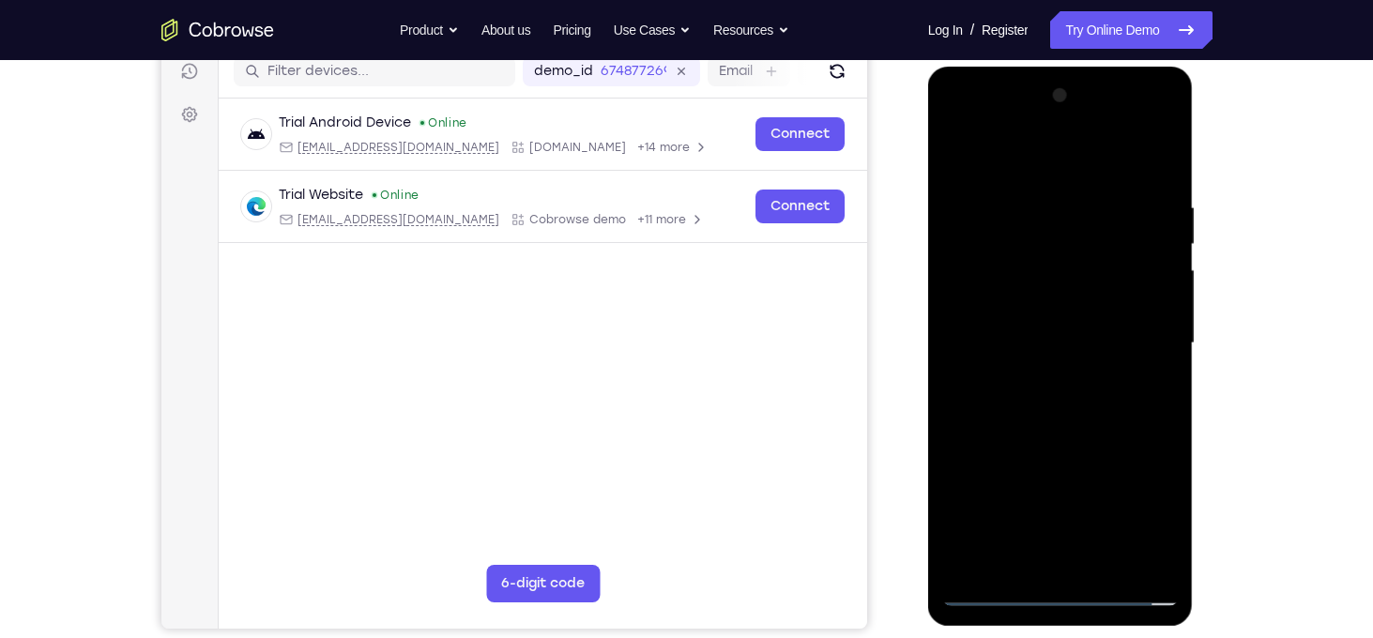
click at [1082, 356] on div at bounding box center [1060, 344] width 237 height 526
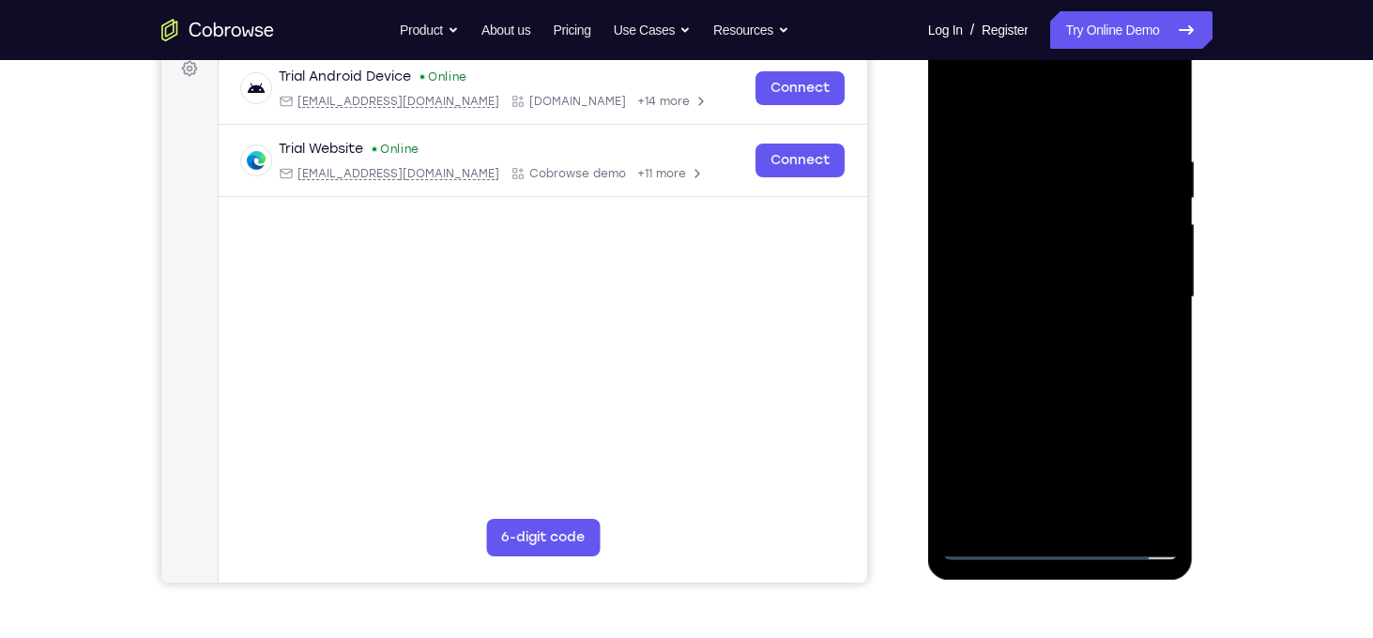
scroll to position [292, 0]
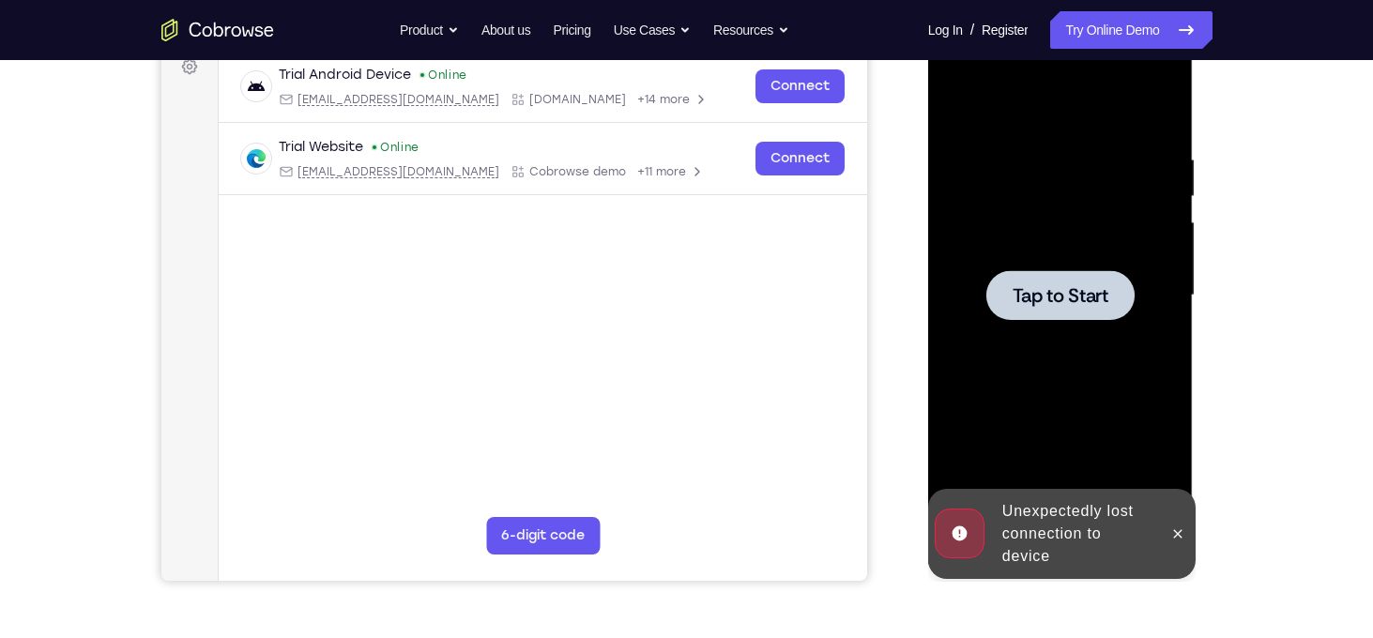
click at [1095, 315] on div at bounding box center [1061, 295] width 148 height 50
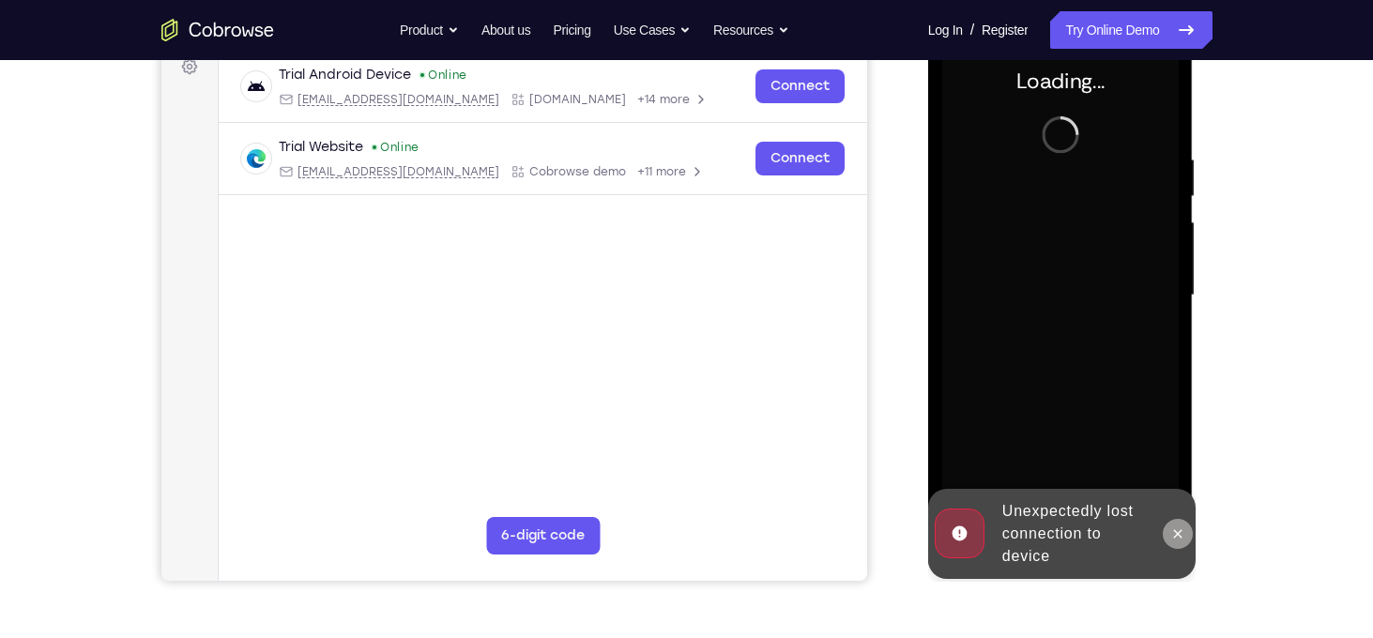
click at [1171, 528] on icon at bounding box center [1177, 534] width 15 height 15
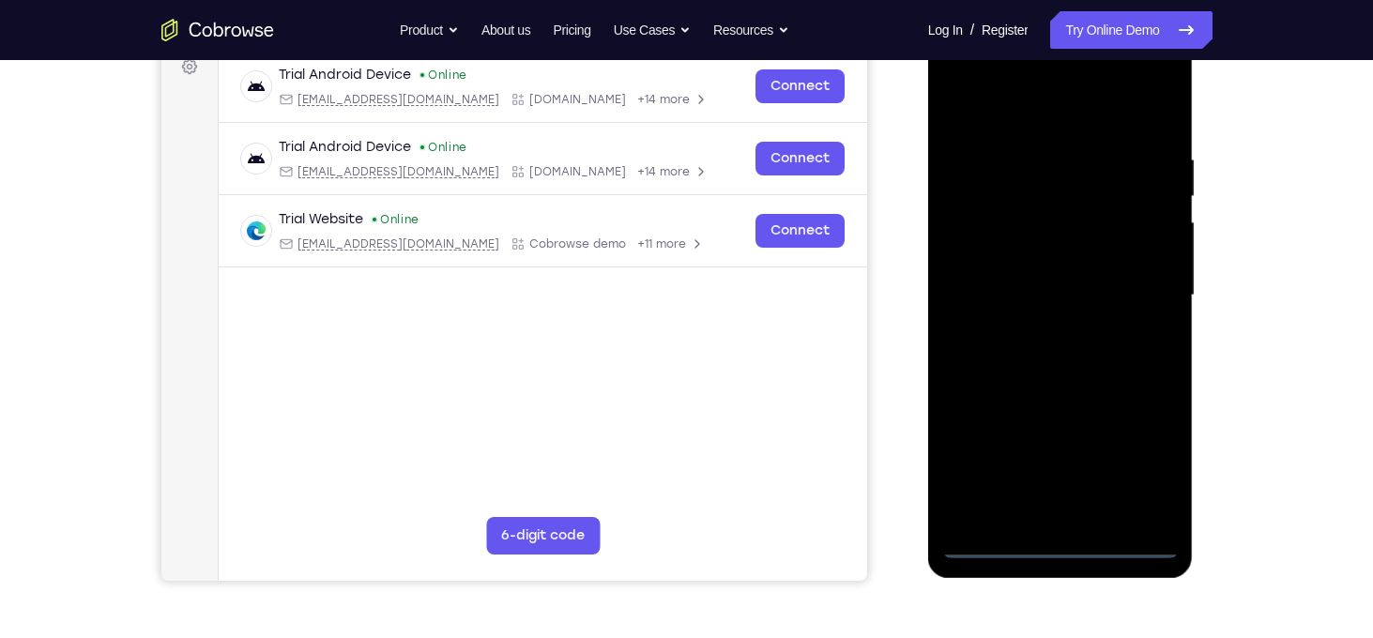
click at [1053, 539] on div at bounding box center [1060, 296] width 237 height 526
click at [1153, 467] on div at bounding box center [1060, 296] width 237 height 526
click at [955, 77] on div at bounding box center [1060, 296] width 237 height 526
click at [1141, 290] on div at bounding box center [1060, 296] width 237 height 526
click at [1040, 327] on div at bounding box center [1060, 296] width 237 height 526
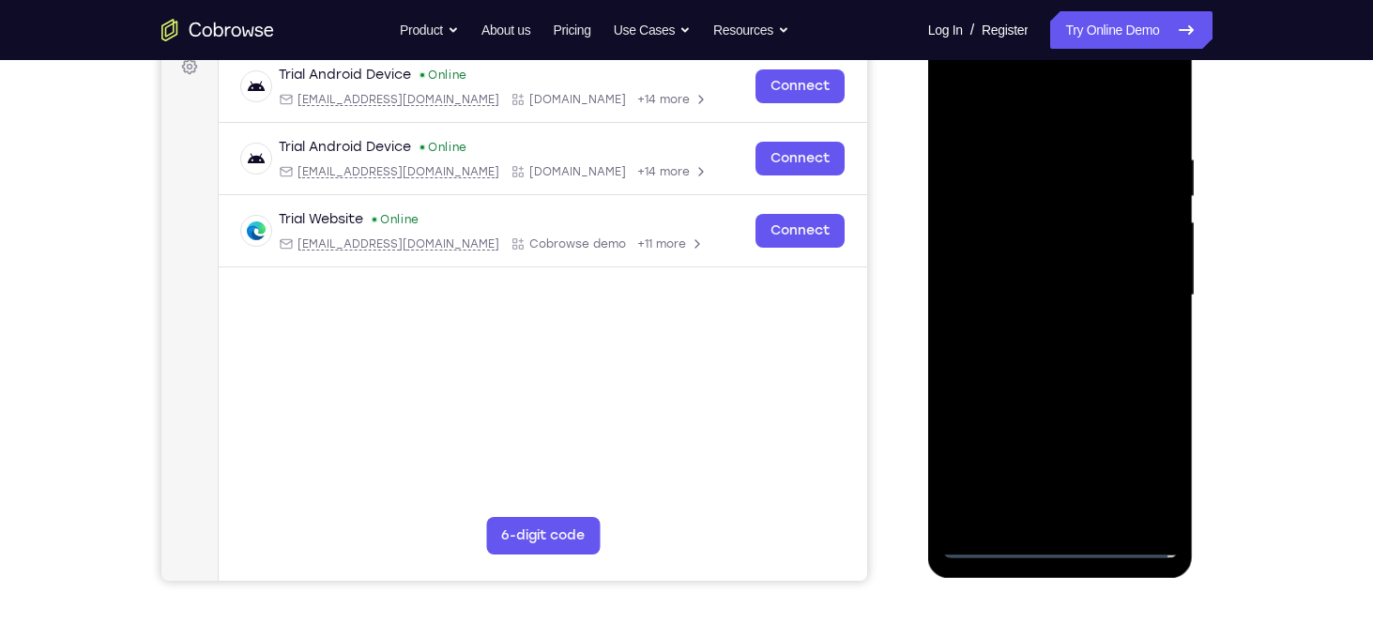
click at [1009, 276] on div at bounding box center [1060, 296] width 237 height 526
click at [1030, 269] on div at bounding box center [1060, 296] width 237 height 526
click at [1065, 291] on div at bounding box center [1060, 296] width 237 height 526
click at [1062, 359] on div at bounding box center [1060, 296] width 237 height 526
click at [1084, 340] on div at bounding box center [1060, 296] width 237 height 526
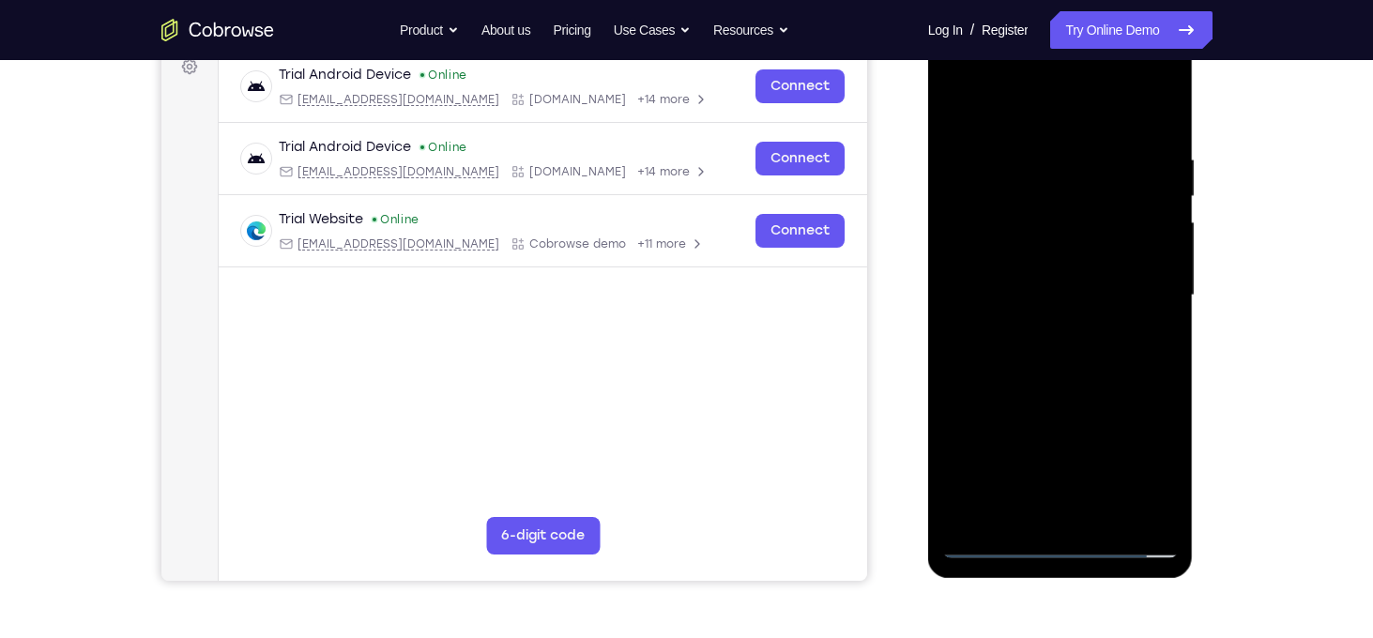
click at [1057, 379] on div at bounding box center [1060, 296] width 237 height 526
click at [1171, 495] on div at bounding box center [1060, 296] width 237 height 526
click at [1029, 152] on div at bounding box center [1060, 296] width 237 height 526
click at [1160, 115] on div at bounding box center [1060, 296] width 237 height 526
click at [1115, 526] on div at bounding box center [1060, 296] width 237 height 526
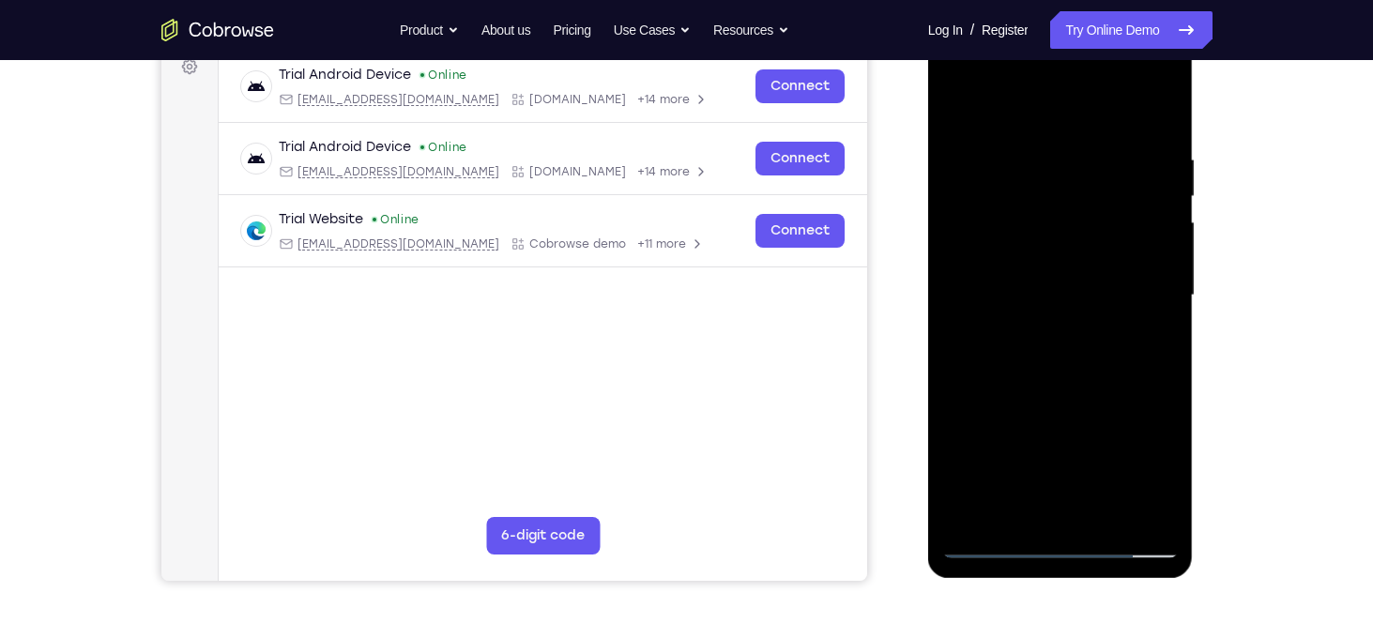
click at [1071, 401] on div at bounding box center [1060, 296] width 237 height 526
click at [1066, 283] on div at bounding box center [1060, 296] width 237 height 526
click at [959, 111] on div at bounding box center [1060, 296] width 237 height 526
click at [1051, 337] on div at bounding box center [1060, 296] width 237 height 526
click at [959, 106] on div at bounding box center [1060, 296] width 237 height 526
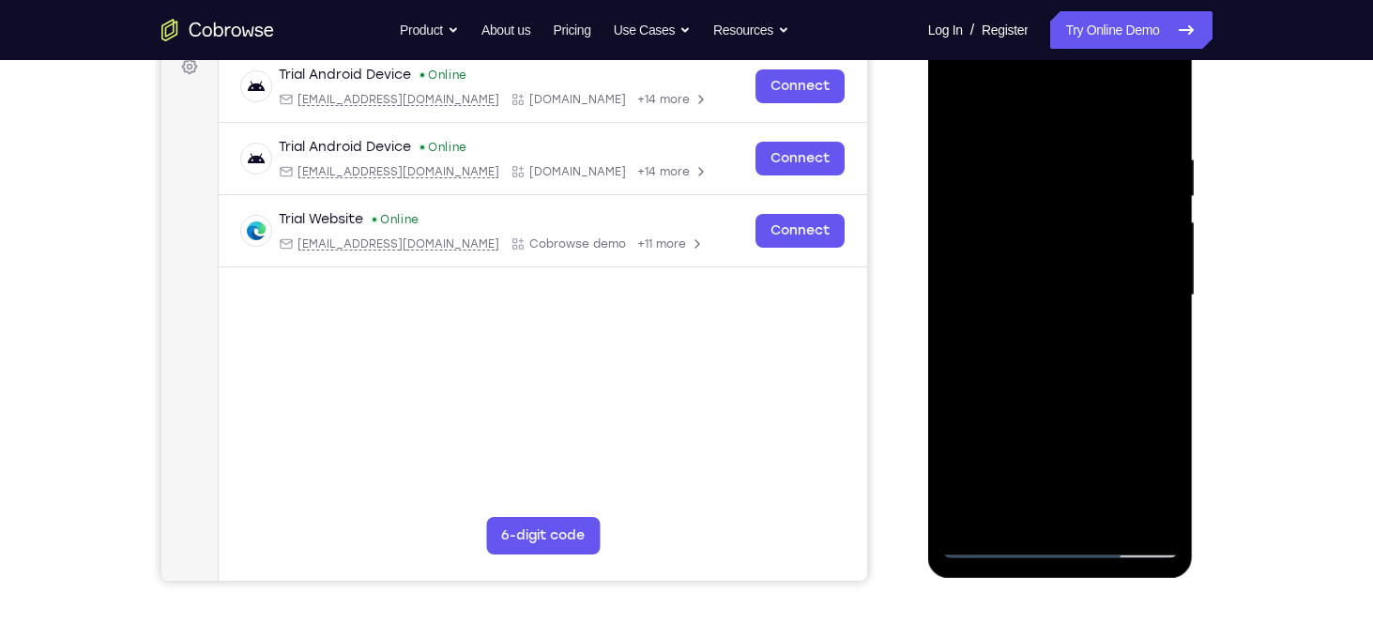
click at [1012, 403] on div at bounding box center [1060, 296] width 237 height 526
click at [963, 112] on div at bounding box center [1060, 296] width 237 height 526
drag, startPoint x: 1040, startPoint y: 453, endPoint x: 1058, endPoint y: 348, distance: 106.6
click at [1058, 348] on div at bounding box center [1060, 296] width 237 height 526
drag, startPoint x: 1090, startPoint y: 317, endPoint x: 1060, endPoint y: 448, distance: 133.9
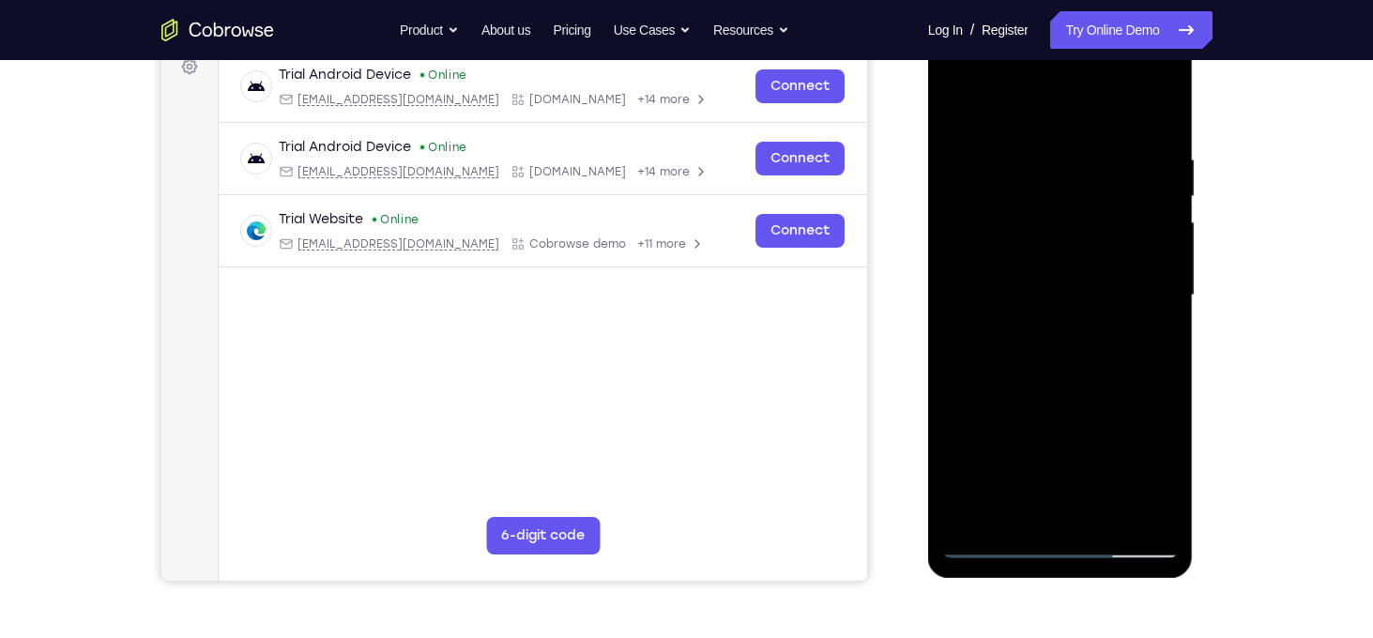
click at [1060, 448] on div at bounding box center [1060, 296] width 237 height 526
click at [965, 107] on div at bounding box center [1060, 296] width 237 height 526
click at [1038, 129] on div at bounding box center [1060, 296] width 237 height 526
click at [1118, 141] on div at bounding box center [1060, 296] width 237 height 526
click at [1162, 107] on div at bounding box center [1060, 296] width 237 height 526
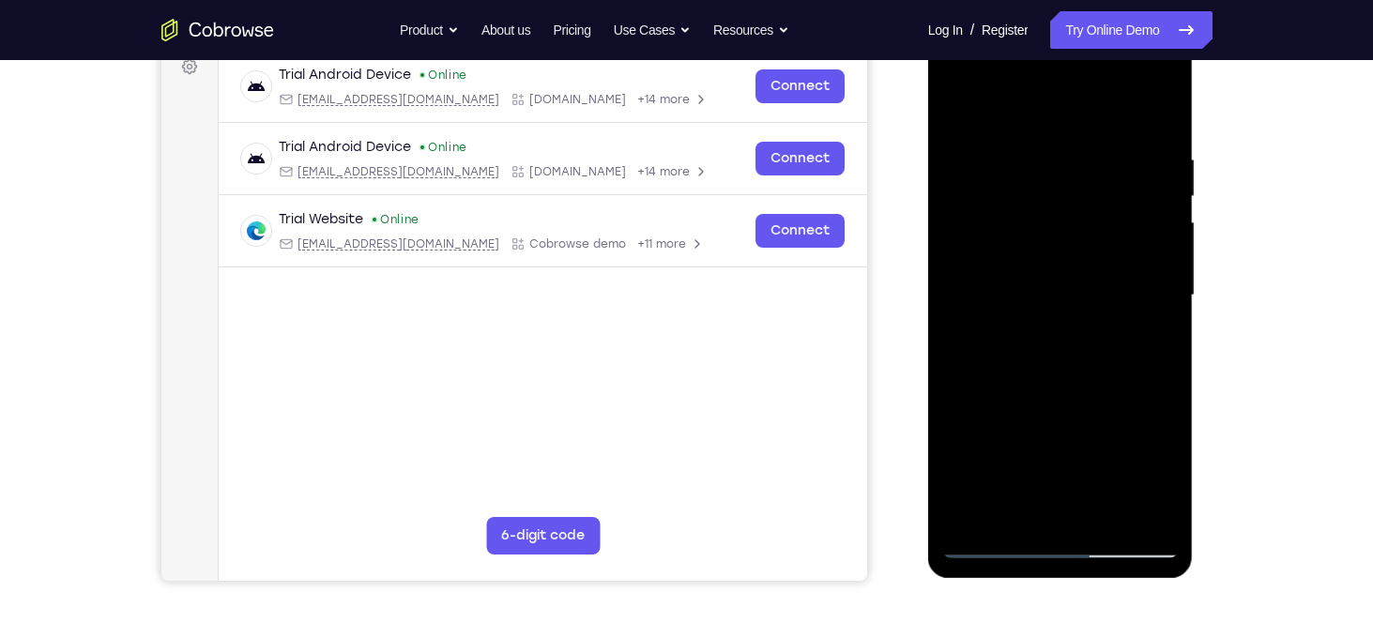
click at [1103, 528] on div at bounding box center [1060, 296] width 237 height 526
click at [963, 109] on div at bounding box center [1060, 296] width 237 height 526
click at [1153, 145] on div at bounding box center [1060, 296] width 237 height 526
click at [1154, 119] on div at bounding box center [1060, 296] width 237 height 526
drag, startPoint x: 1071, startPoint y: 412, endPoint x: 1145, endPoint y: 34, distance: 385.5
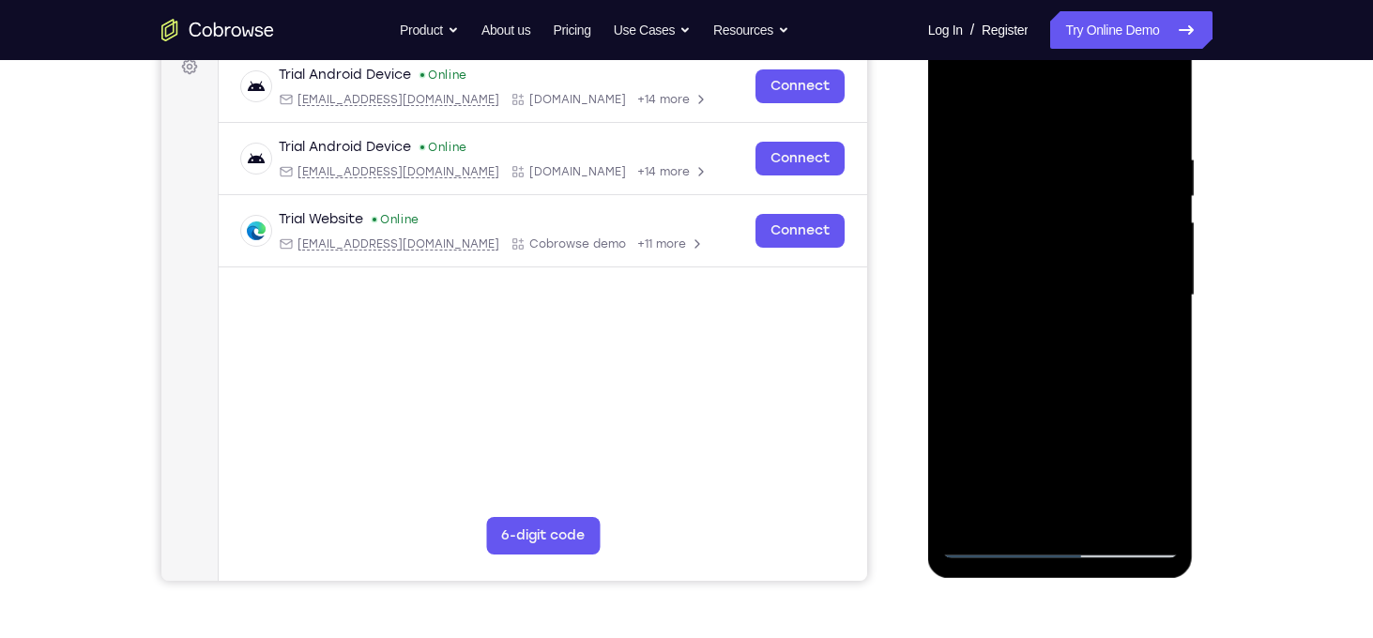
click at [1145, 34] on div at bounding box center [1060, 296] width 237 height 526
drag, startPoint x: 1078, startPoint y: 475, endPoint x: 1108, endPoint y: 102, distance: 373.8
click at [1108, 102] on div at bounding box center [1060, 296] width 237 height 526
drag, startPoint x: 1122, startPoint y: 421, endPoint x: 1136, endPoint y: 359, distance: 64.4
click at [1136, 359] on div at bounding box center [1060, 296] width 237 height 526
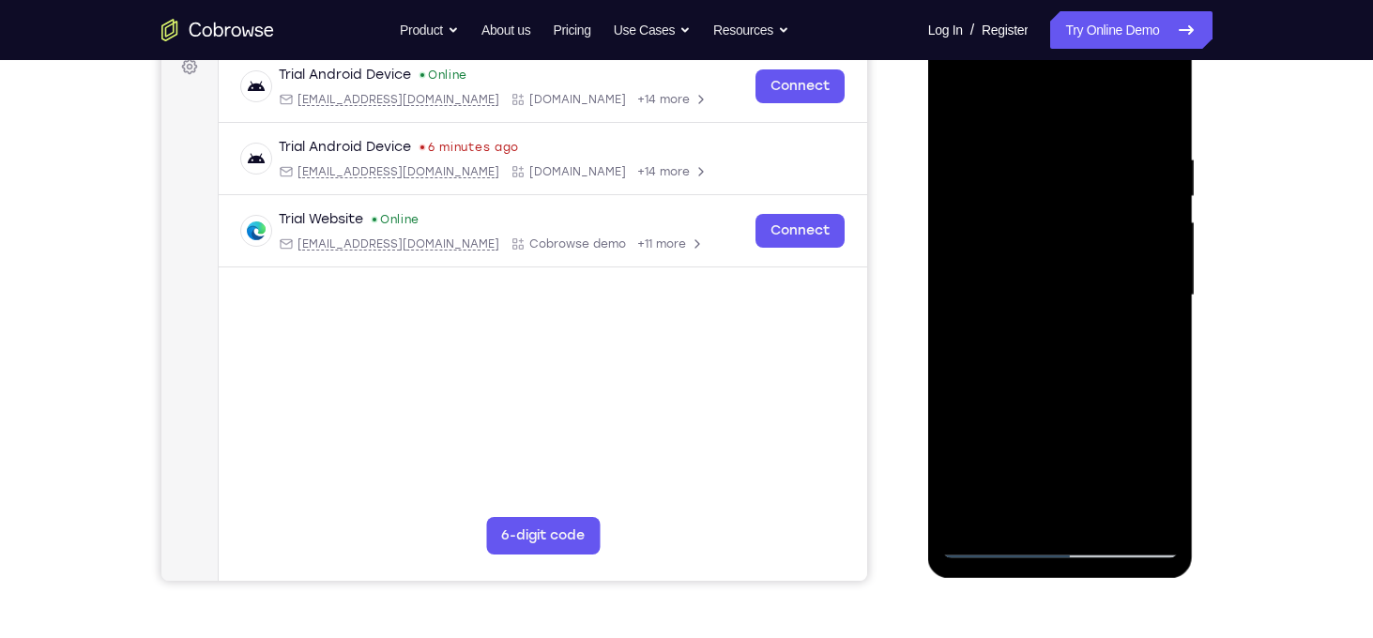
click at [1163, 288] on div at bounding box center [1060, 296] width 237 height 526
click at [1155, 282] on div at bounding box center [1060, 296] width 237 height 526
click at [1173, 283] on div at bounding box center [1060, 296] width 237 height 526
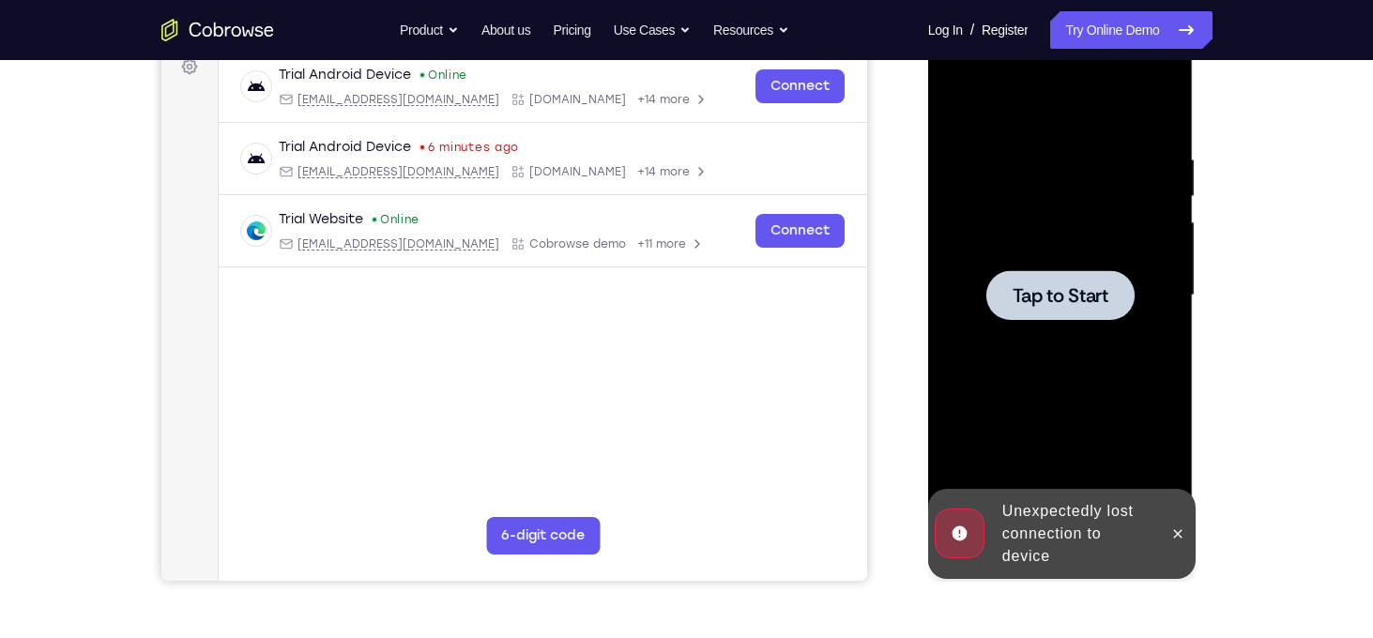
click at [1106, 317] on div at bounding box center [1061, 295] width 148 height 50
click at [1175, 522] on button at bounding box center [1178, 534] width 30 height 30
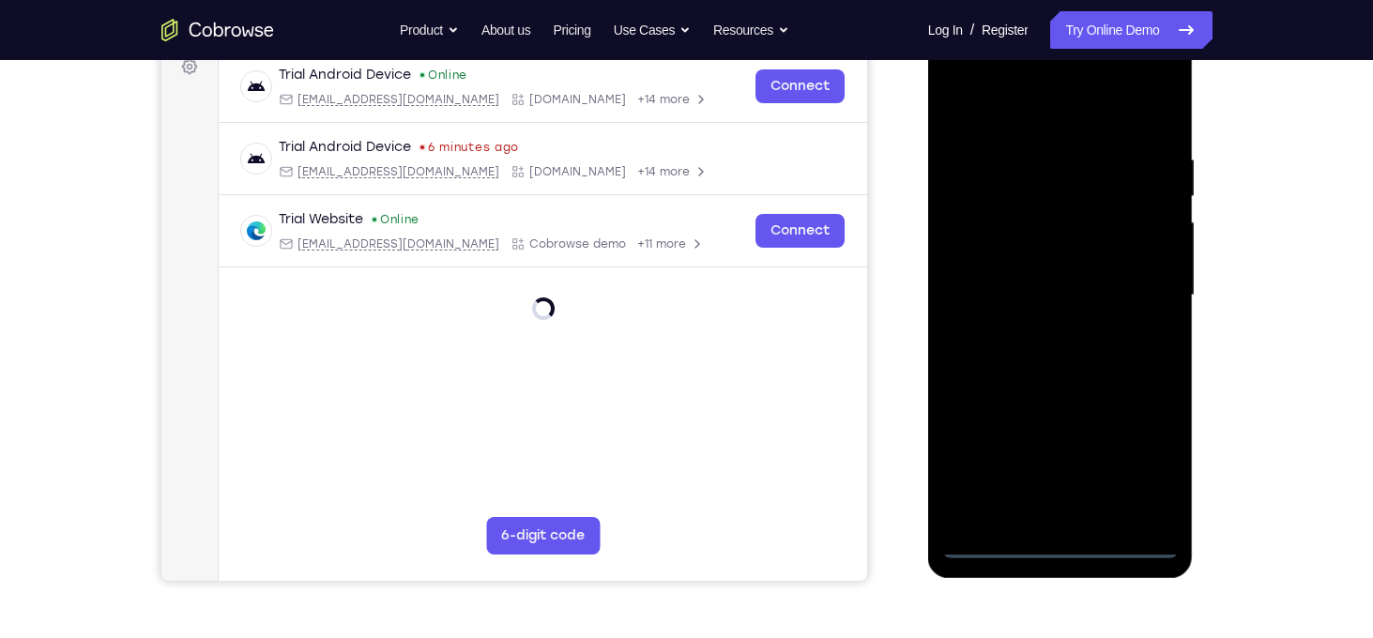
click at [1064, 532] on div at bounding box center [1060, 296] width 237 height 526
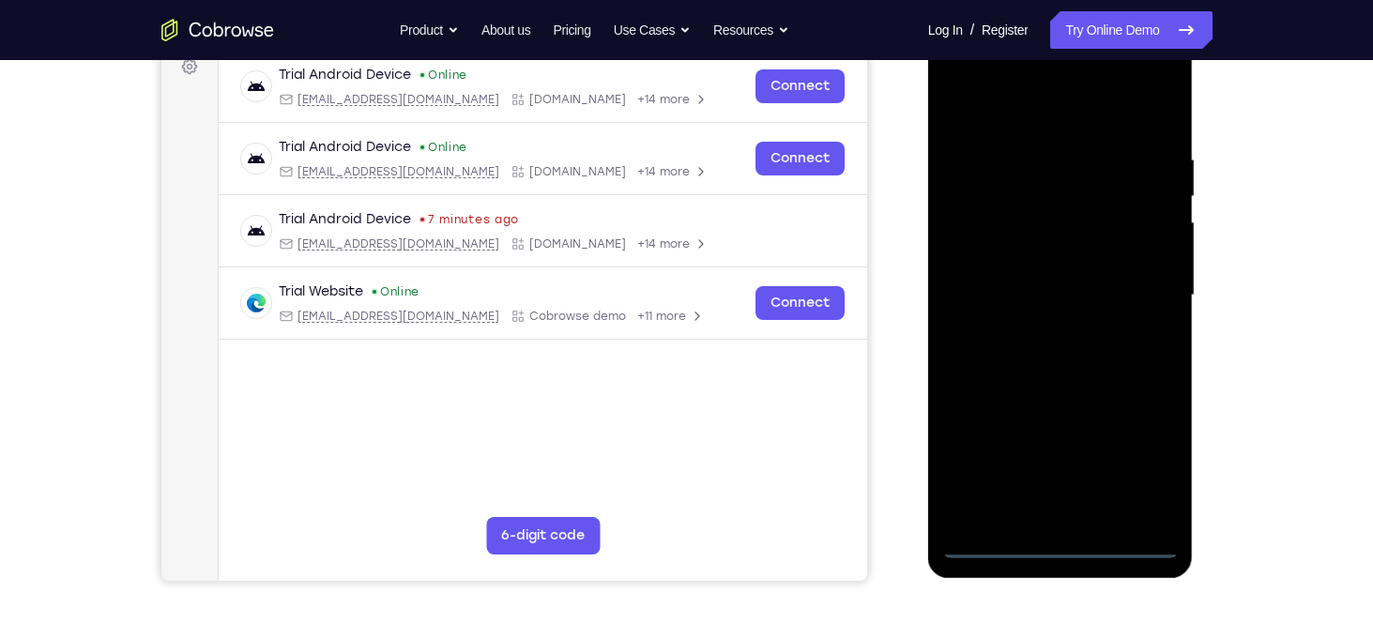
click at [1063, 540] on div at bounding box center [1060, 296] width 237 height 526
click at [1145, 460] on div at bounding box center [1060, 296] width 237 height 526
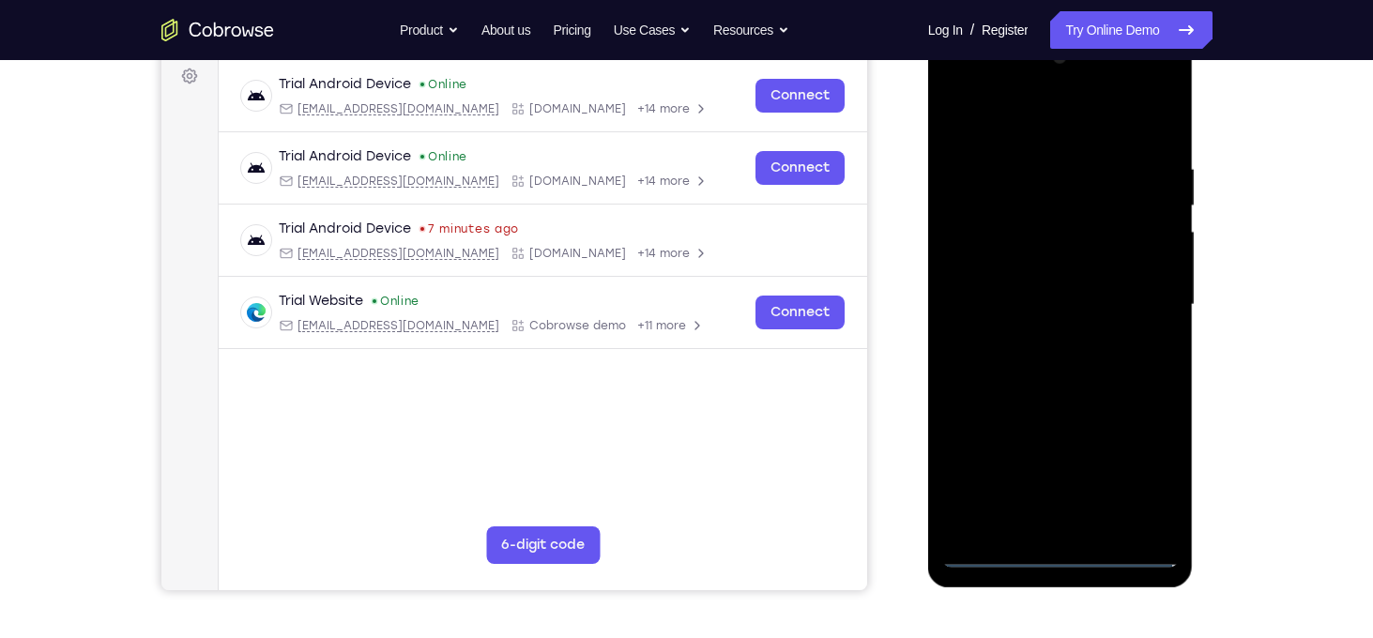
scroll to position [281, 0]
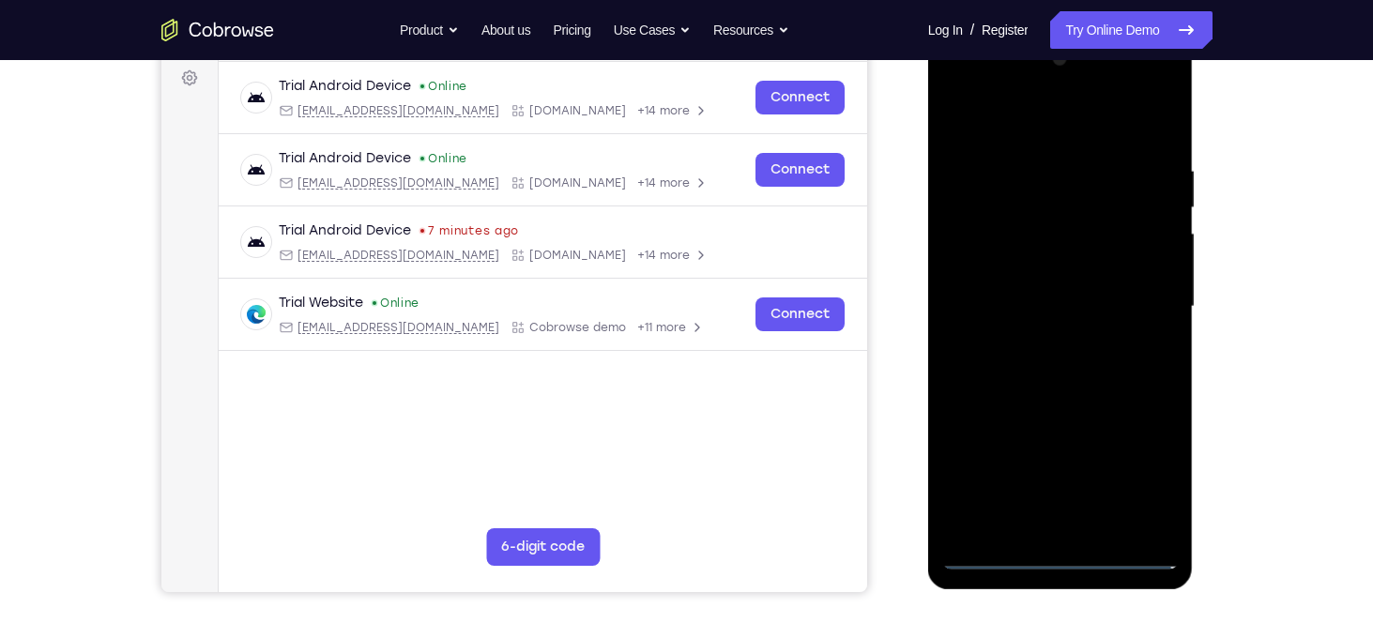
click at [949, 83] on div at bounding box center [1060, 307] width 237 height 526
click at [1143, 314] on div at bounding box center [1060, 307] width 237 height 526
click at [1038, 340] on div at bounding box center [1060, 307] width 237 height 526
click at [1029, 286] on div at bounding box center [1060, 307] width 237 height 526
click at [1029, 271] on div at bounding box center [1060, 307] width 237 height 526
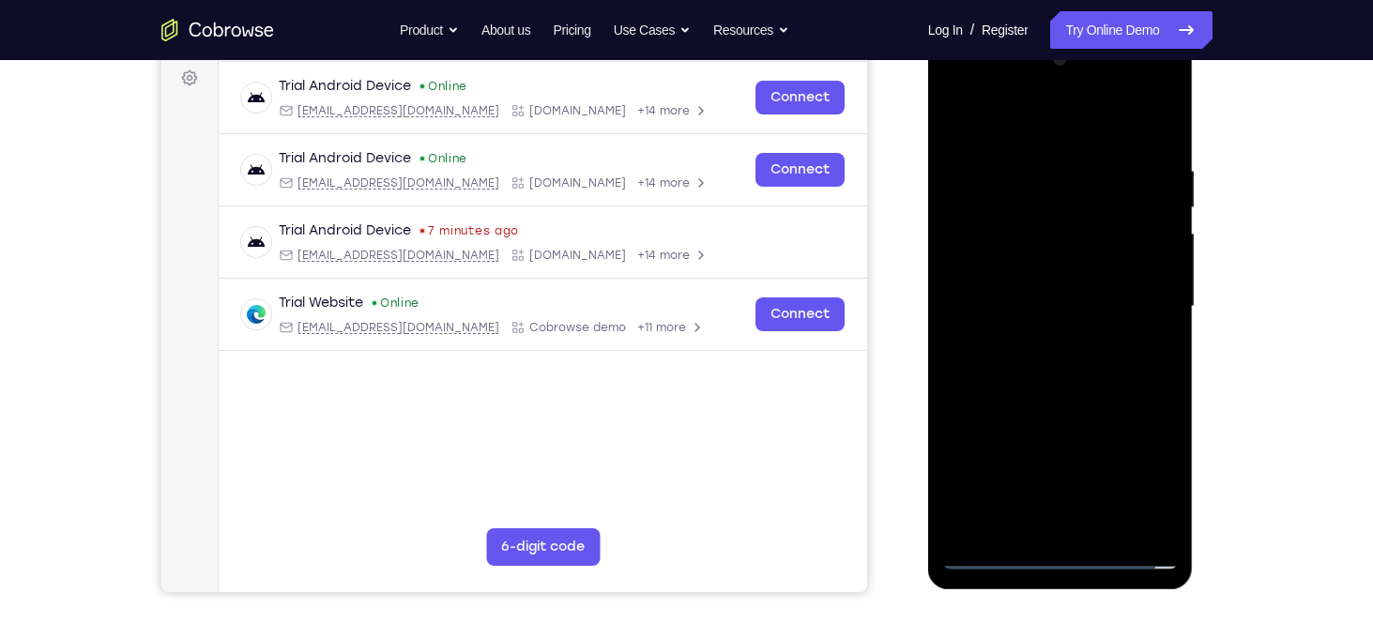
click at [1035, 297] on div at bounding box center [1060, 307] width 237 height 526
click at [1062, 363] on div at bounding box center [1060, 307] width 237 height 526
click at [1063, 364] on div at bounding box center [1060, 307] width 237 height 526
drag, startPoint x: 1056, startPoint y: 138, endPoint x: 1081, endPoint y: 19, distance: 121.9
click at [1081, 30] on html "Online web based iOS Simulators and Android Emulators. Run iPhone, iPad, Mobile…" at bounding box center [1062, 311] width 268 height 563
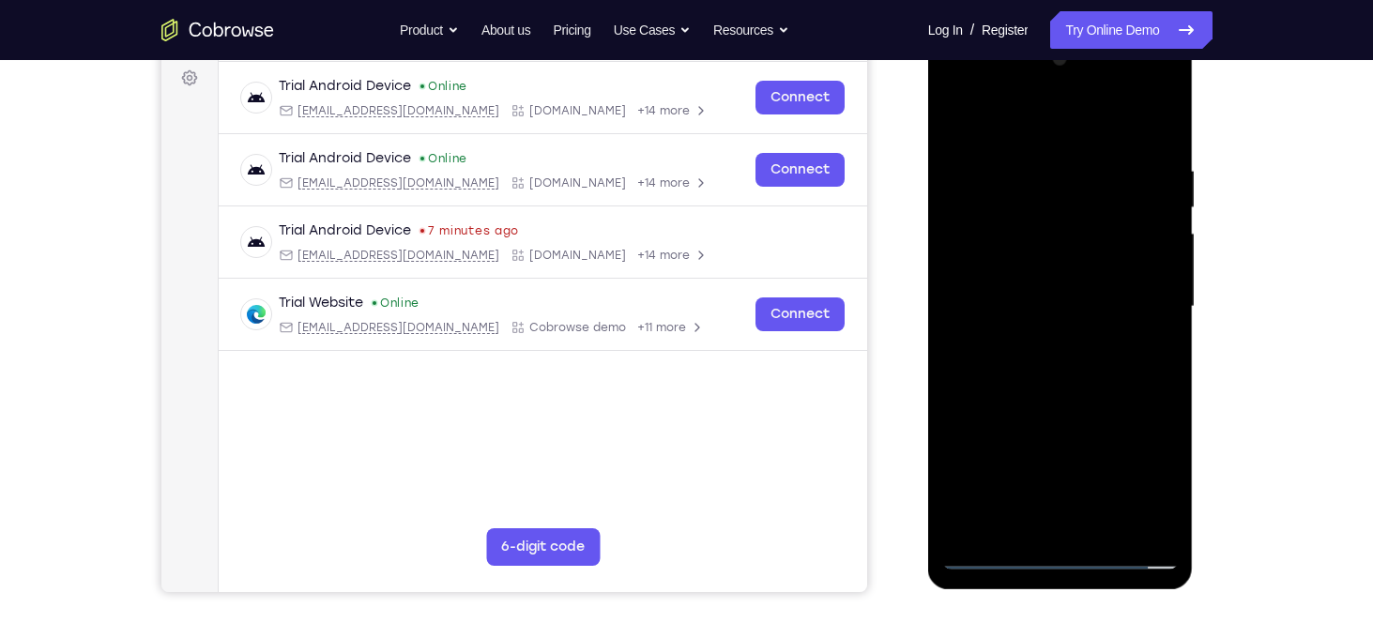
click at [1076, 368] on div at bounding box center [1060, 307] width 237 height 526
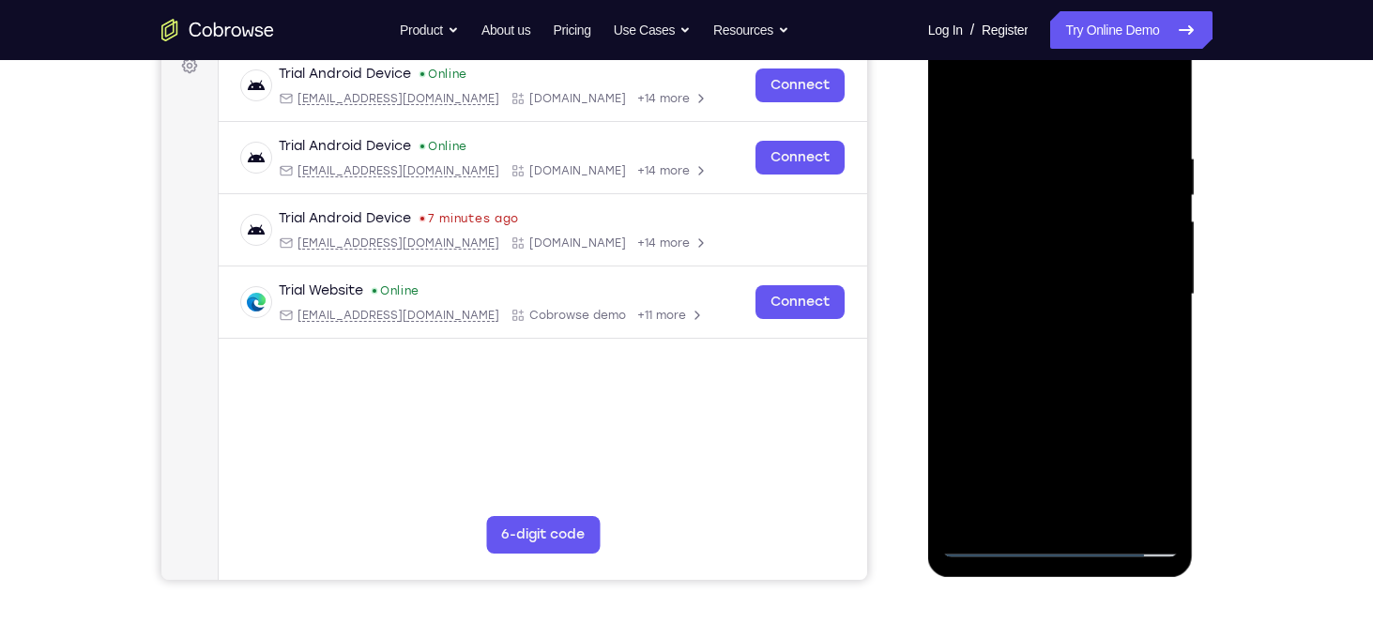
click at [1110, 388] on div at bounding box center [1060, 295] width 237 height 526
click at [1170, 492] on div at bounding box center [1060, 295] width 237 height 526
click at [1035, 163] on div at bounding box center [1060, 295] width 237 height 526
click at [1156, 118] on div at bounding box center [1060, 295] width 237 height 526
drag, startPoint x: 1111, startPoint y: 453, endPoint x: 1135, endPoint y: 118, distance: 335.9
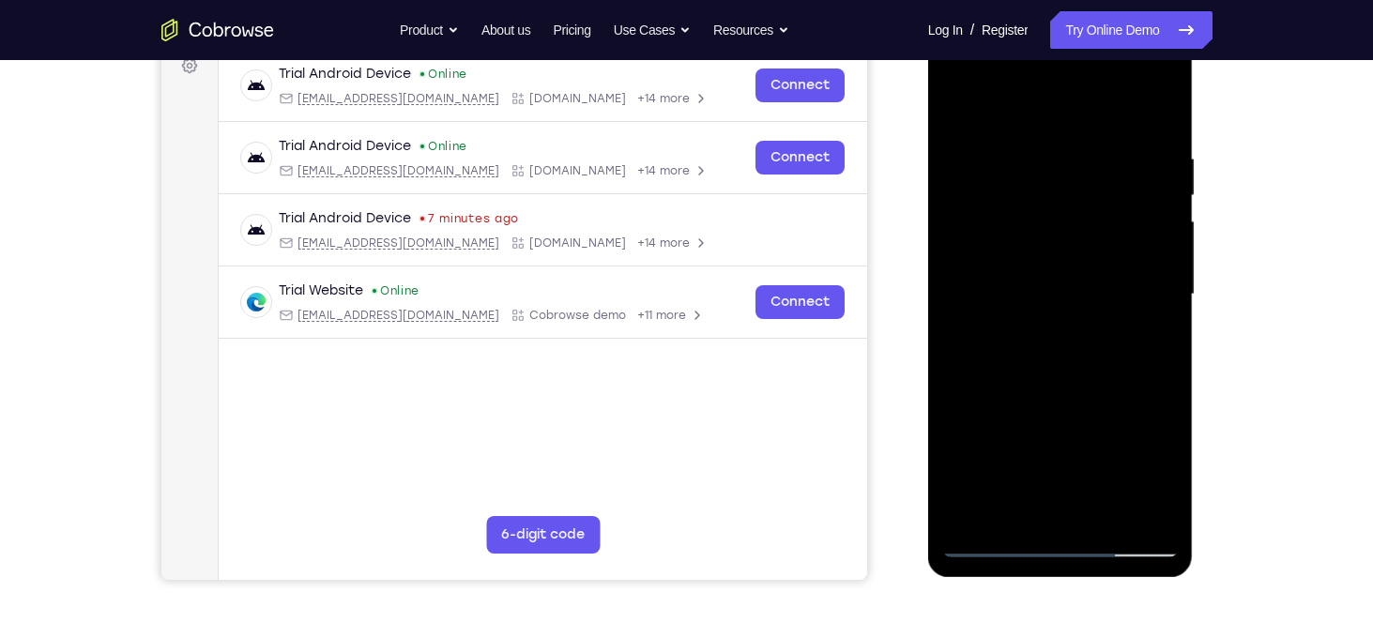
click at [1135, 118] on div at bounding box center [1060, 295] width 237 height 526
drag, startPoint x: 1044, startPoint y: 442, endPoint x: 1053, endPoint y: 144, distance: 298.6
click at [1053, 144] on div at bounding box center [1060, 295] width 237 height 526
drag, startPoint x: 1074, startPoint y: 430, endPoint x: 1094, endPoint y: 253, distance: 177.6
click at [1094, 253] on div at bounding box center [1060, 295] width 237 height 526
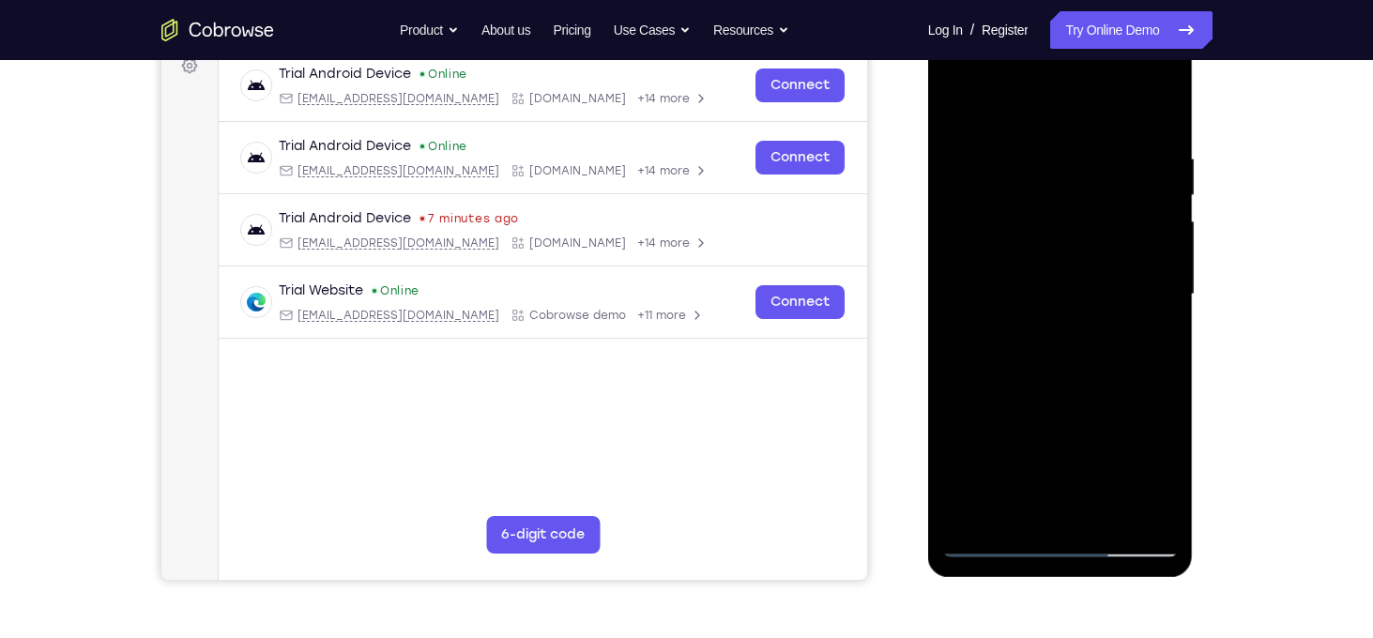
click at [1161, 274] on div at bounding box center [1060, 295] width 237 height 526
drag, startPoint x: 1067, startPoint y: 481, endPoint x: 1108, endPoint y: 207, distance: 277.0
click at [1108, 207] on div at bounding box center [1060, 295] width 237 height 526
drag, startPoint x: 1078, startPoint y: 429, endPoint x: 1084, endPoint y: 164, distance: 264.8
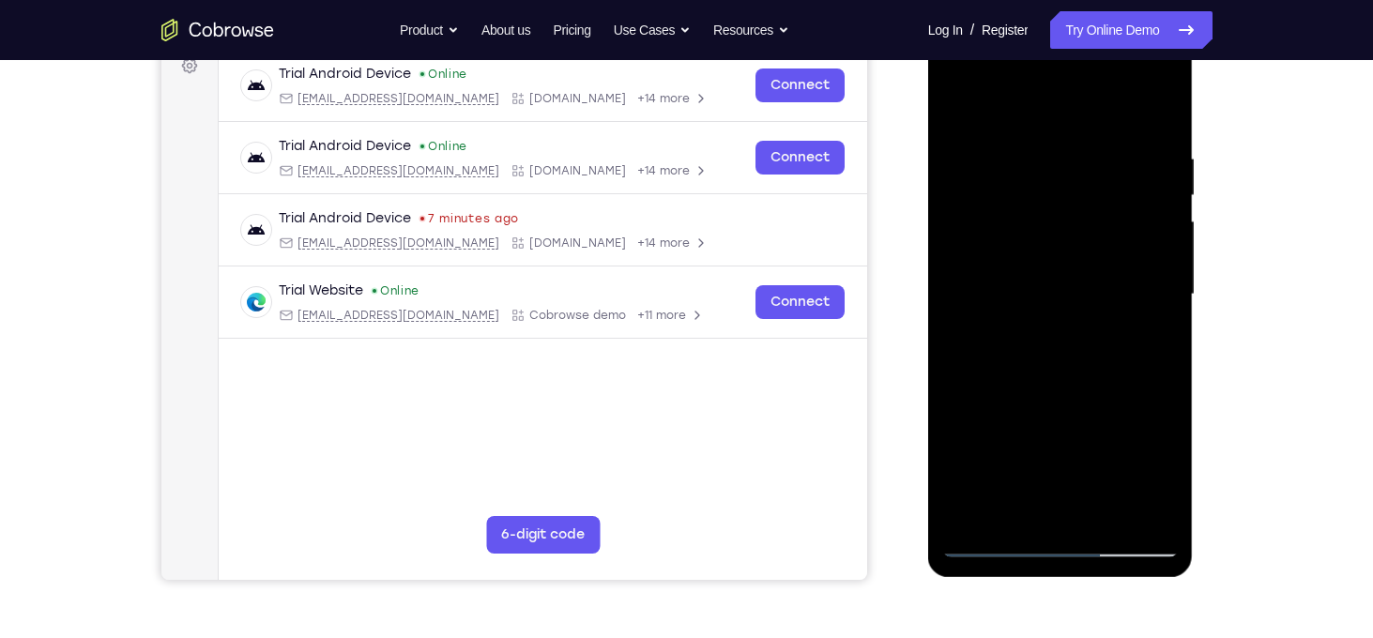
click at [1084, 164] on div at bounding box center [1060, 295] width 237 height 526
drag, startPoint x: 1095, startPoint y: 465, endPoint x: 1113, endPoint y: 258, distance: 207.3
click at [1113, 258] on div at bounding box center [1060, 295] width 237 height 526
drag, startPoint x: 1105, startPoint y: 397, endPoint x: 1102, endPoint y: 349, distance: 48.0
click at [1102, 349] on div at bounding box center [1060, 295] width 237 height 526
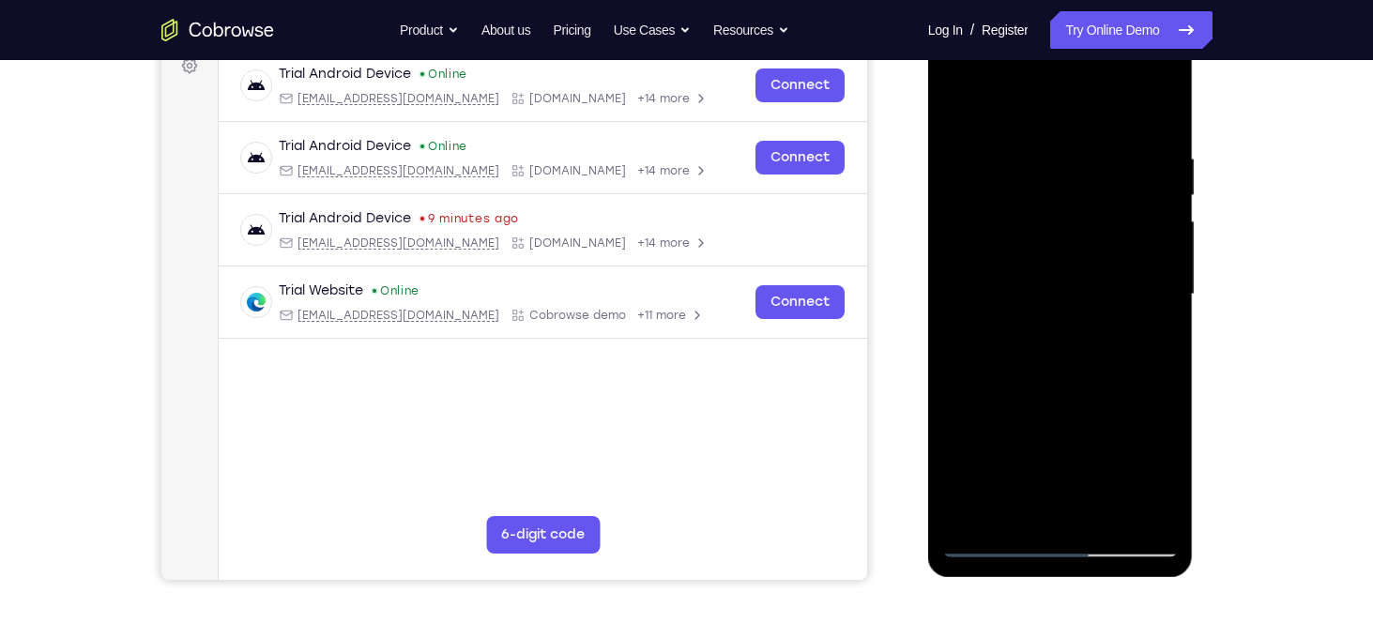
drag, startPoint x: 1077, startPoint y: 421, endPoint x: 1078, endPoint y: 55, distance: 365.1
click at [1078, 55] on div at bounding box center [1060, 295] width 237 height 526
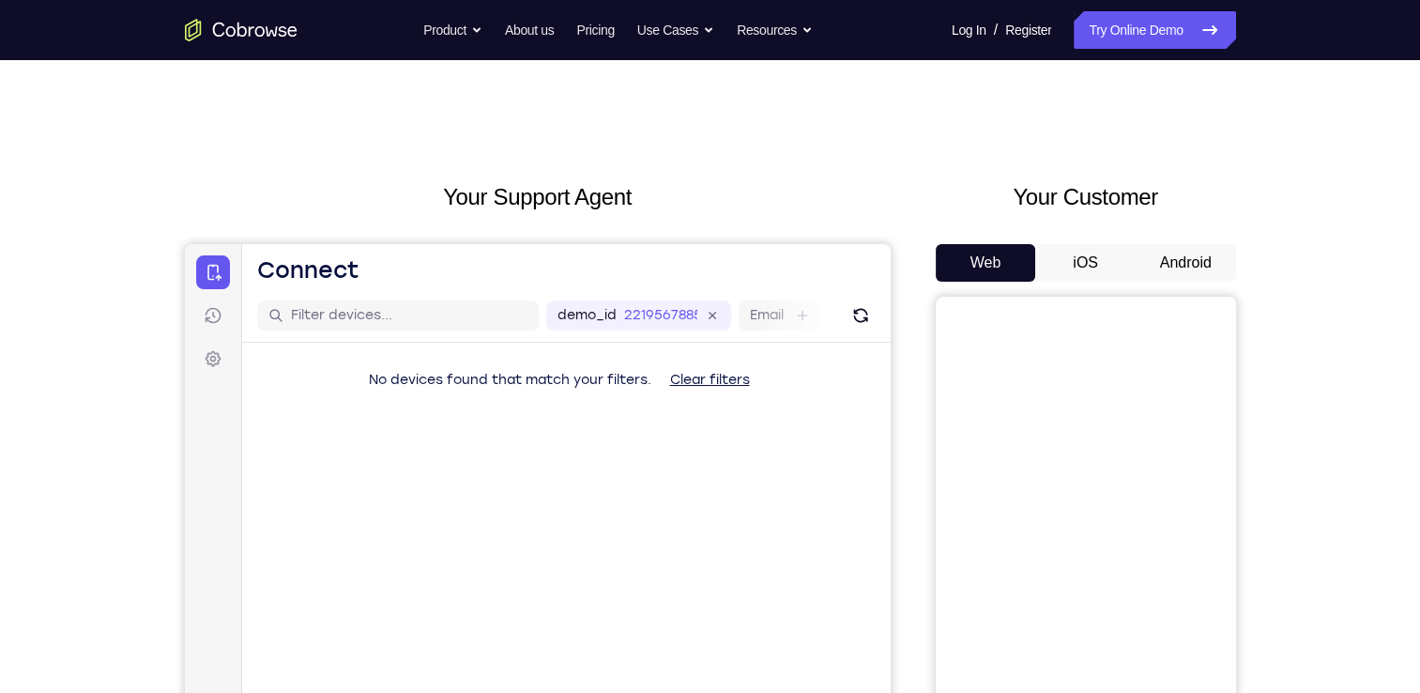
click at [1211, 244] on button "Android" at bounding box center [1186, 263] width 100 height 38
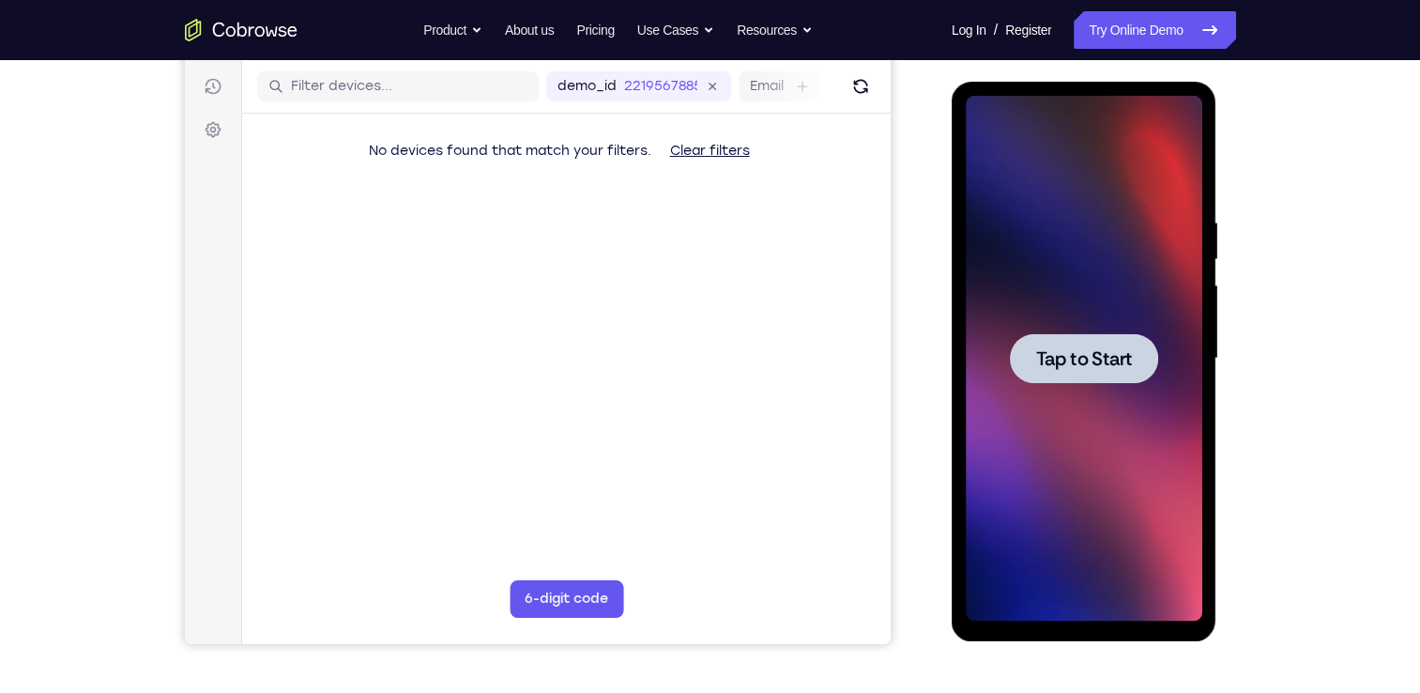
scroll to position [229, 0]
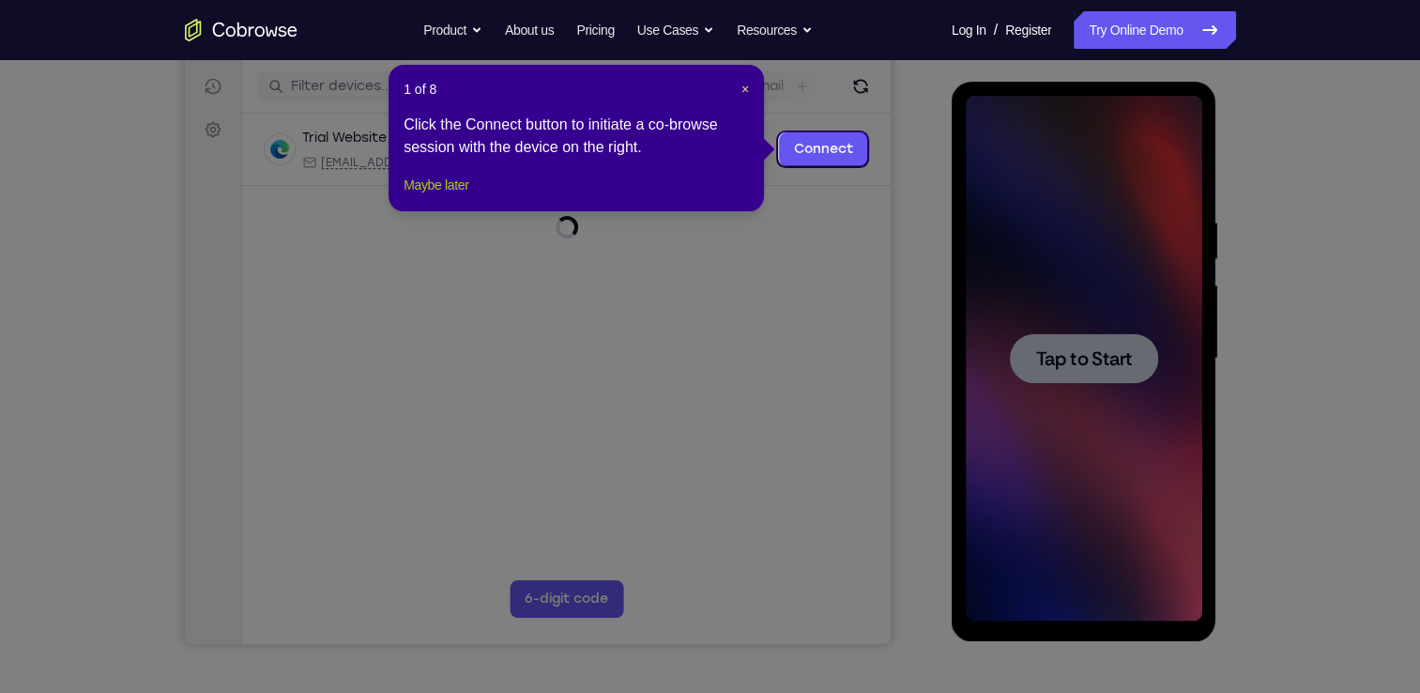
click at [461, 196] on button "Maybe later" at bounding box center [436, 185] width 65 height 23
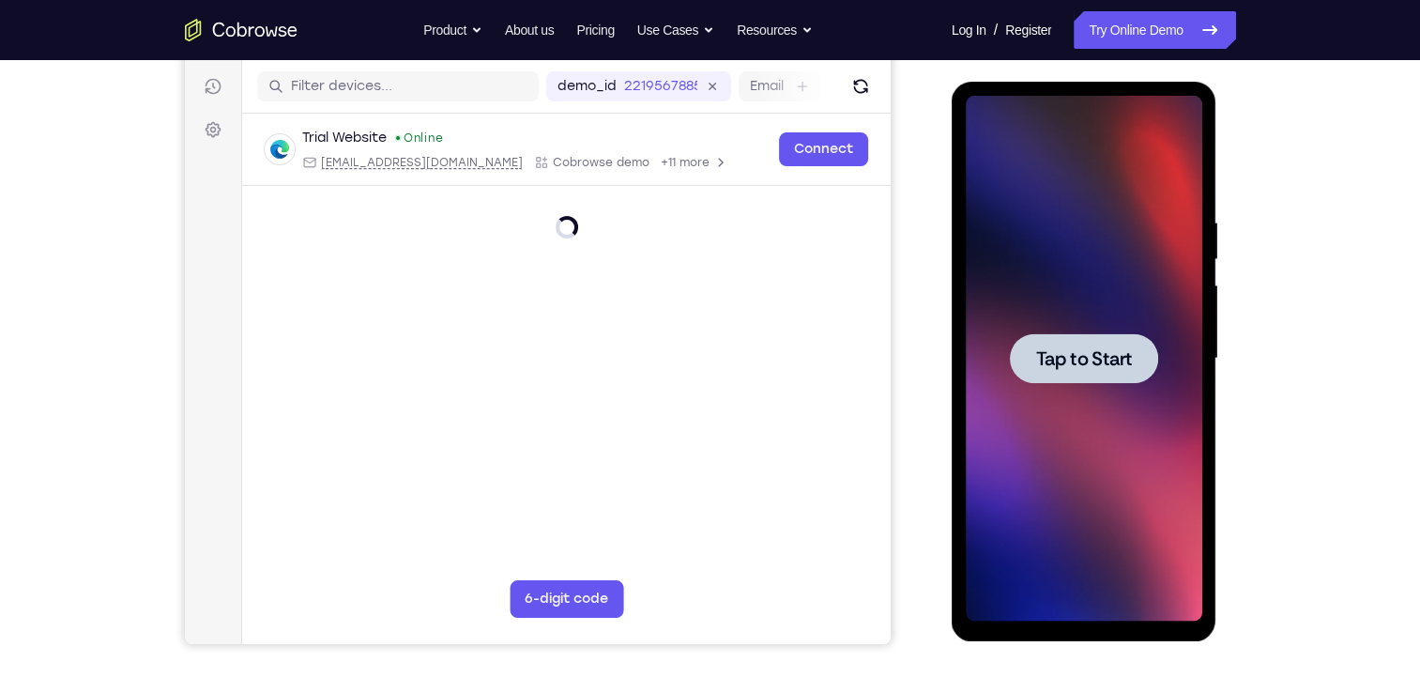
click at [1068, 368] on span "Tap to Start" at bounding box center [1084, 358] width 96 height 19
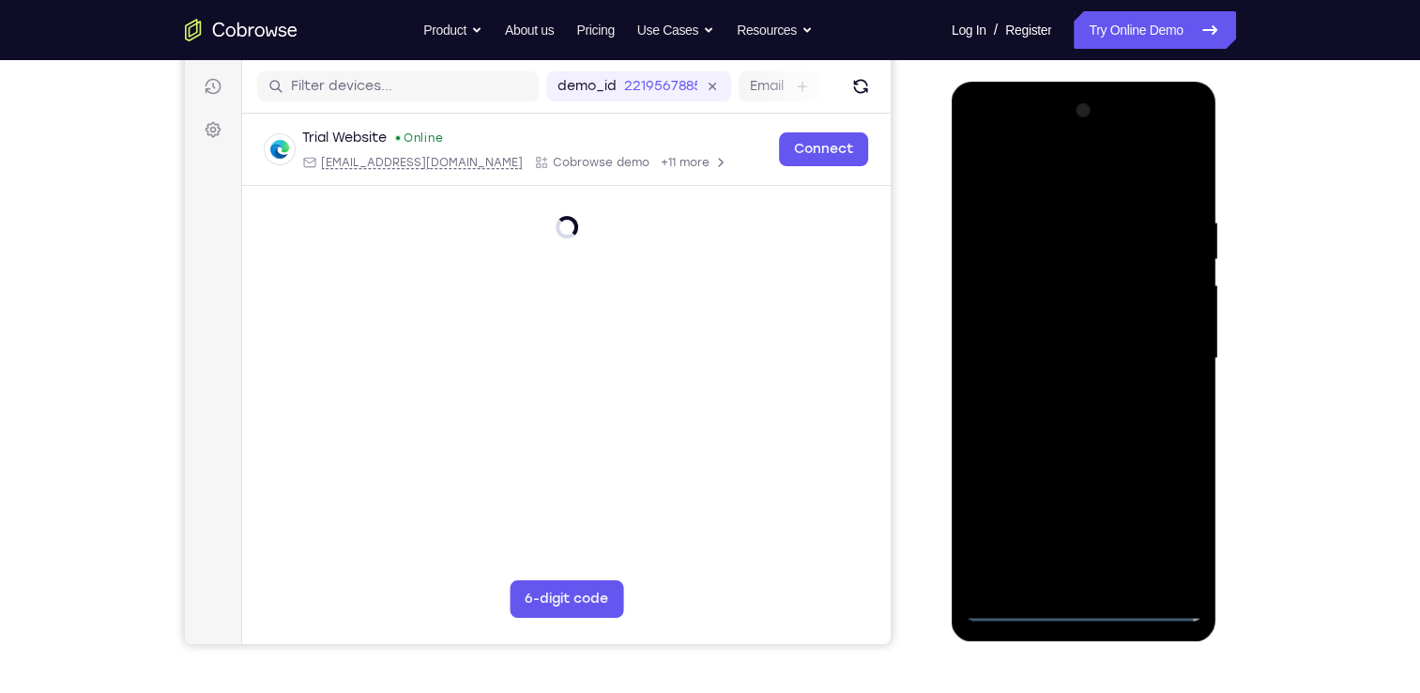
click at [1081, 606] on div at bounding box center [1084, 359] width 237 height 526
click at [1084, 609] on div at bounding box center [1084, 359] width 237 height 526
click at [1081, 602] on div at bounding box center [1084, 359] width 237 height 526
click at [1074, 601] on div at bounding box center [1084, 359] width 237 height 526
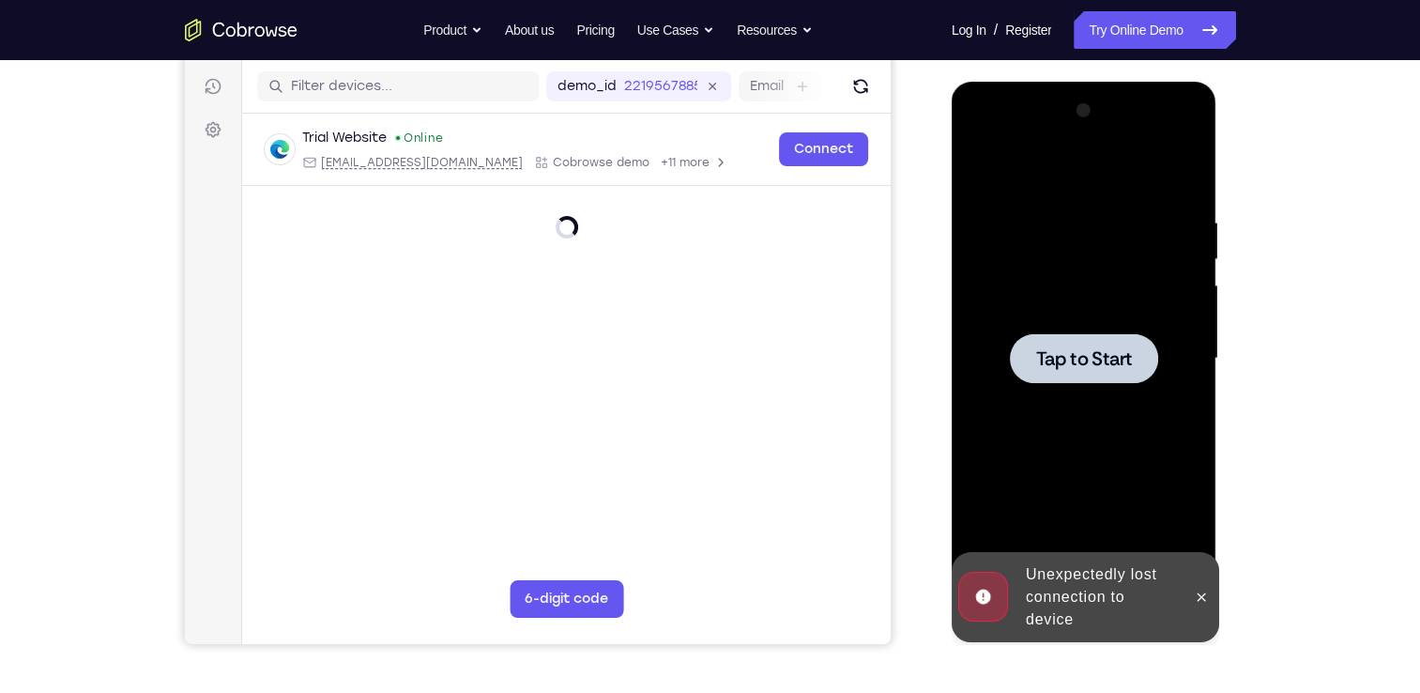
click at [1064, 359] on span "Tap to Start" at bounding box center [1084, 358] width 96 height 19
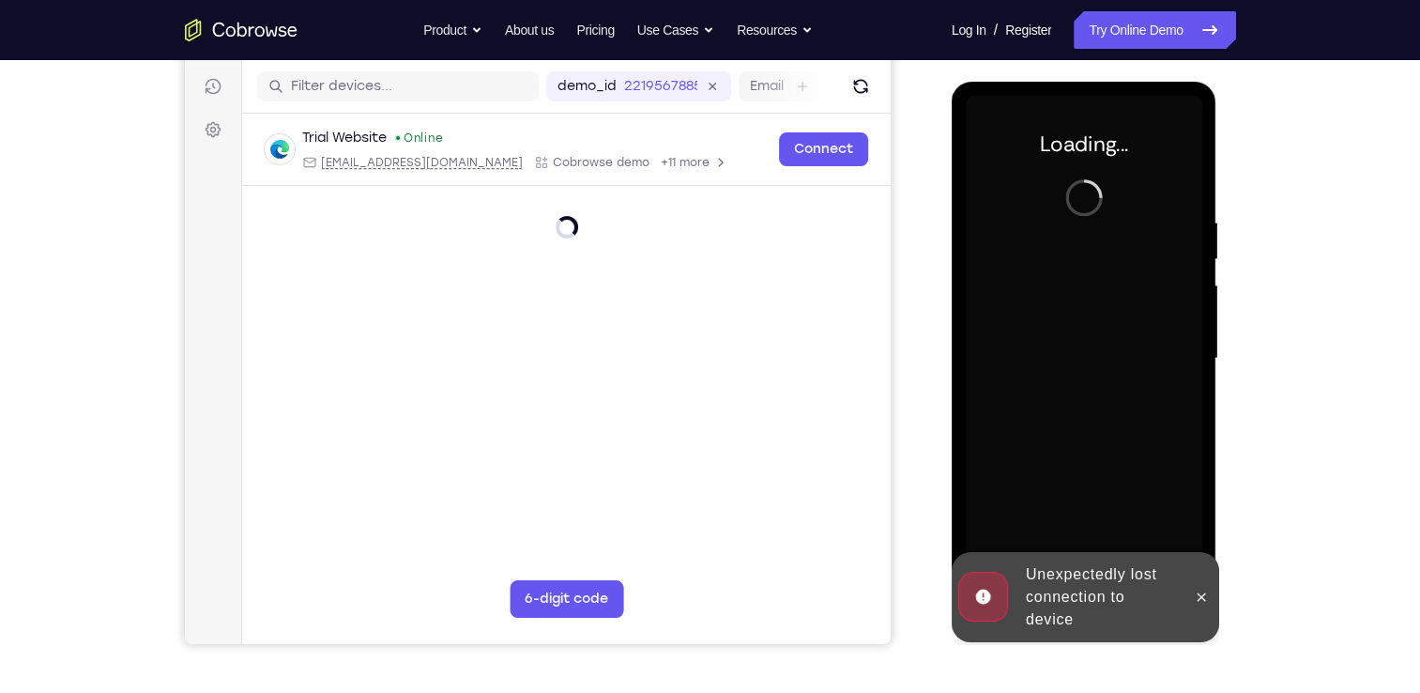
click at [923, 90] on div "Your Support Agent Your Customer Web iOS Android" at bounding box center [710, 298] width 1051 height 694
